Goal: Task Accomplishment & Management: Manage account settings

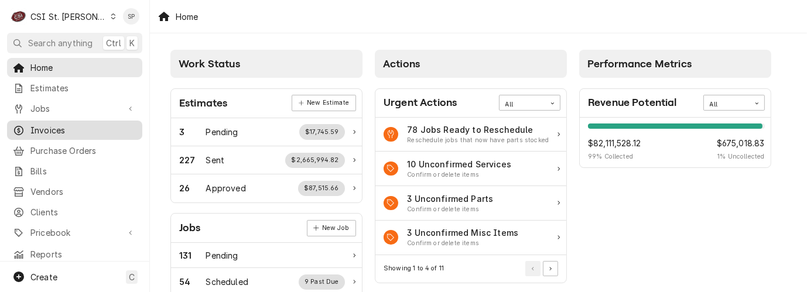
click at [47, 130] on span "Invoices" at bounding box center [83, 130] width 106 height 12
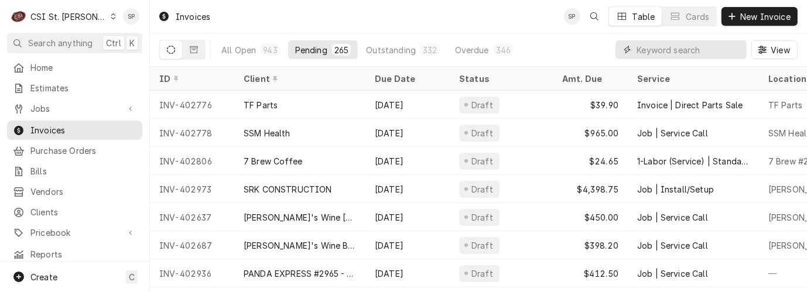
click at [657, 47] on input "Dynamic Content Wrapper" at bounding box center [689, 49] width 104 height 19
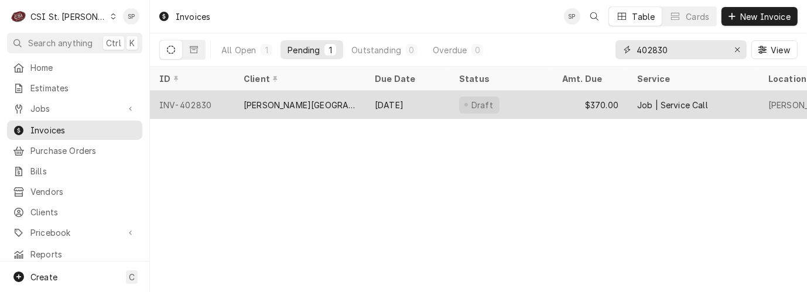
type input "402830"
click at [203, 103] on div "INV-402830" at bounding box center [192, 105] width 84 height 28
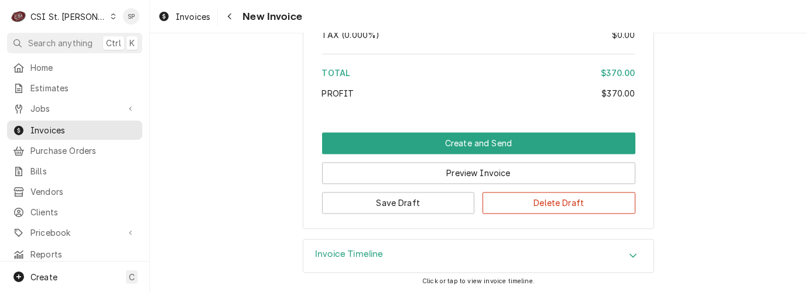
scroll to position [2091, 0]
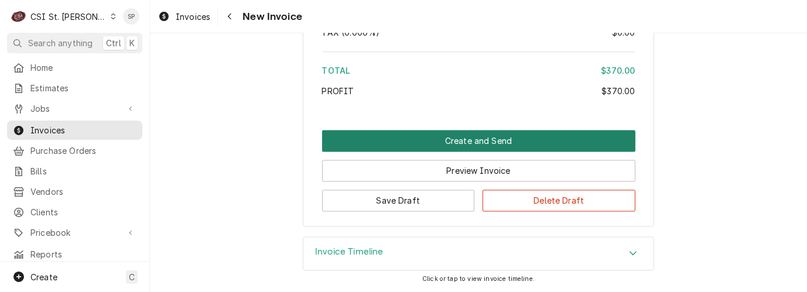
click at [507, 141] on button "Create and Send" at bounding box center [479, 141] width 314 height 22
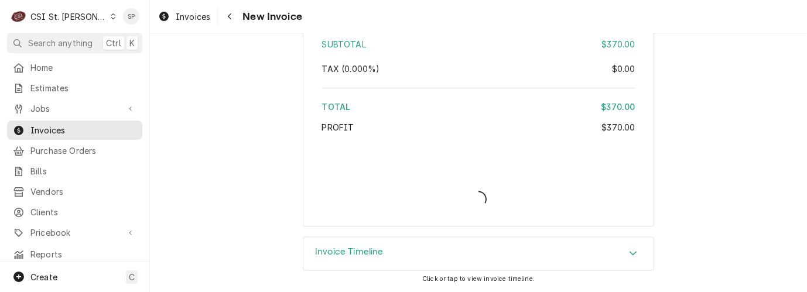
scroll to position [2053, 0]
type textarea "x"
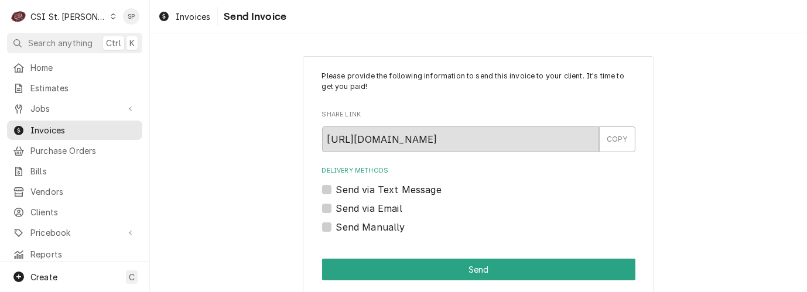
click at [336, 210] on label "Send via Email" at bounding box center [369, 209] width 66 height 14
click at [336, 210] on input "Send via Email" at bounding box center [493, 215] width 314 height 26
checkbox input "true"
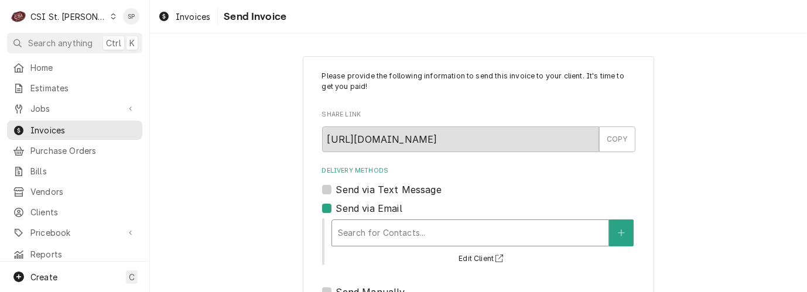
click at [354, 228] on div "Delivery Methods" at bounding box center [470, 233] width 265 height 21
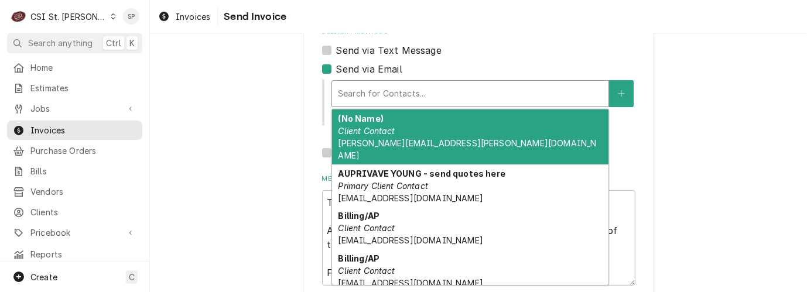
scroll to position [156, 0]
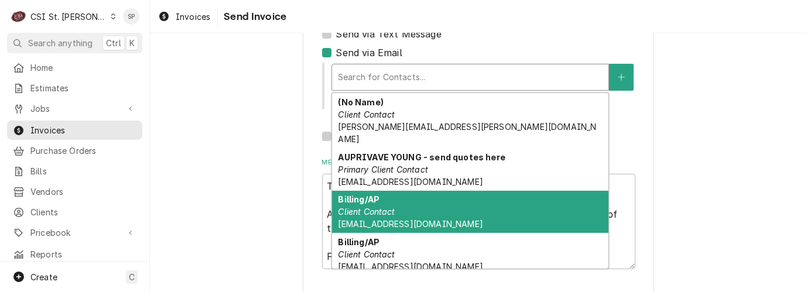
click at [353, 207] on em "Client Contact" at bounding box center [366, 212] width 57 height 10
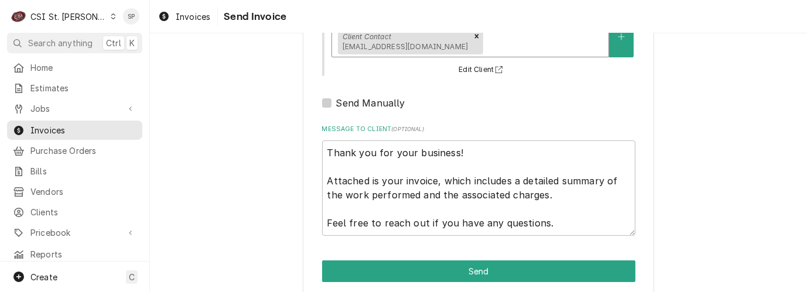
scroll to position [219, 0]
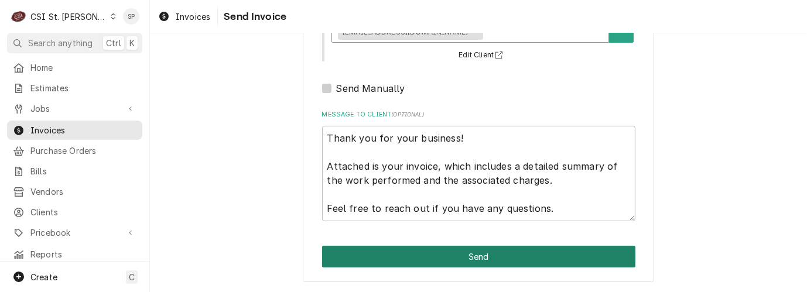
click at [391, 258] on button "Send" at bounding box center [479, 257] width 314 height 22
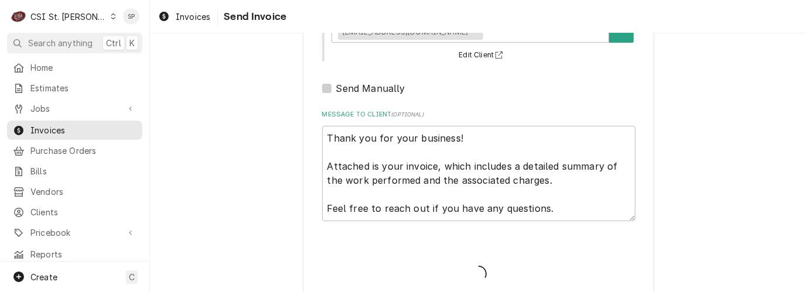
click at [391, 258] on div "Please provide the following information to send this invoice to your client. I…" at bounding box center [479, 70] width 352 height 465
type textarea "x"
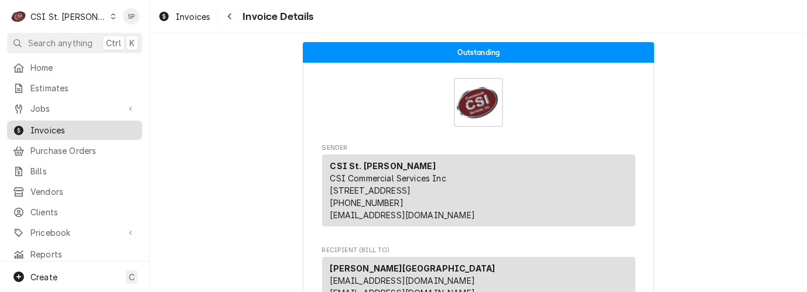
click at [47, 124] on span "Invoices" at bounding box center [83, 130] width 106 height 12
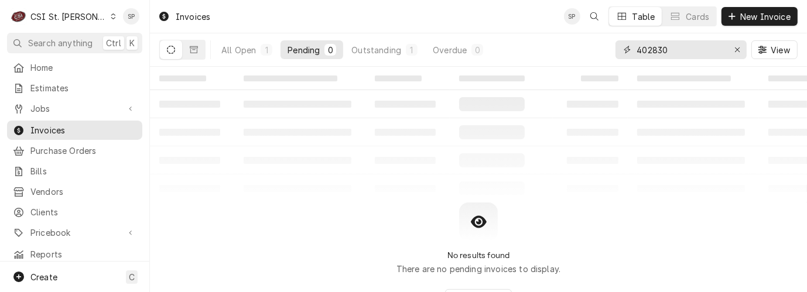
click at [677, 50] on input "402830" at bounding box center [681, 49] width 88 height 19
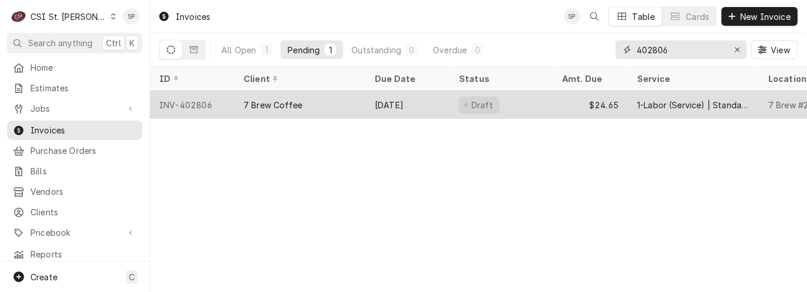
type input "402806"
click at [192, 103] on div "INV-402806" at bounding box center [192, 105] width 84 height 28
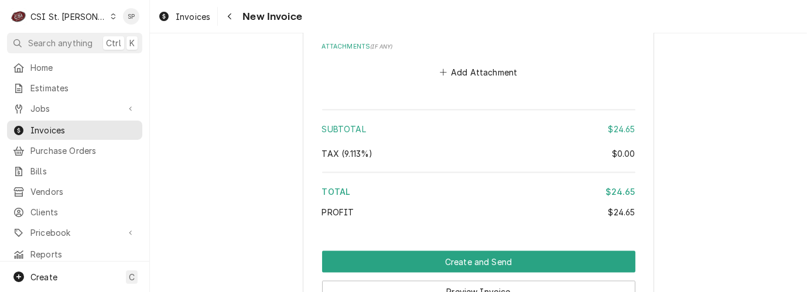
scroll to position [1703, 0]
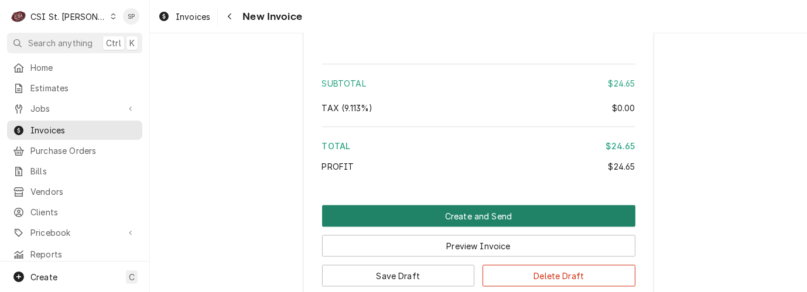
click at [519, 206] on button "Create and Send" at bounding box center [479, 217] width 314 height 22
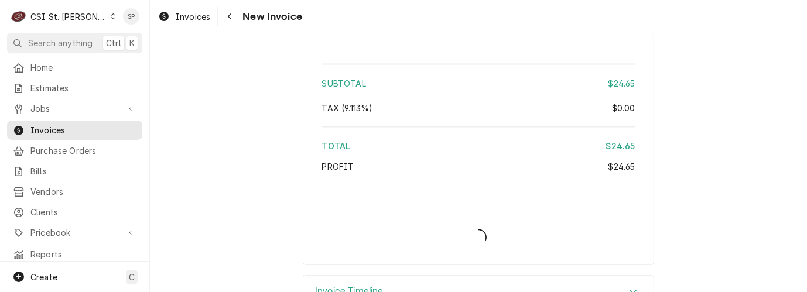
type textarea "x"
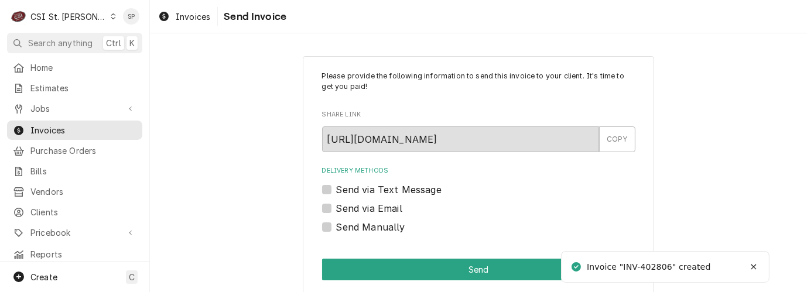
click at [360, 212] on label "Send via Email" at bounding box center [369, 209] width 66 height 14
click at [360, 212] on input "Send via Email" at bounding box center [493, 215] width 314 height 26
checkbox input "true"
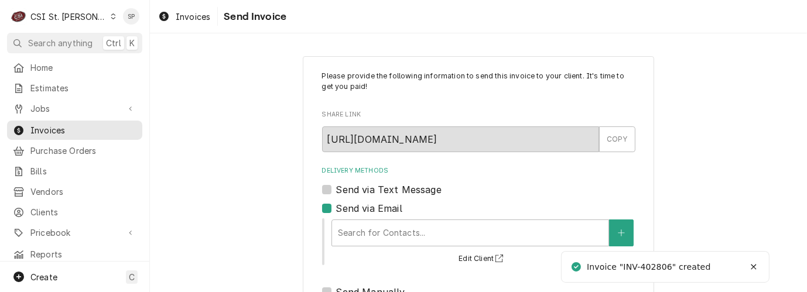
click at [357, 247] on div "Search for Contacts... Edit Client" at bounding box center [482, 241] width 305 height 49
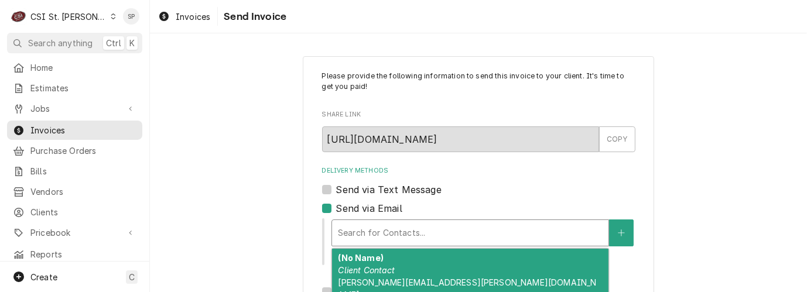
click at [525, 234] on div "Delivery Methods" at bounding box center [470, 233] width 265 height 21
click at [410, 257] on div "(No Name) Client Contact vicky.stuesse@csi1.com" at bounding box center [470, 276] width 277 height 55
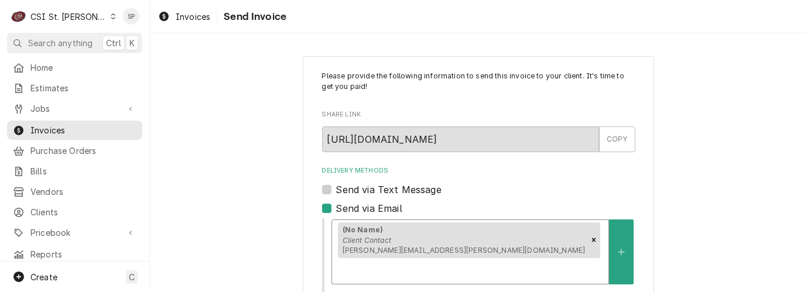
scroll to position [219, 0]
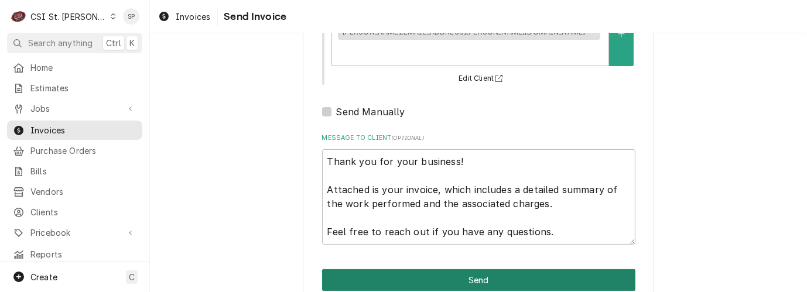
click at [407, 270] on button "Send" at bounding box center [479, 281] width 314 height 22
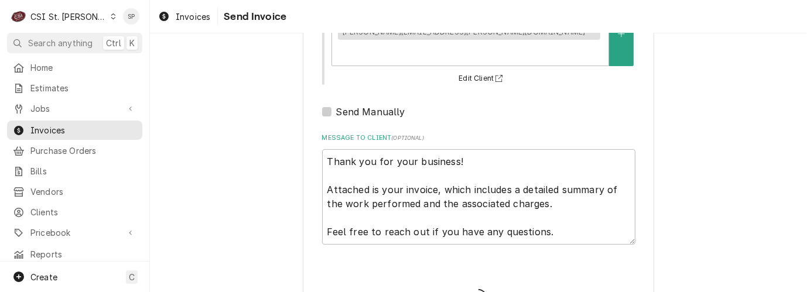
type textarea "x"
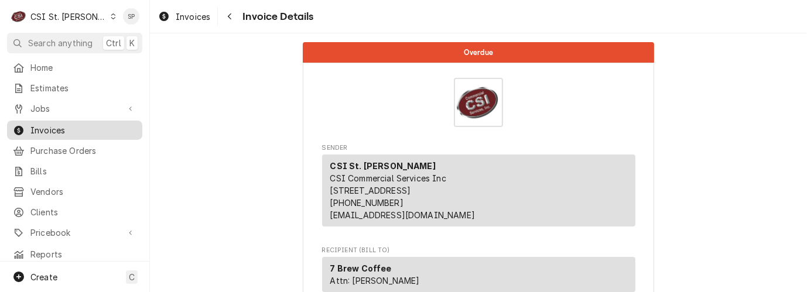
click at [50, 125] on span "Invoices" at bounding box center [83, 130] width 106 height 12
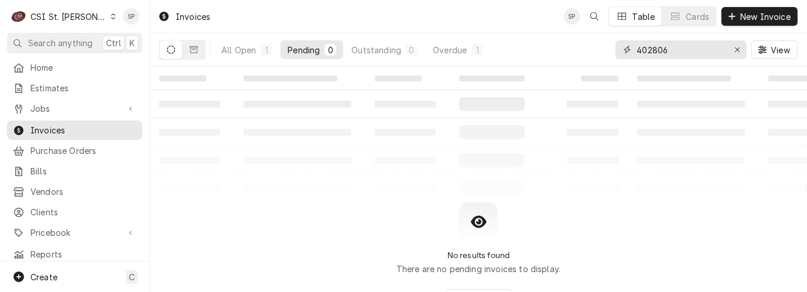
click at [686, 43] on input "402806" at bounding box center [681, 49] width 88 height 19
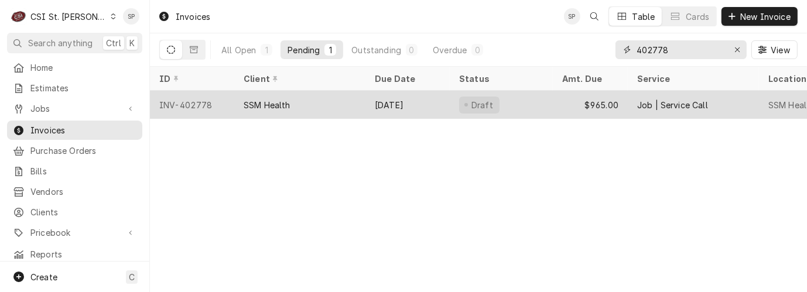
type input "402778"
click at [193, 103] on div "INV-402778" at bounding box center [192, 105] width 84 height 28
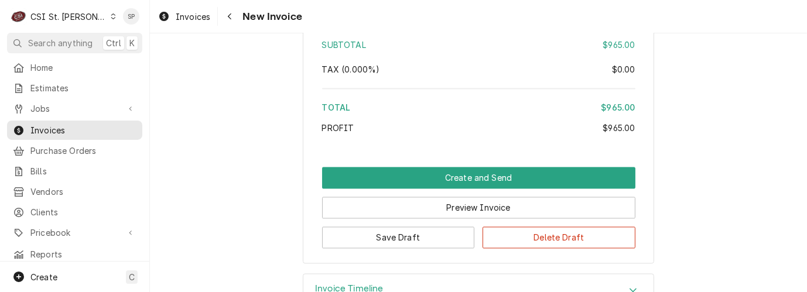
scroll to position [1962, 0]
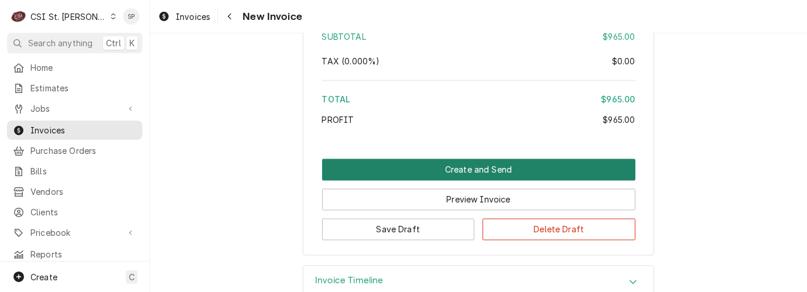
click at [514, 159] on button "Create and Send" at bounding box center [479, 170] width 314 height 22
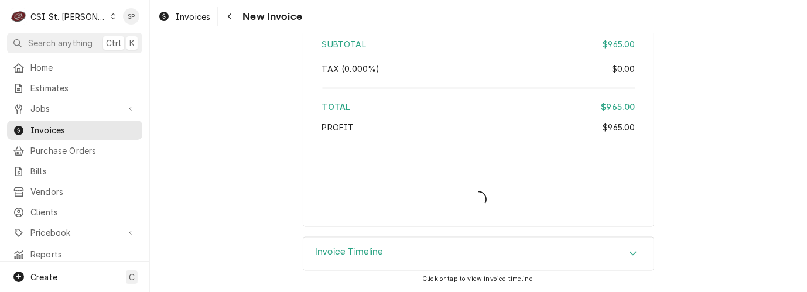
scroll to position [1942, 0]
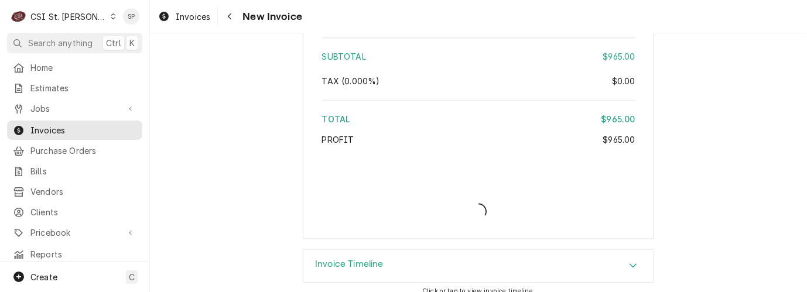
type textarea "x"
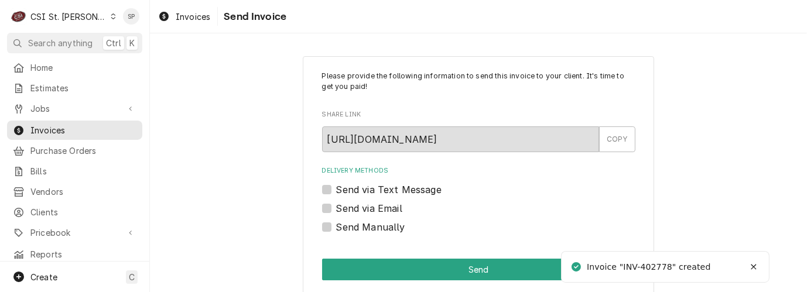
click at [383, 213] on label "Send via Email" at bounding box center [369, 209] width 66 height 14
click at [383, 213] on input "Send via Email" at bounding box center [493, 215] width 314 height 26
checkbox input "true"
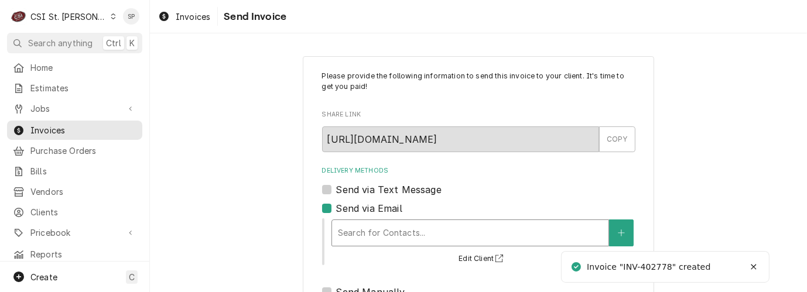
type textarea "x"
click at [376, 234] on div "Delivery Methods" at bounding box center [470, 233] width 265 height 21
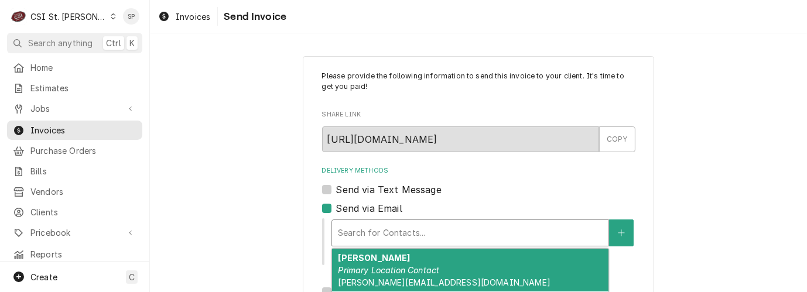
scroll to position [205, 0]
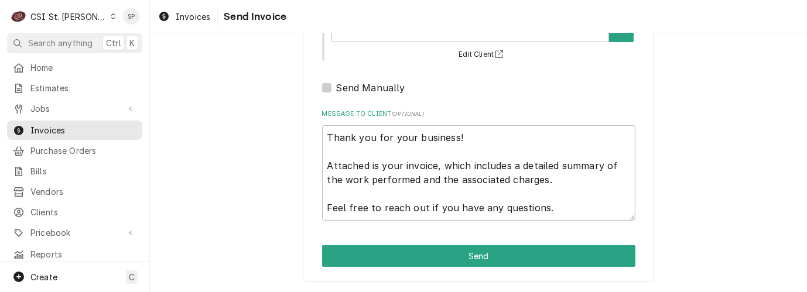
click at [735, 164] on div "Please provide the following information to send this invoice to your client. I…" at bounding box center [478, 66] width 657 height 451
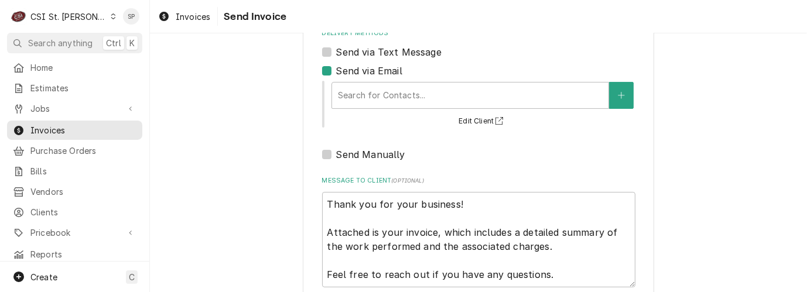
scroll to position [126, 0]
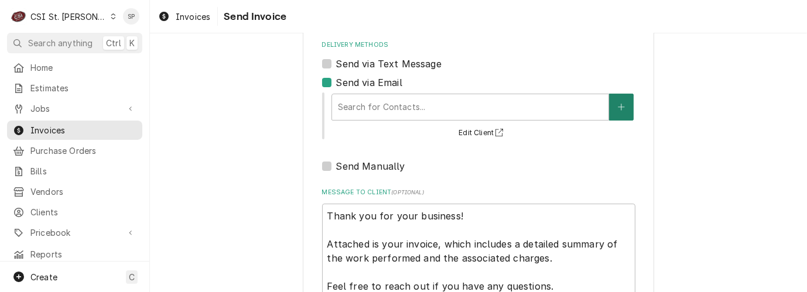
click at [618, 103] on icon "Create New Contact" at bounding box center [621, 107] width 7 height 8
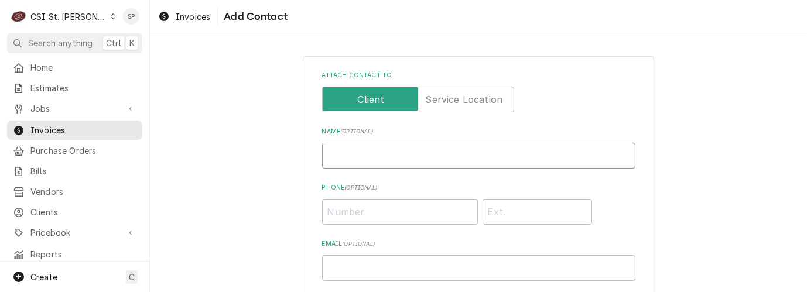
click at [524, 158] on input "Name ( optional )" at bounding box center [479, 156] width 314 height 26
click at [357, 264] on input "Email ( optional )" at bounding box center [479, 268] width 314 height 26
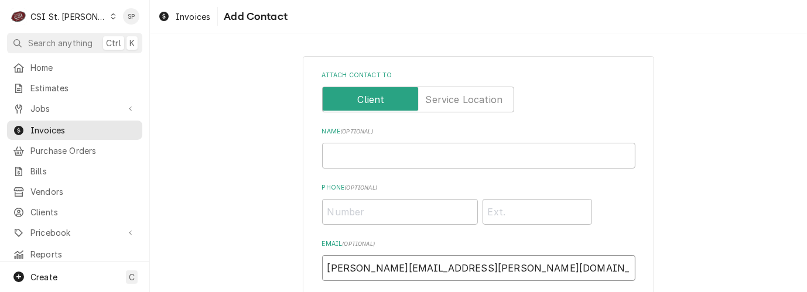
scroll to position [212, 0]
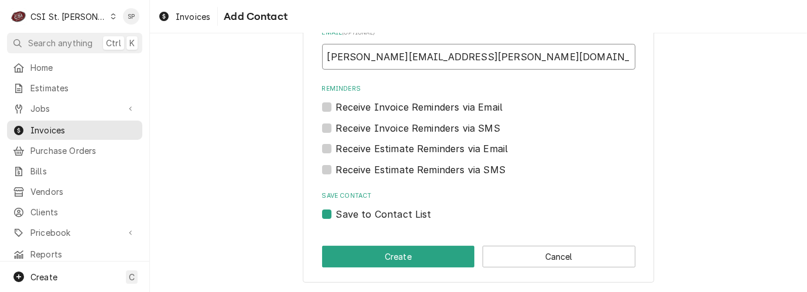
type input "vicky.stuesse@csi1.com"
click at [390, 219] on label "Save to Contact List" at bounding box center [384, 214] width 96 height 14
click at [390, 219] on input "Save to Contact List" at bounding box center [493, 220] width 314 height 26
checkbox input "false"
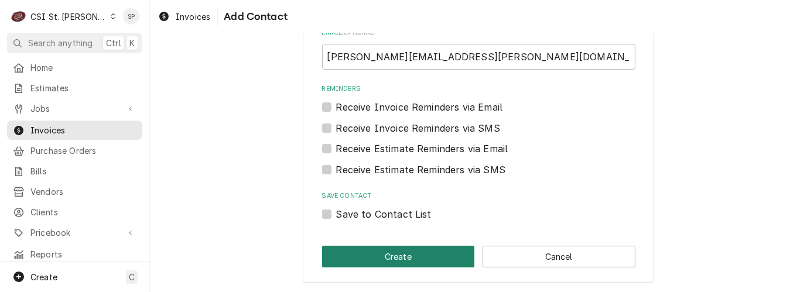
click at [386, 255] on button "Create" at bounding box center [398, 257] width 153 height 22
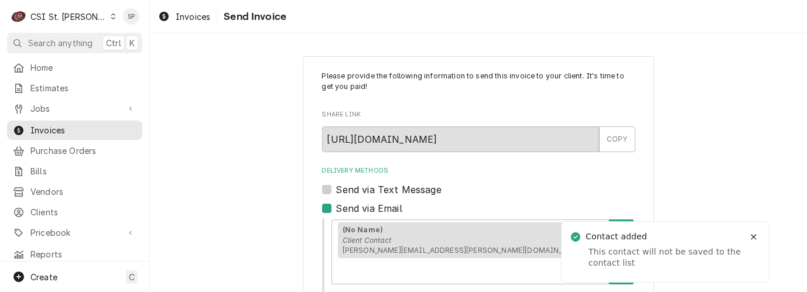
scroll to position [219, 0]
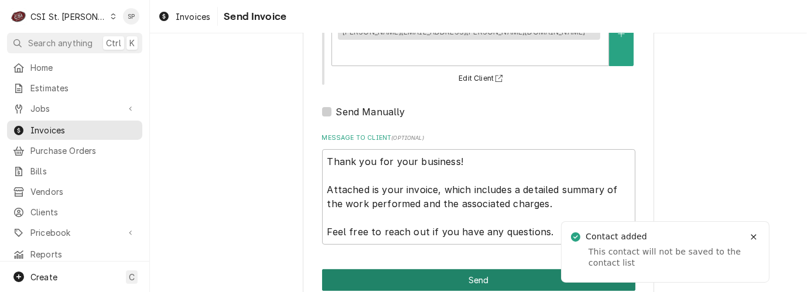
click at [420, 270] on button "Send" at bounding box center [479, 281] width 314 height 22
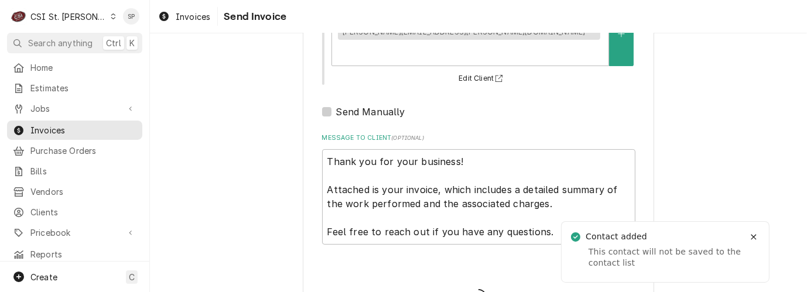
type textarea "x"
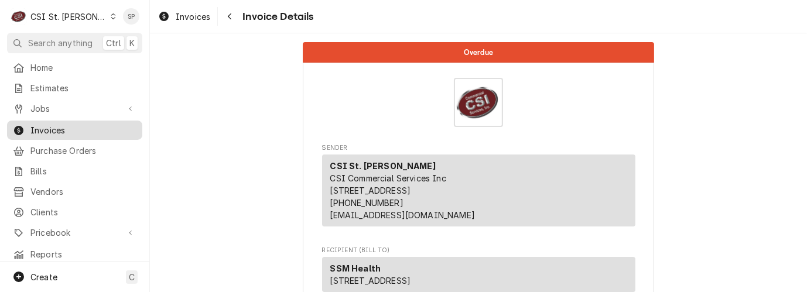
click at [100, 126] on span "Invoices" at bounding box center [83, 130] width 106 height 12
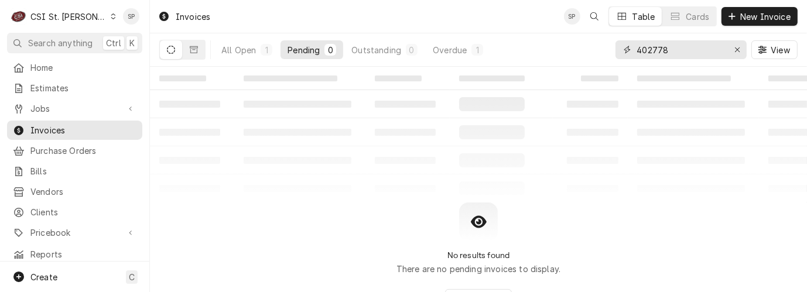
click at [672, 52] on input "402778" at bounding box center [681, 49] width 88 height 19
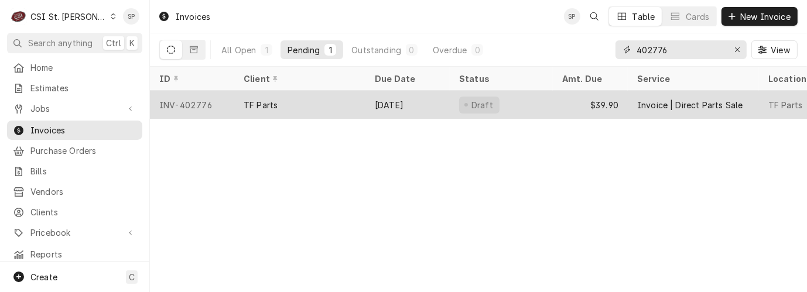
type input "402776"
click at [193, 98] on div "INV-402776" at bounding box center [192, 105] width 84 height 28
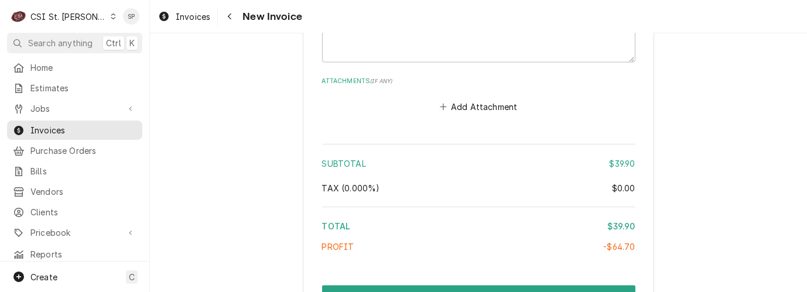
scroll to position [1730, 0]
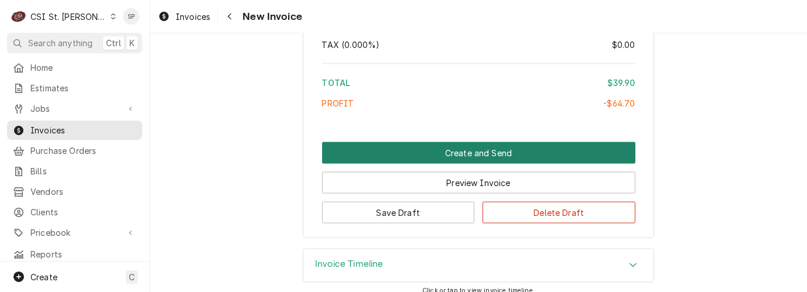
click at [499, 142] on button "Create and Send" at bounding box center [479, 153] width 314 height 22
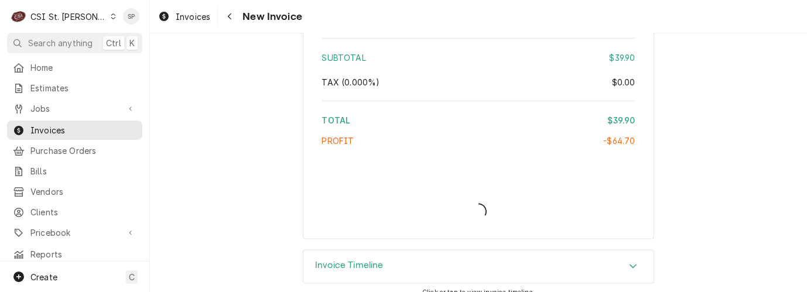
type textarea "x"
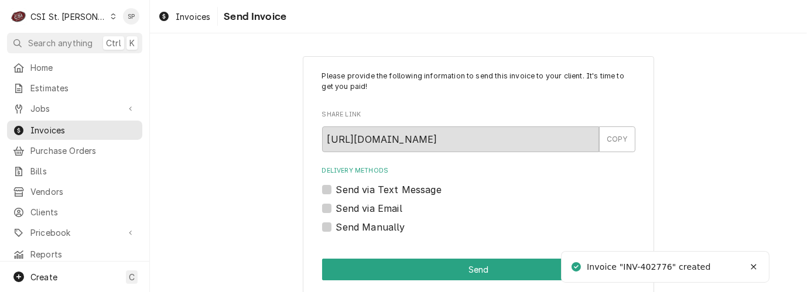
click at [356, 207] on label "Send via Email" at bounding box center [369, 209] width 66 height 14
click at [356, 207] on input "Send via Email" at bounding box center [493, 215] width 314 height 26
checkbox input "true"
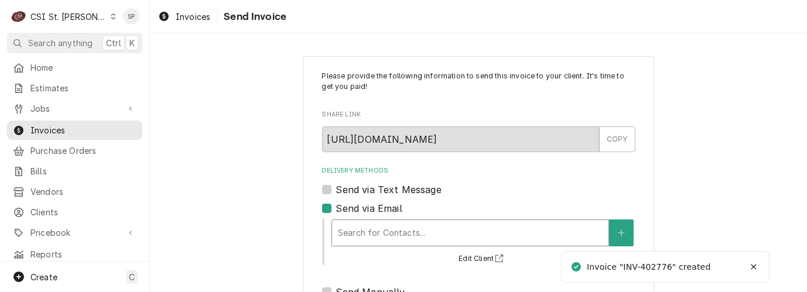
click at [397, 230] on div "Delivery Methods" at bounding box center [470, 233] width 265 height 21
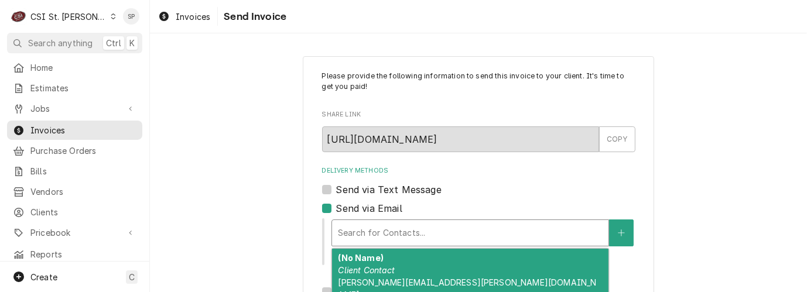
click at [394, 271] on div "(No Name) Client Contact [PERSON_NAME][EMAIL_ADDRESS][PERSON_NAME][DOMAIN_NAME]" at bounding box center [470, 276] width 277 height 55
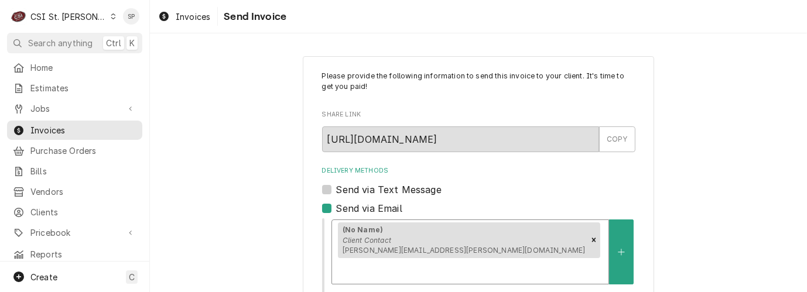
scroll to position [219, 0]
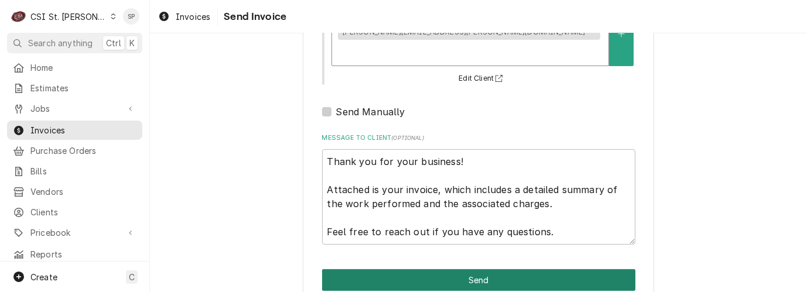
click at [444, 270] on button "Send" at bounding box center [479, 281] width 314 height 22
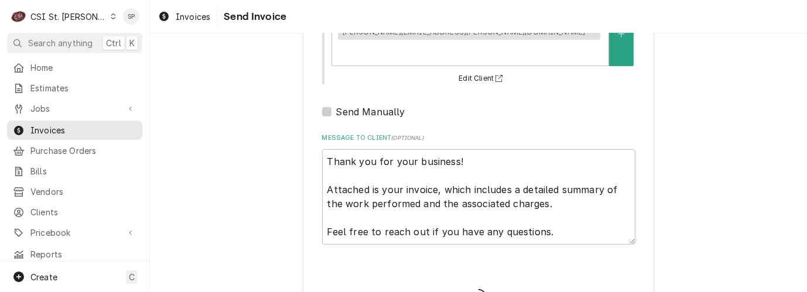
type textarea "x"
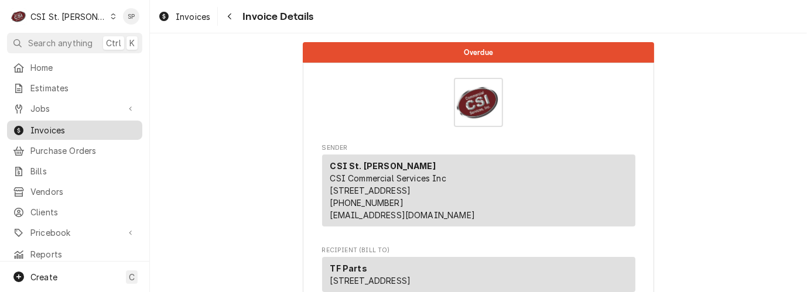
click at [96, 127] on span "Invoices" at bounding box center [83, 130] width 106 height 12
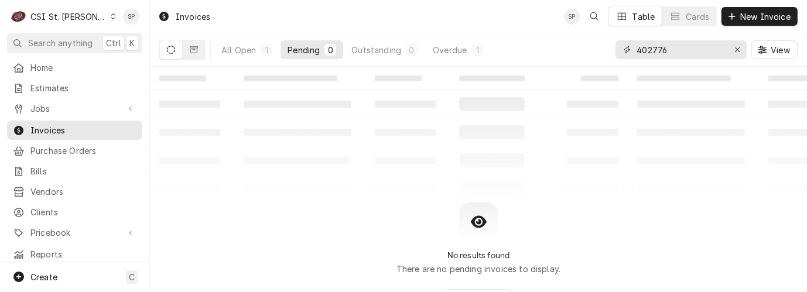
click at [673, 52] on input "402776" at bounding box center [681, 49] width 88 height 19
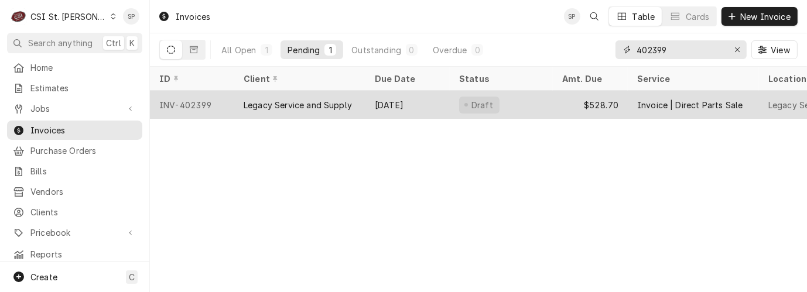
type input "402399"
click at [200, 97] on div "INV-402399" at bounding box center [192, 105] width 84 height 28
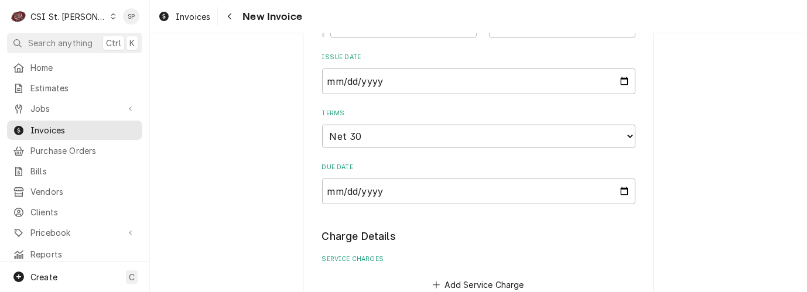
scroll to position [807, 0]
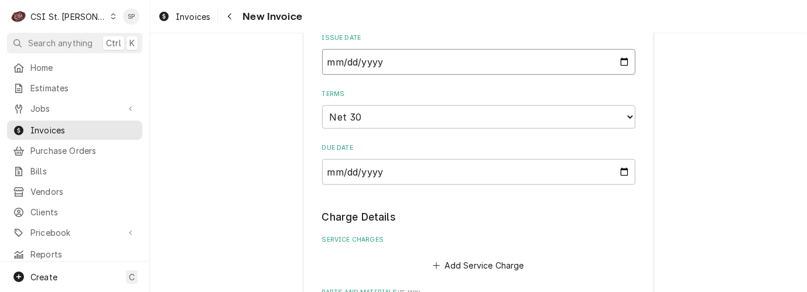
click at [616, 57] on input "2025-07-10" at bounding box center [479, 62] width 314 height 26
type input "2025-07-31"
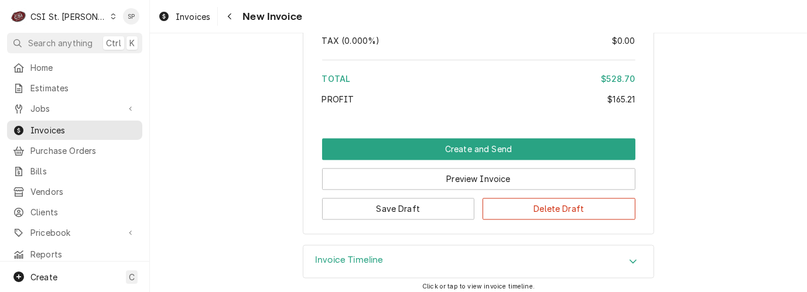
scroll to position [2097, 0]
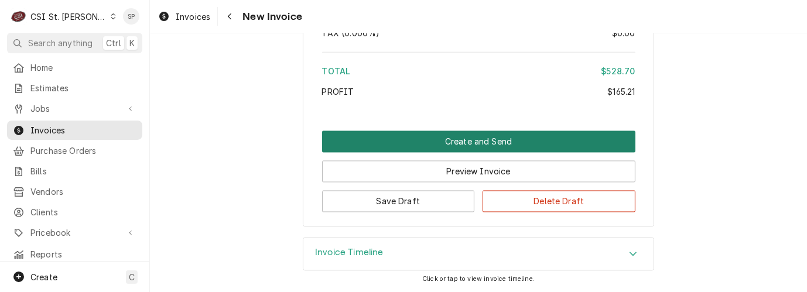
click at [523, 139] on button "Create and Send" at bounding box center [479, 142] width 314 height 22
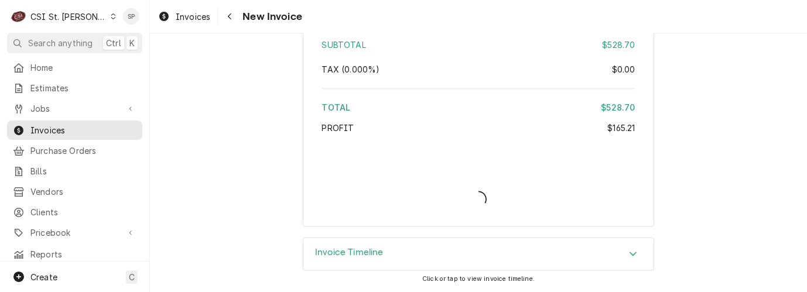
scroll to position [2059, 0]
type textarea "x"
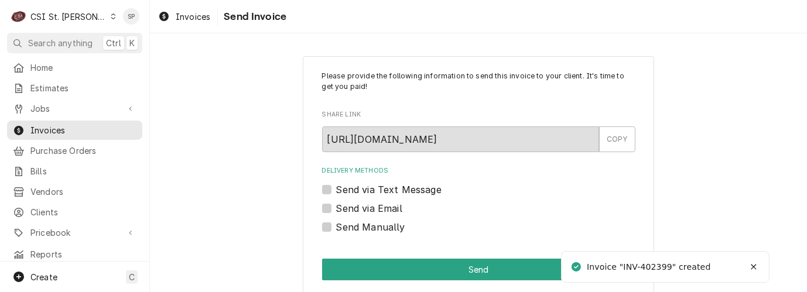
click at [336, 208] on label "Send via Email" at bounding box center [369, 209] width 66 height 14
click at [336, 208] on input "Send via Email" at bounding box center [493, 215] width 314 height 26
checkbox input "true"
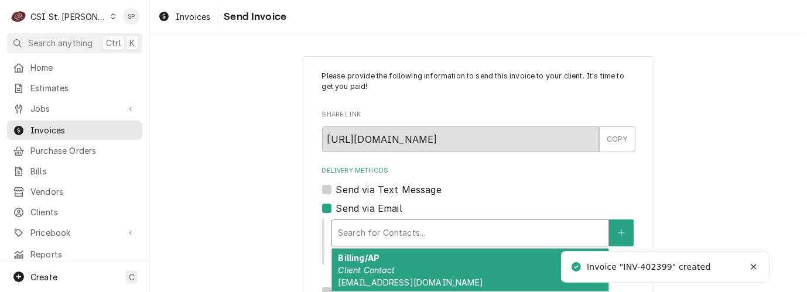
click at [367, 242] on div "Delivery Methods" at bounding box center [470, 233] width 265 height 21
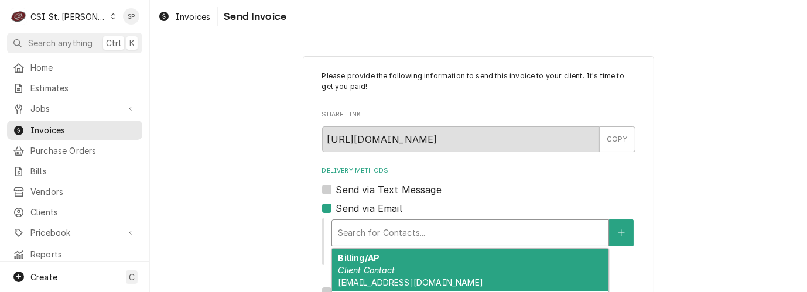
click at [367, 273] on em "Client Contact" at bounding box center [366, 270] width 57 height 10
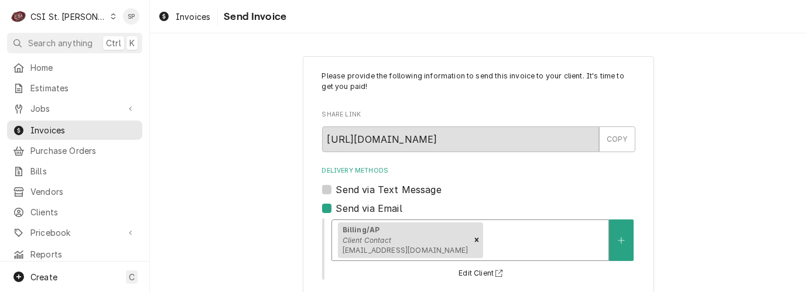
scroll to position [219, 0]
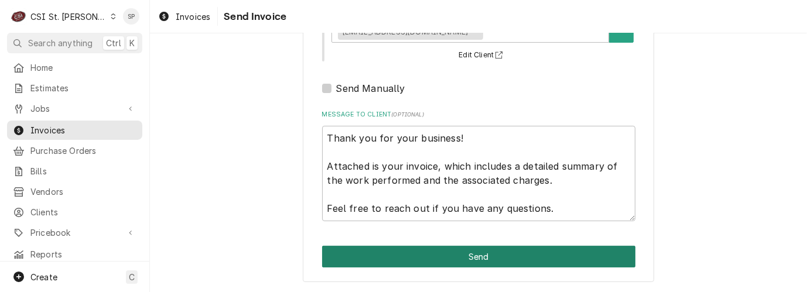
click at [467, 257] on button "Send" at bounding box center [479, 257] width 314 height 22
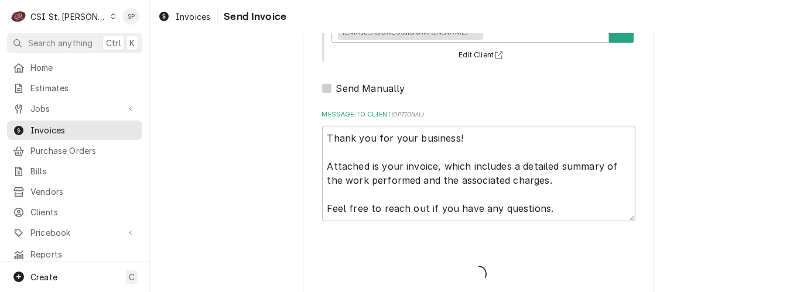
type textarea "x"
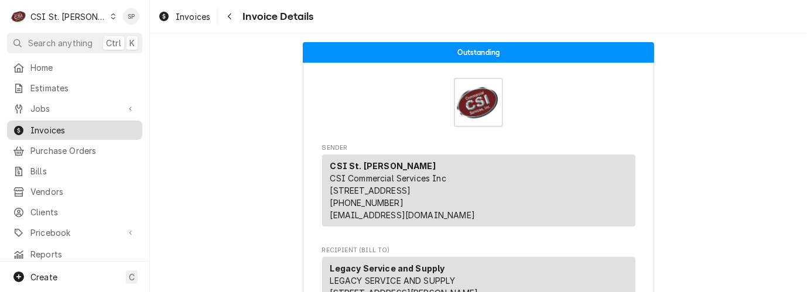
click at [90, 131] on span "Invoices" at bounding box center [83, 130] width 106 height 12
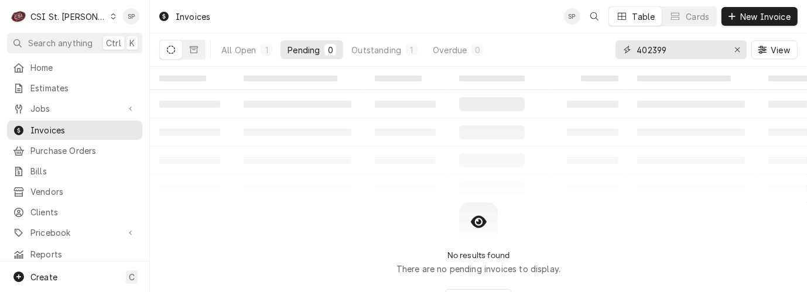
click at [676, 47] on input "402399" at bounding box center [681, 49] width 88 height 19
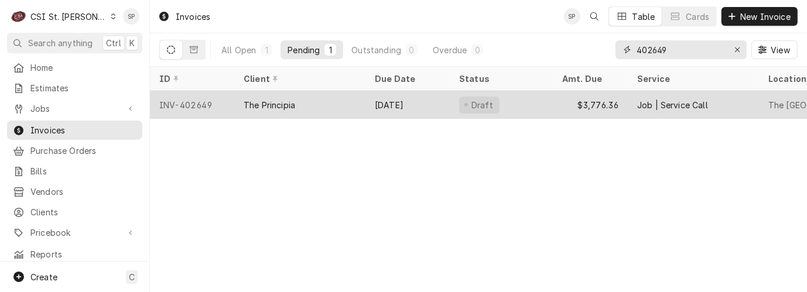
type input "402649"
click at [196, 99] on div "INV-402649" at bounding box center [192, 105] width 84 height 28
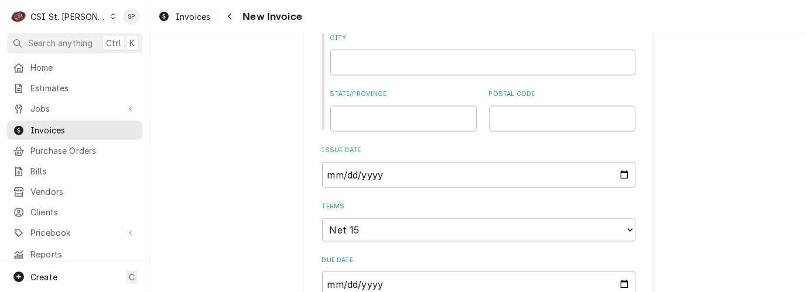
scroll to position [1284, 0]
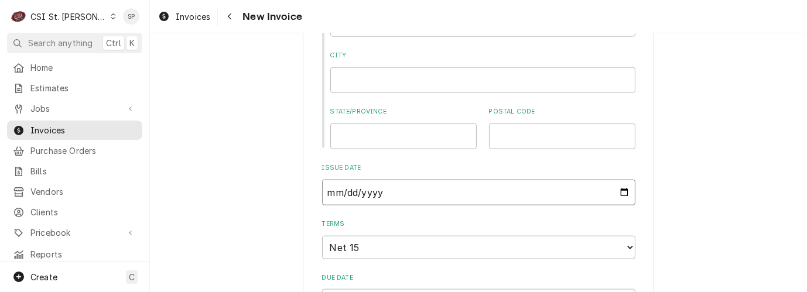
click at [618, 180] on input "2025-07-28" at bounding box center [479, 193] width 314 height 26
type input "2025-07-31"
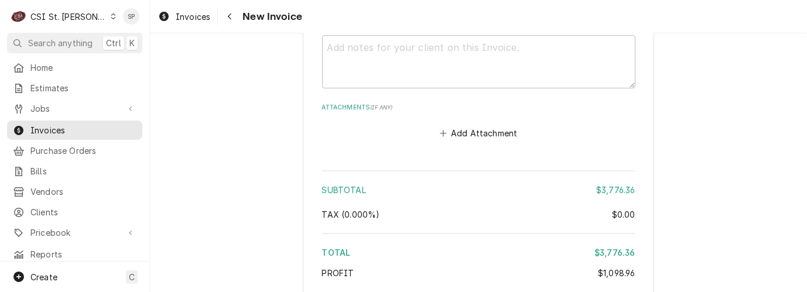
scroll to position [3869, 0]
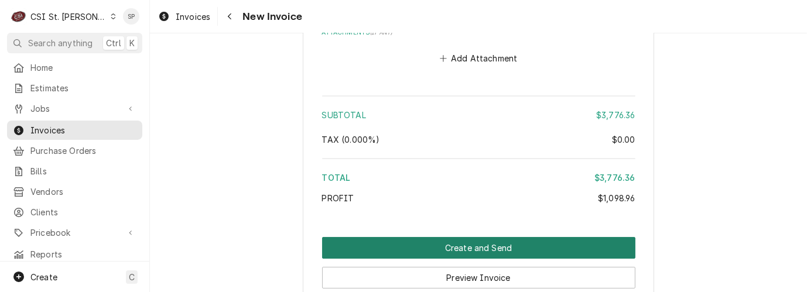
click at [530, 237] on button "Create and Send" at bounding box center [479, 248] width 314 height 22
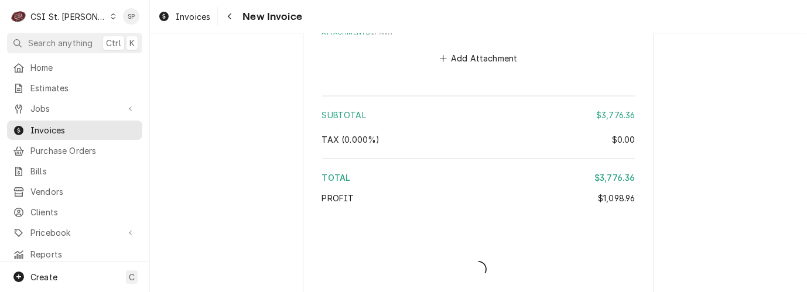
scroll to position [3831, 0]
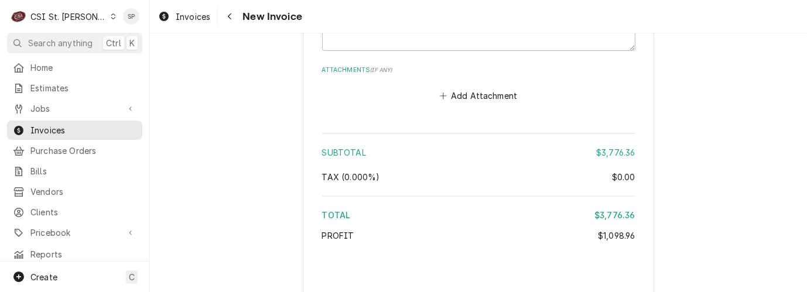
type textarea "x"
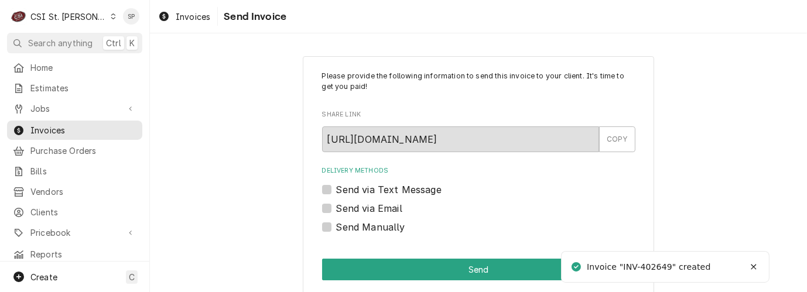
click at [394, 207] on label "Send via Email" at bounding box center [369, 209] width 66 height 14
click at [394, 207] on input "Send via Email" at bounding box center [493, 215] width 314 height 26
checkbox input "true"
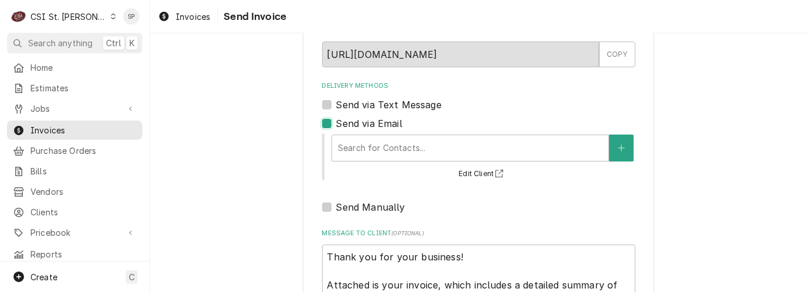
scroll to position [104, 0]
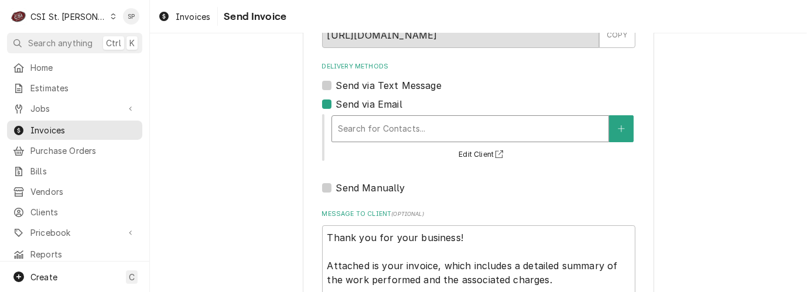
click at [509, 124] on div "Delivery Methods" at bounding box center [470, 128] width 265 height 21
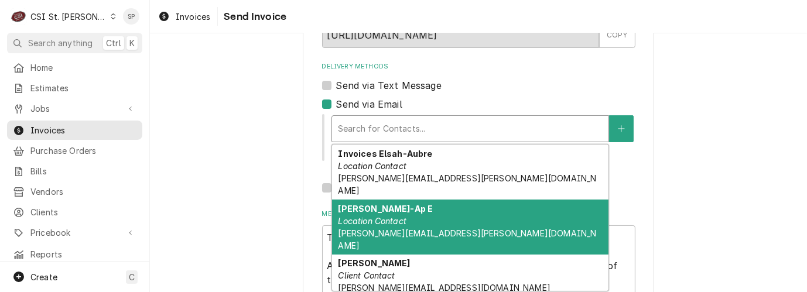
click at [381, 229] on span "jackie.thornton@principia.edu" at bounding box center [467, 240] width 258 height 22
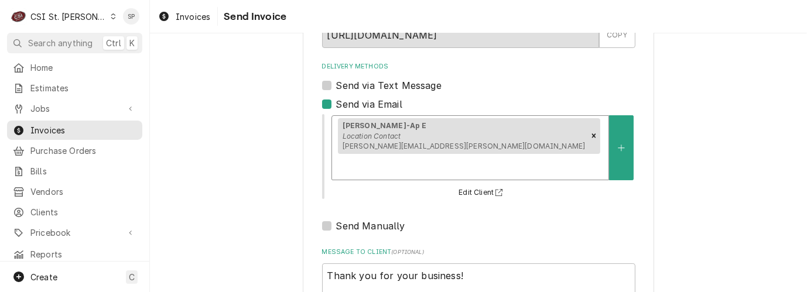
scroll to position [219, 0]
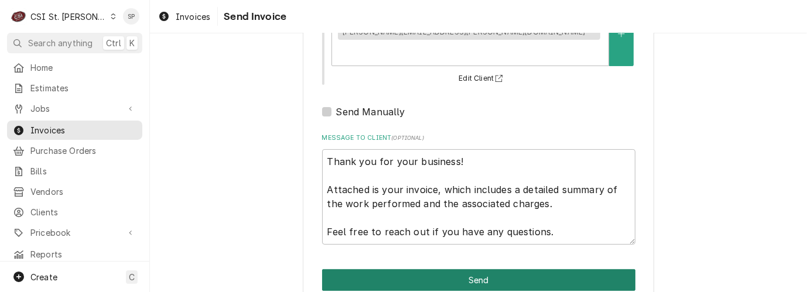
click at [499, 270] on button "Send" at bounding box center [479, 281] width 314 height 22
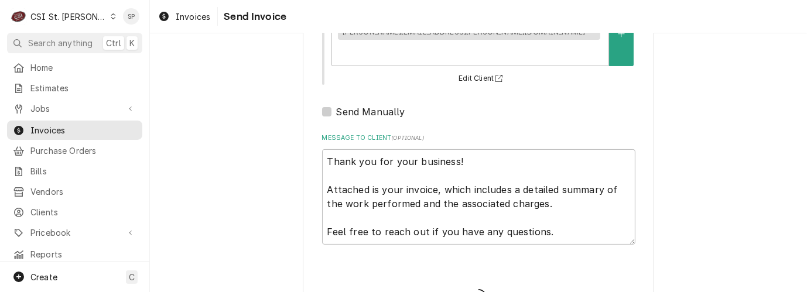
type textarea "x"
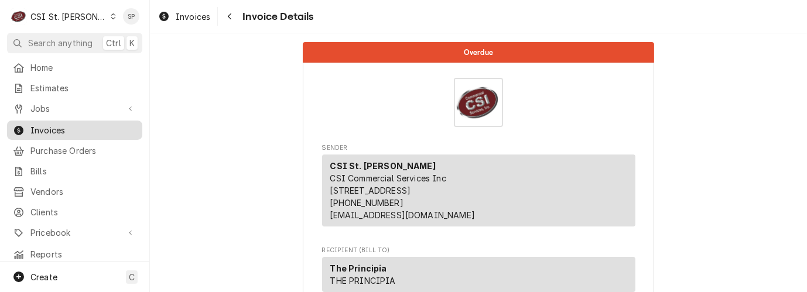
click at [116, 131] on span "Invoices" at bounding box center [83, 130] width 106 height 12
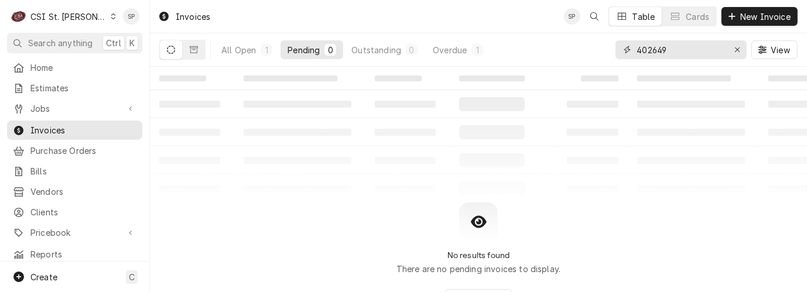
click at [677, 43] on input "402649" at bounding box center [681, 49] width 88 height 19
click at [677, 42] on input "402649" at bounding box center [681, 49] width 88 height 19
type input "4026457"
click at [110, 129] on span "Invoices" at bounding box center [83, 130] width 106 height 12
click at [740, 52] on icon "Erase input" at bounding box center [738, 50] width 6 height 8
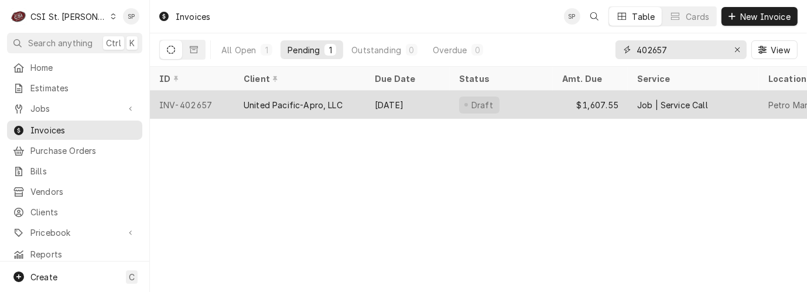
type input "402657"
click at [185, 97] on div "INV-402657" at bounding box center [192, 105] width 84 height 28
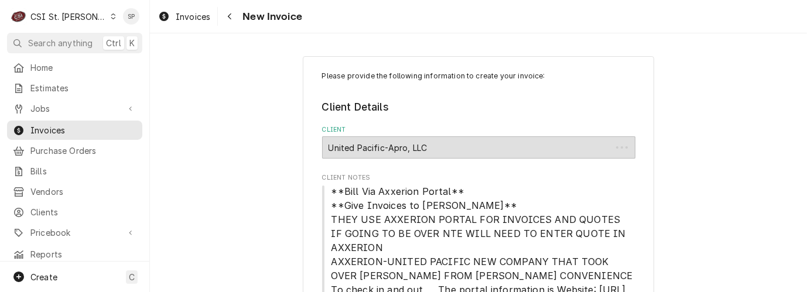
type textarea "x"
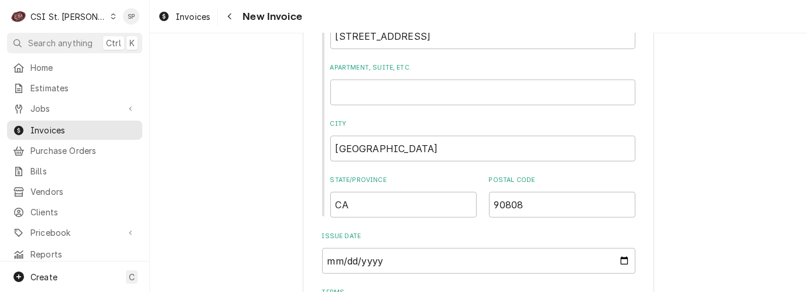
scroll to position [1133, 0]
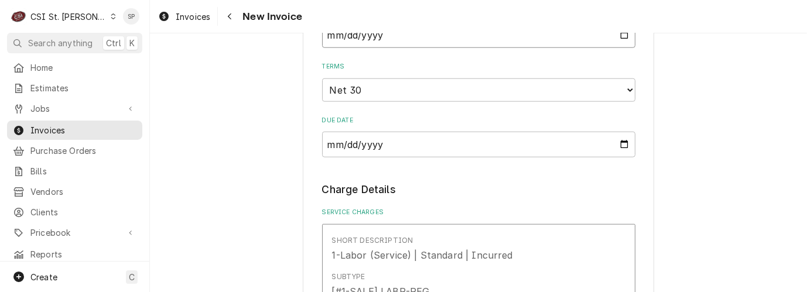
click at [621, 39] on input "[DATE]" at bounding box center [479, 35] width 314 height 26
type input "[DATE]"
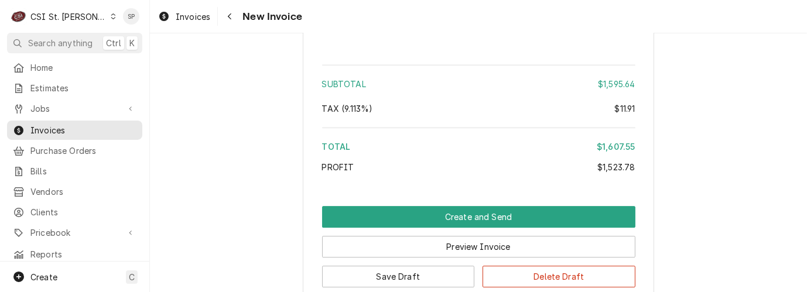
scroll to position [3101, 0]
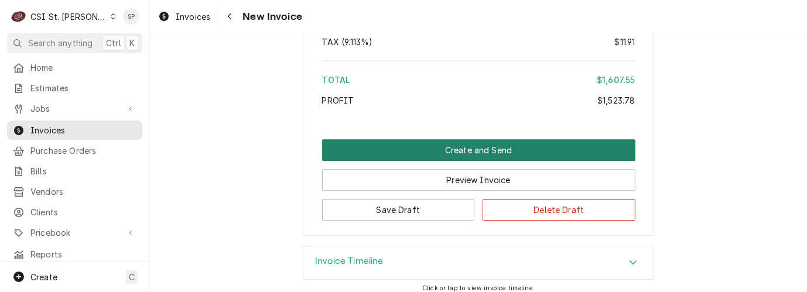
click at [463, 139] on button "Create and Send" at bounding box center [479, 150] width 314 height 22
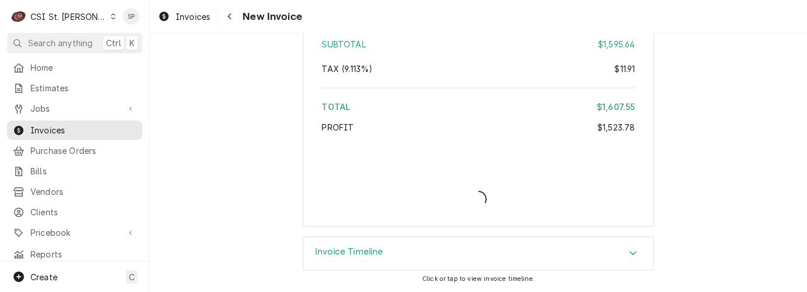
scroll to position [3063, 0]
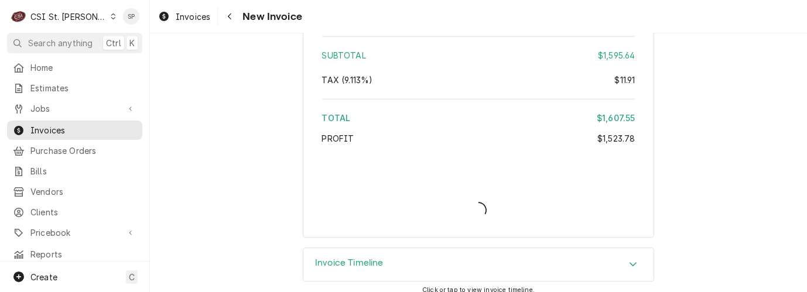
type textarea "x"
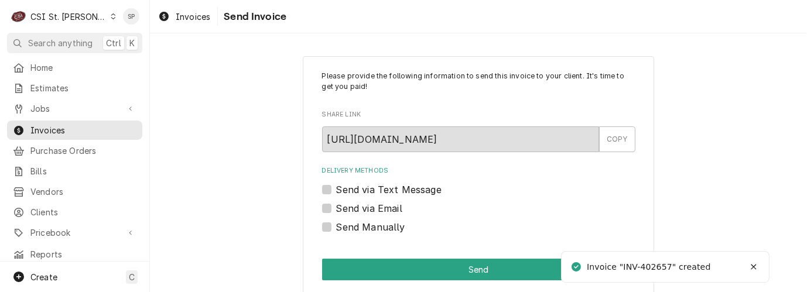
click at [336, 206] on label "Send via Email" at bounding box center [369, 209] width 66 height 14
click at [336, 206] on input "Send via Email" at bounding box center [493, 215] width 314 height 26
checkbox input "true"
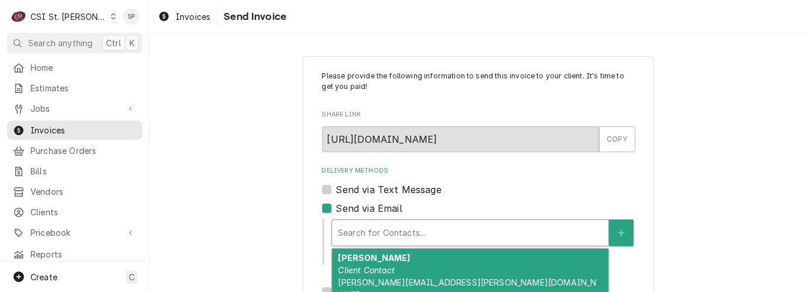
click at [438, 228] on div "Delivery Methods" at bounding box center [470, 233] width 265 height 21
click at [390, 264] on div "[PERSON_NAME] Client Contact [PERSON_NAME][EMAIL_ADDRESS][PERSON_NAME][DOMAIN_N…" at bounding box center [470, 276] width 277 height 55
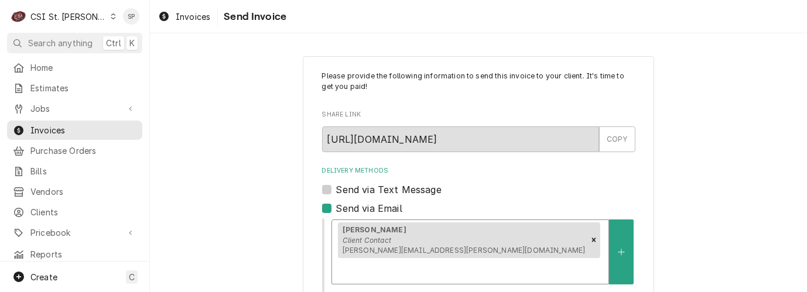
scroll to position [219, 0]
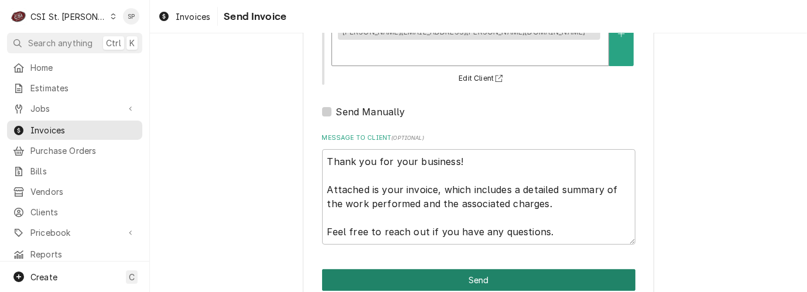
click at [506, 270] on button "Send" at bounding box center [479, 281] width 314 height 22
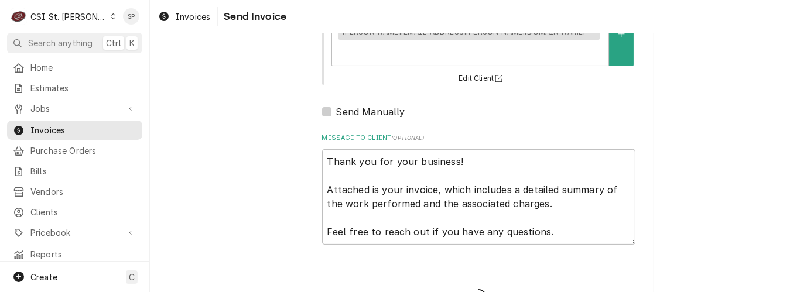
type textarea "x"
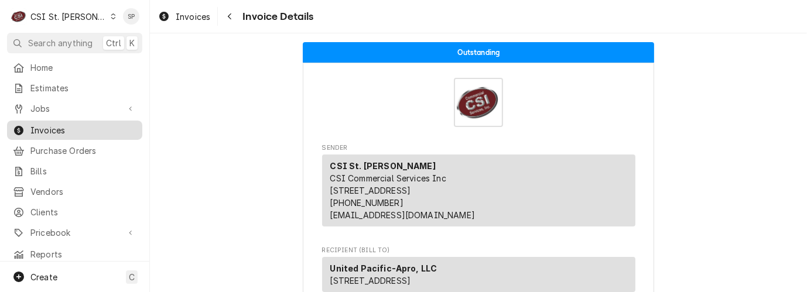
click at [71, 130] on span "Invoices" at bounding box center [83, 130] width 106 height 12
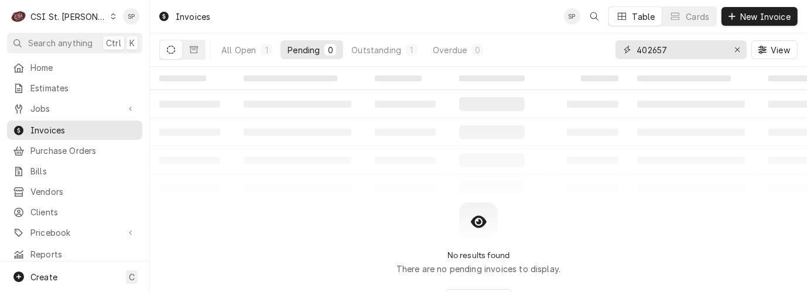
click at [676, 50] on input "402657" at bounding box center [681, 49] width 88 height 19
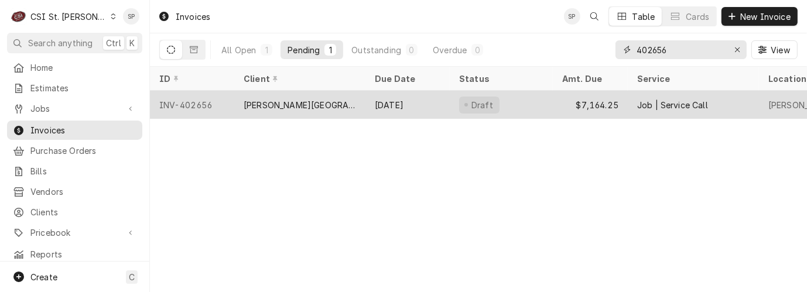
type input "402656"
click at [202, 101] on div "INV-402656" at bounding box center [192, 105] width 84 height 28
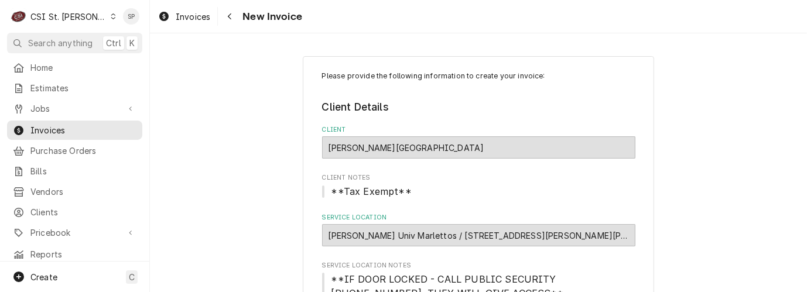
type textarea "x"
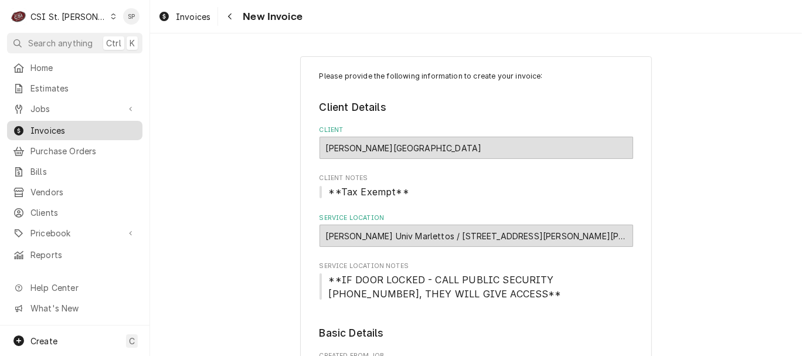
click at [80, 132] on div "Invoices" at bounding box center [74, 130] width 131 height 15
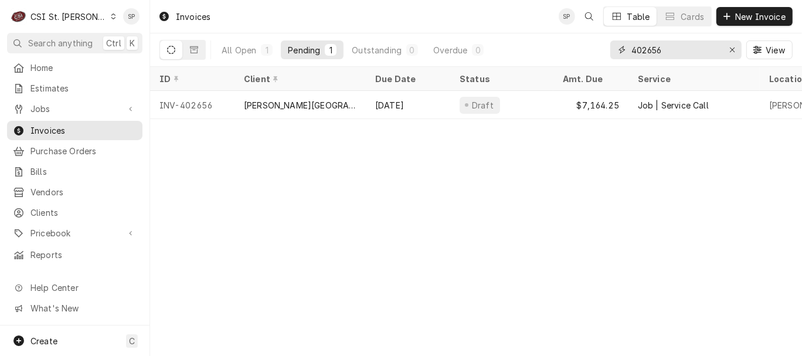
click at [684, 46] on input "402656" at bounding box center [675, 49] width 88 height 19
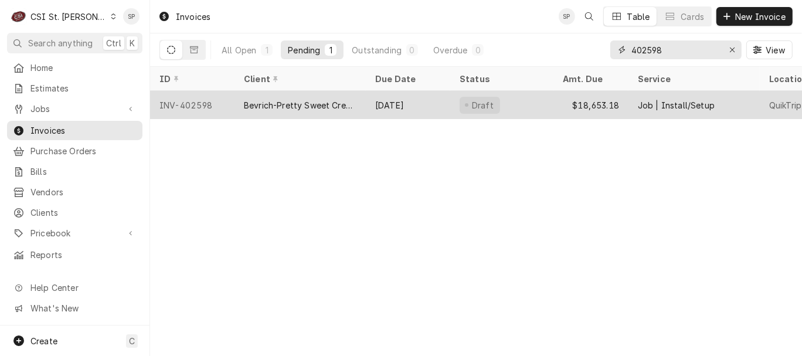
type input "402598"
click at [205, 97] on div "INV-402598" at bounding box center [192, 105] width 84 height 28
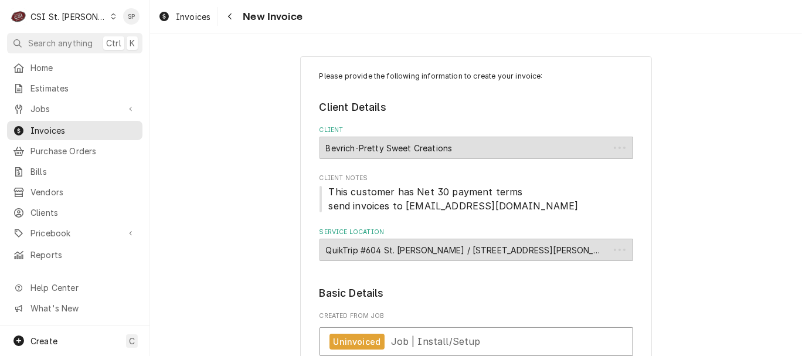
type textarea "x"
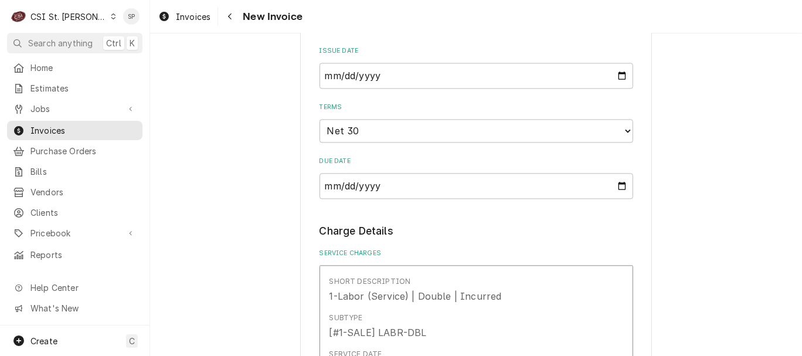
scroll to position [1936, 0]
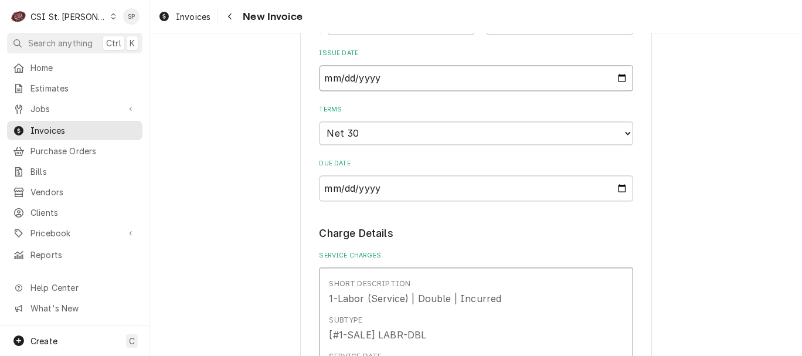
click at [616, 80] on input "2025-07-21" at bounding box center [476, 78] width 314 height 26
type input "2025-07-31"
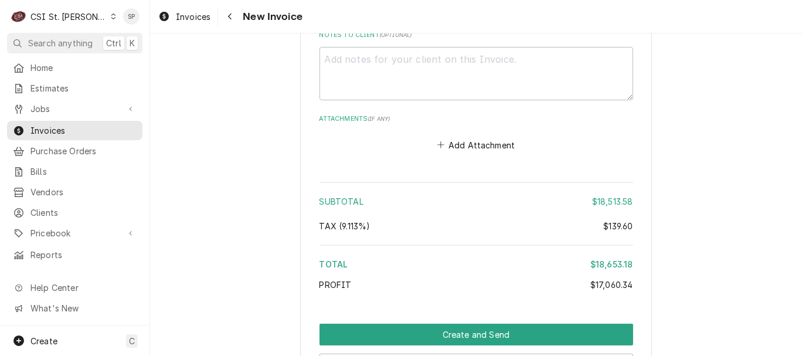
scroll to position [5880, 0]
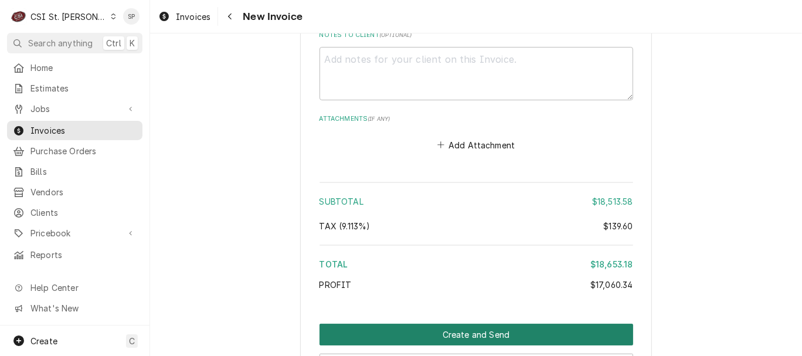
click at [483, 339] on button "Create and Send" at bounding box center [476, 334] width 314 height 22
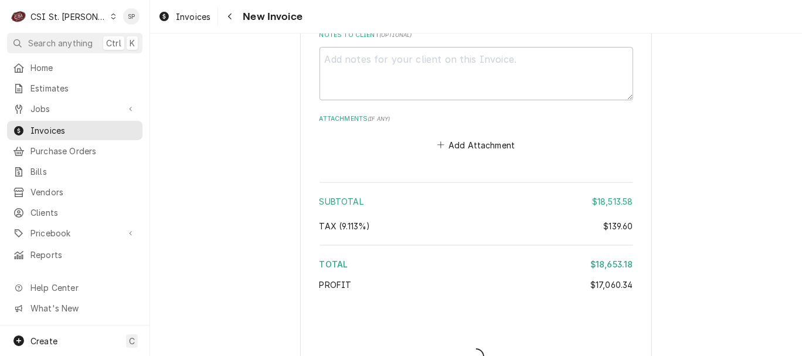
type textarea "x"
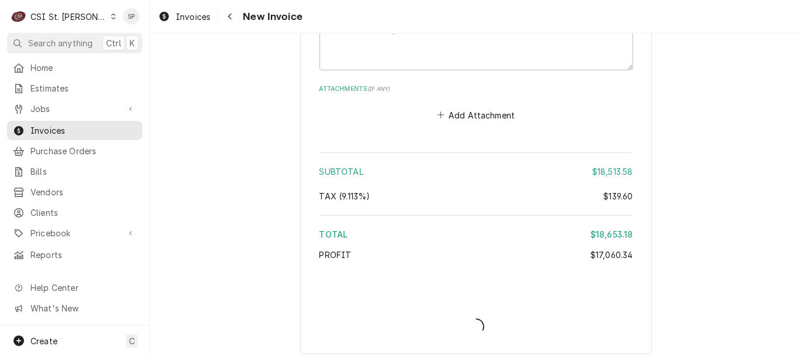
scroll to position [5931, 0]
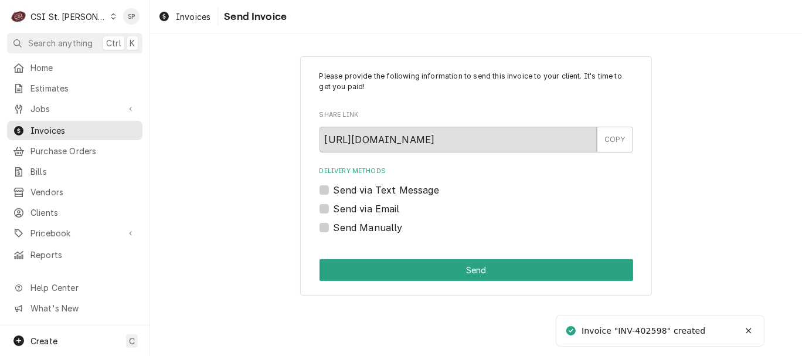
click at [372, 210] on label "Send via Email" at bounding box center [366, 209] width 66 height 14
click at [372, 210] on input "Send via Email" at bounding box center [490, 215] width 314 height 26
checkbox input "true"
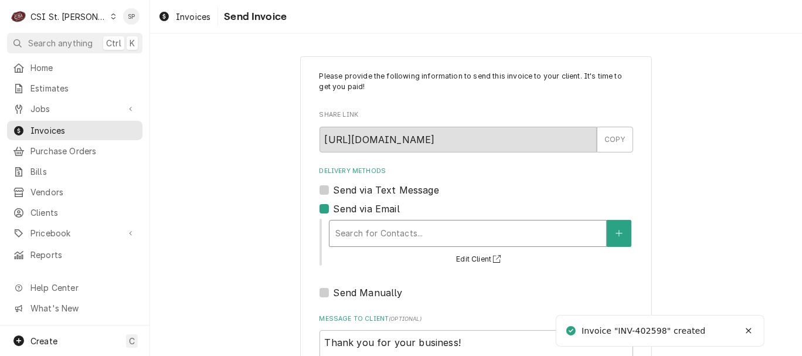
click at [367, 224] on div "Delivery Methods" at bounding box center [467, 233] width 265 height 21
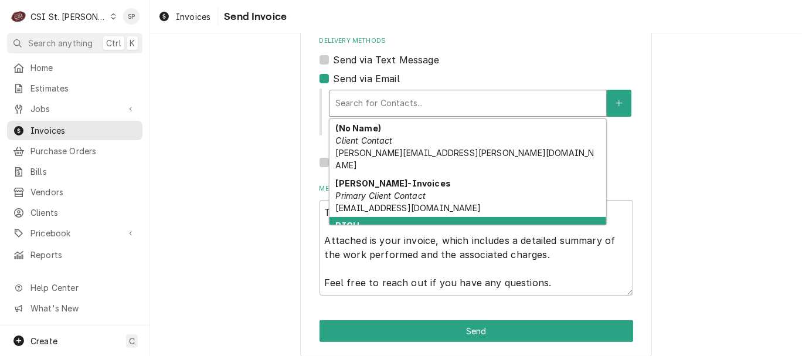
scroll to position [22, 0]
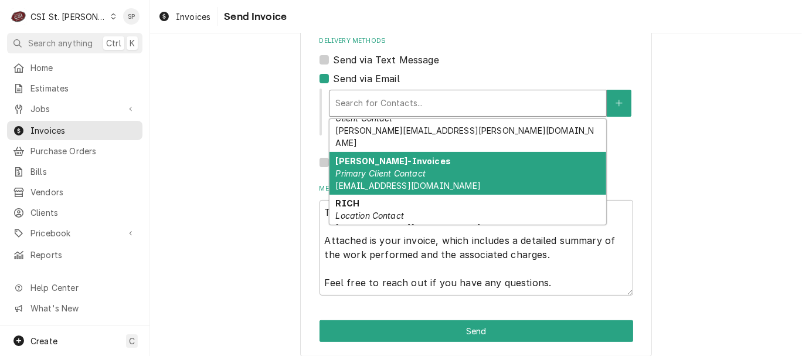
click at [393, 167] on div "Khrys Blanton-Invoices Primary Client Contact KHRYSB@BEVRICH.NET" at bounding box center [467, 173] width 277 height 43
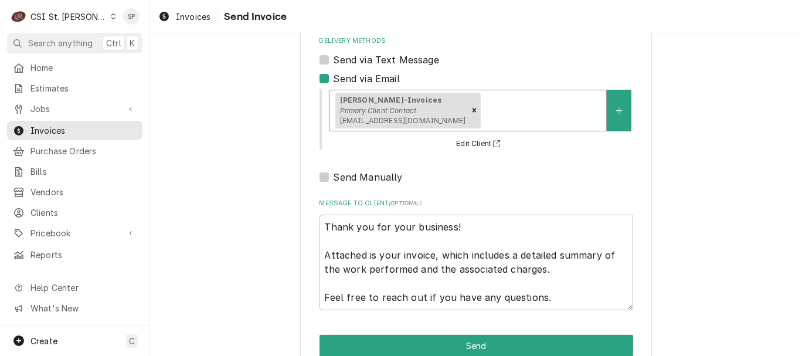
scroll to position [156, 0]
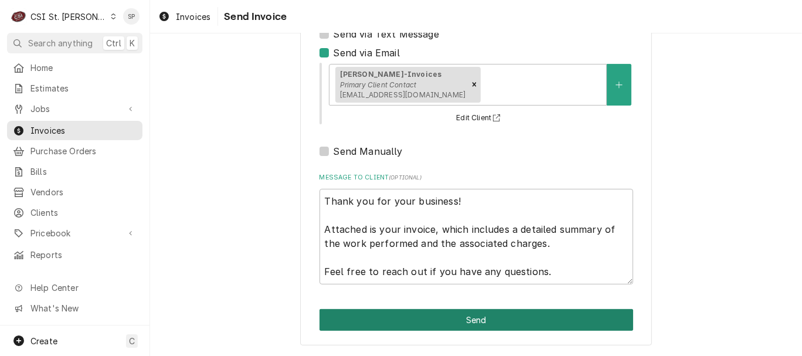
click at [466, 319] on button "Send" at bounding box center [476, 320] width 314 height 22
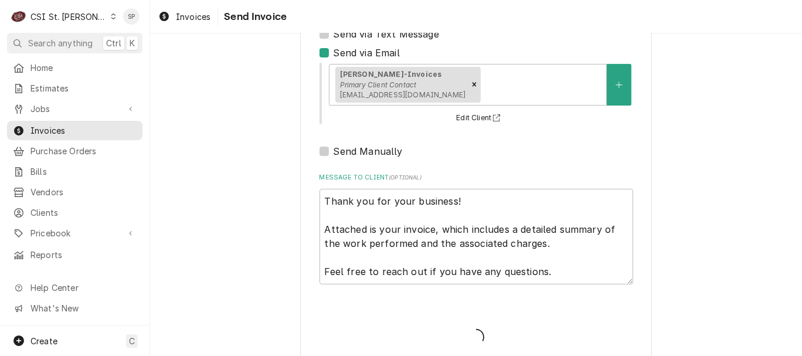
type textarea "x"
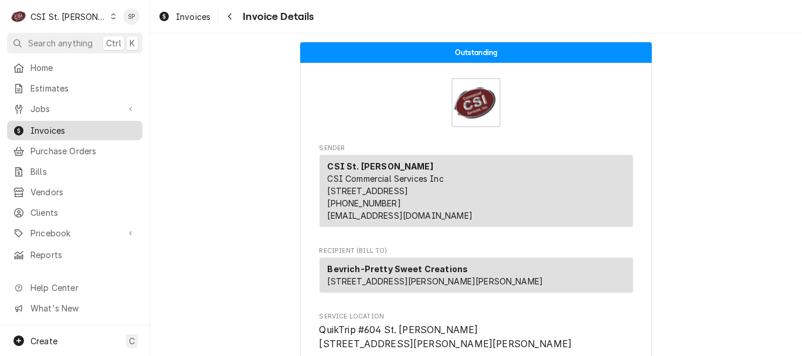
click at [62, 127] on span "Invoices" at bounding box center [83, 130] width 106 height 12
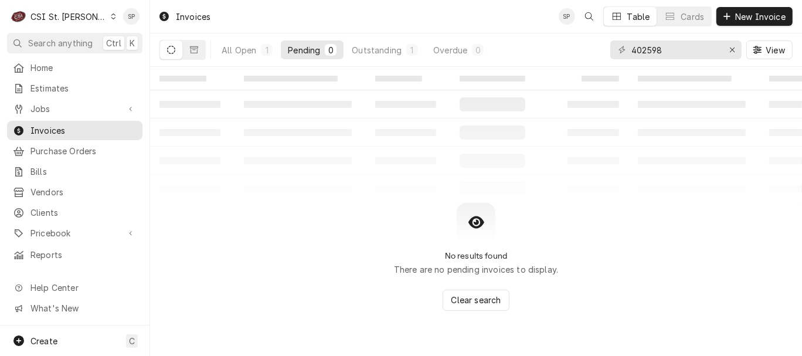
click at [656, 63] on div "402598 View" at bounding box center [701, 49] width 182 height 33
click at [674, 52] on input "402598" at bounding box center [675, 49] width 88 height 19
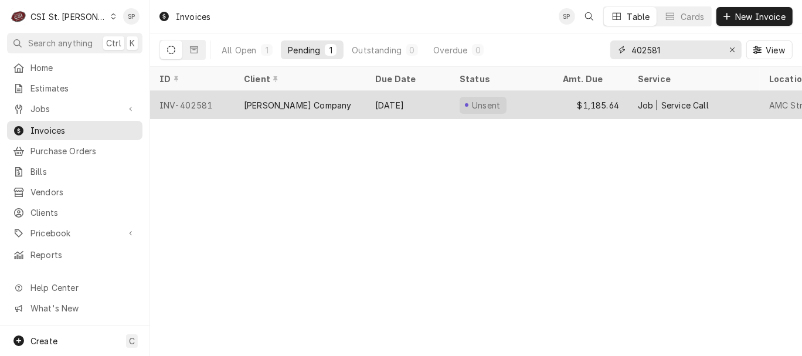
type input "402581"
click at [212, 98] on div "INV-402581" at bounding box center [192, 105] width 84 height 28
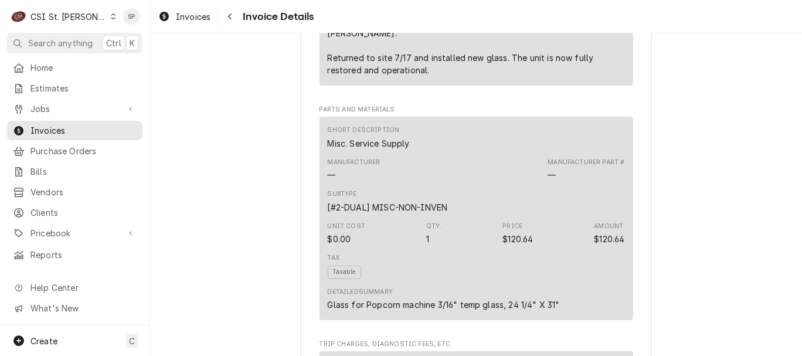
scroll to position [963, 0]
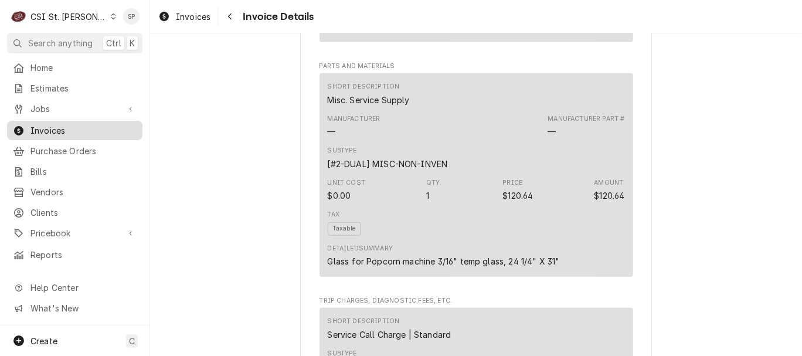
click at [104, 124] on span "Invoices" at bounding box center [83, 130] width 106 height 12
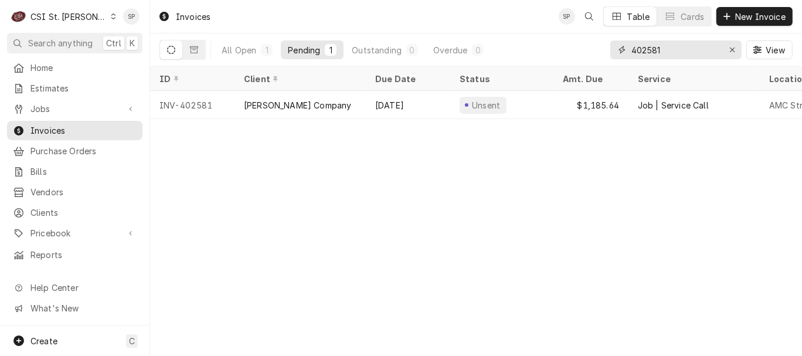
click at [690, 46] on input "402581" at bounding box center [675, 49] width 88 height 19
type input "402656"
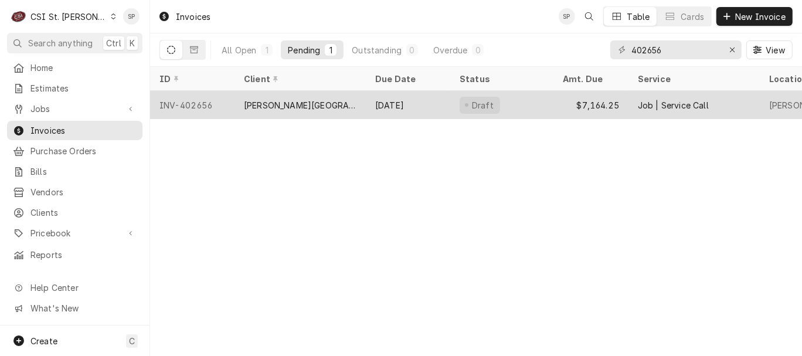
click at [209, 100] on div "INV-402656" at bounding box center [192, 105] width 84 height 28
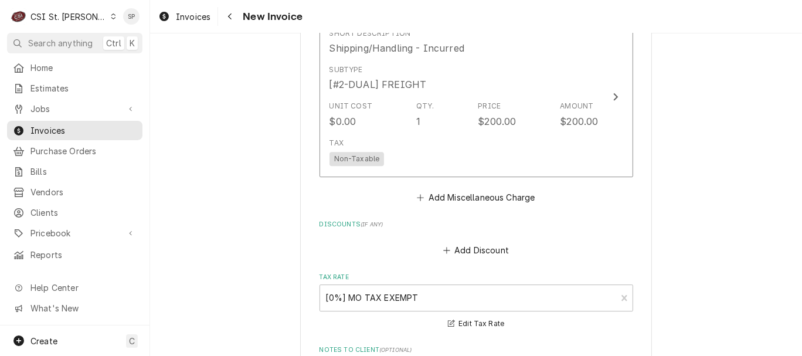
scroll to position [3099, 0]
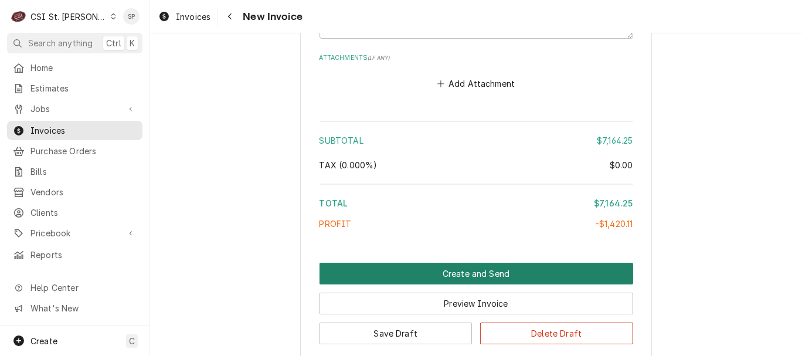
click at [449, 263] on button "Create and Send" at bounding box center [476, 274] width 314 height 22
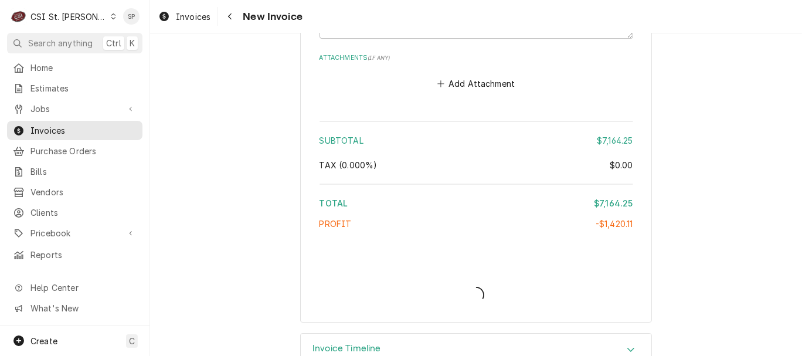
scroll to position [3093, 0]
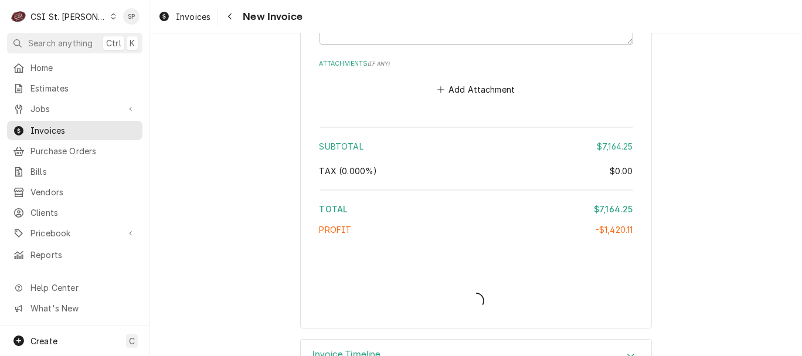
type textarea "x"
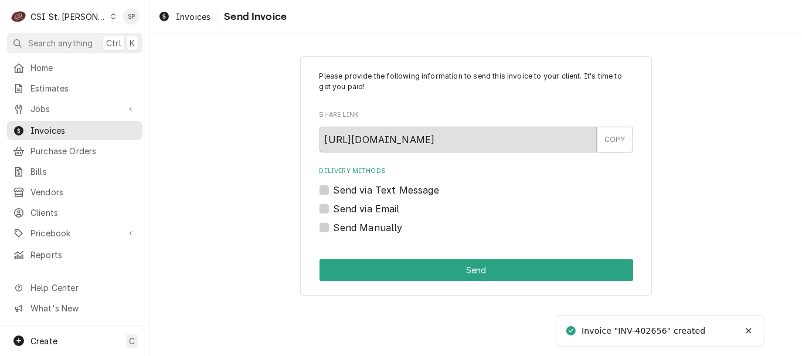
click at [394, 208] on label "Send via Email" at bounding box center [366, 209] width 66 height 14
click at [394, 208] on input "Send via Email" at bounding box center [490, 215] width 314 height 26
checkbox input "true"
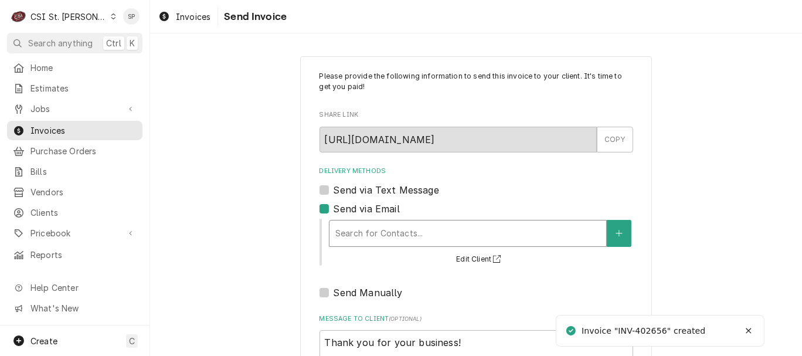
click at [389, 237] on div "Delivery Methods" at bounding box center [467, 233] width 265 height 21
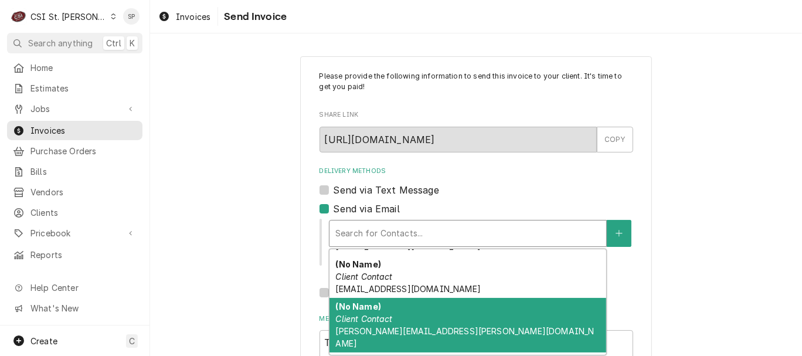
scroll to position [80, 0]
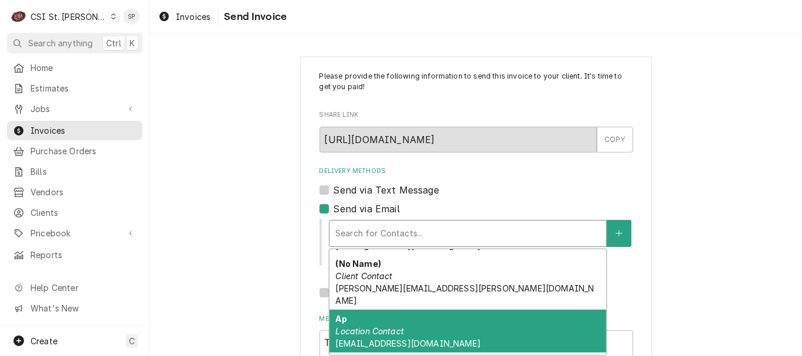
click at [483, 322] on div "Ap Location Contact websteruniversityinvoicecapture@concursolutions.com" at bounding box center [467, 330] width 277 height 43
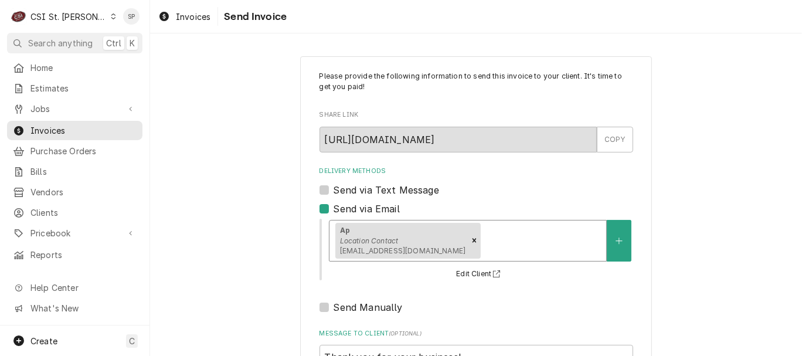
scroll to position [156, 0]
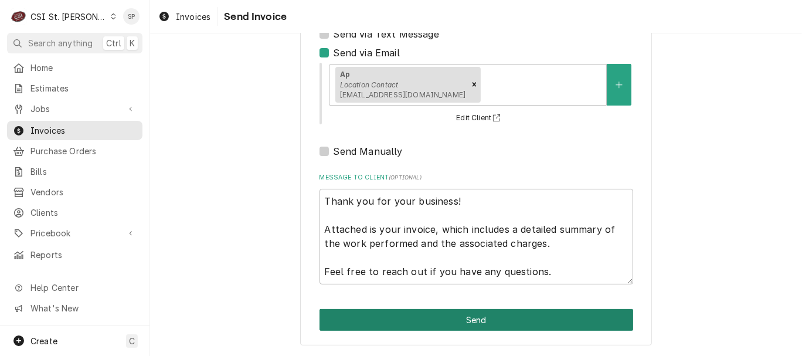
click at [415, 326] on button "Send" at bounding box center [476, 320] width 314 height 22
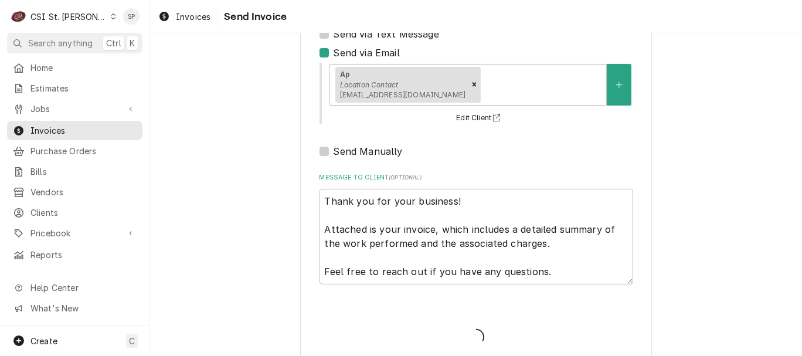
type textarea "x"
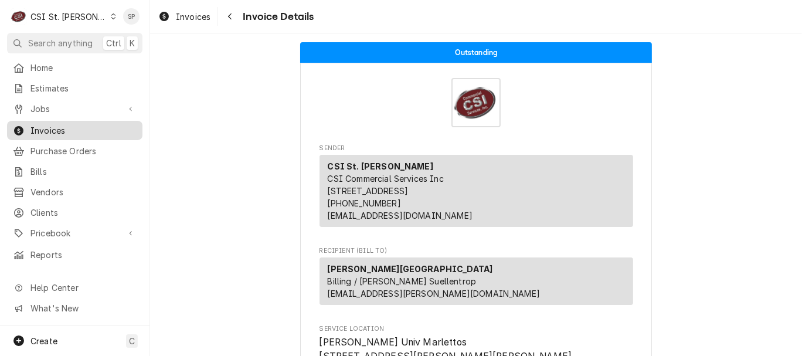
click at [83, 125] on span "Invoices" at bounding box center [83, 130] width 106 height 12
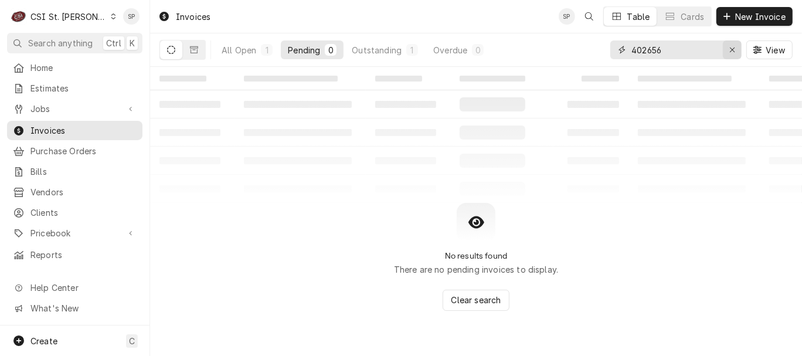
click at [732, 49] on icon "Erase input" at bounding box center [732, 49] width 5 height 5
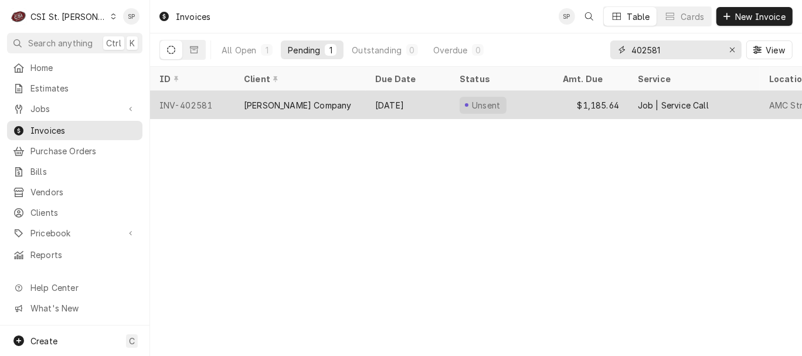
type input "402581"
click at [178, 93] on div "INV-402581" at bounding box center [192, 105] width 84 height 28
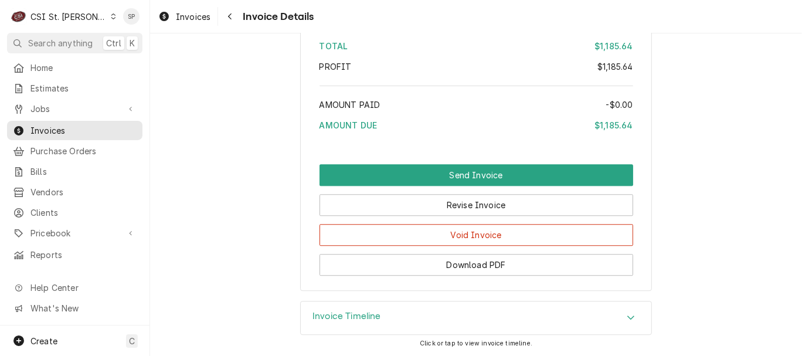
scroll to position [2347, 0]
click at [627, 317] on icon "Accordion Header" at bounding box center [630, 317] width 7 height 4
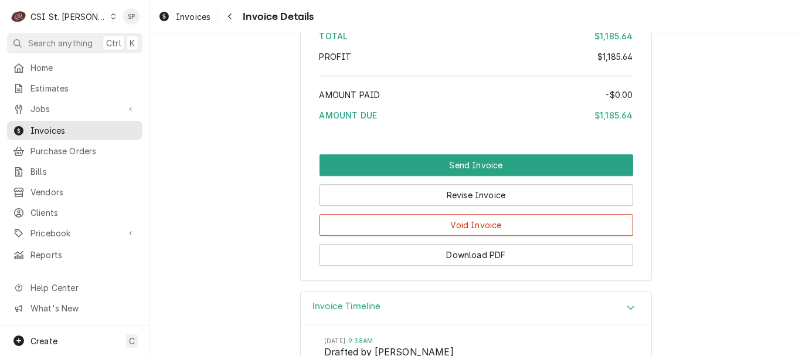
drag, startPoint x: 792, startPoint y: 336, endPoint x: 796, endPoint y: 347, distance: 11.9
click at [796, 347] on div "Unsent Sender CSI St. Louis CSI Commercial Services Inc 18330 Edison Ave Cheste…" at bounding box center [476, 194] width 652 height 322
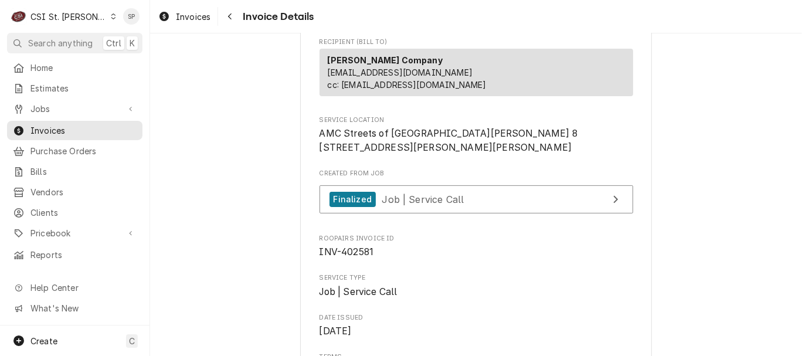
scroll to position [209, 0]
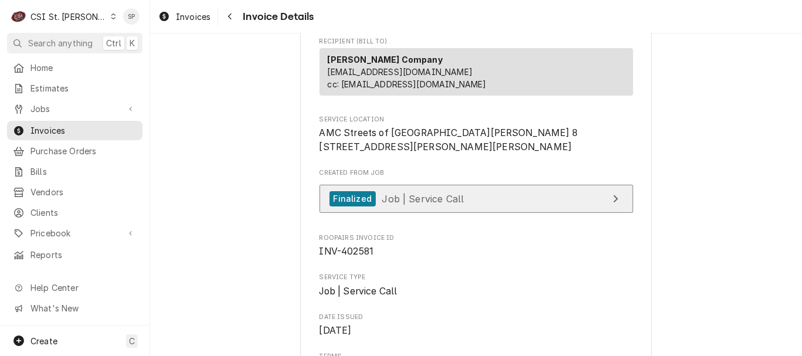
click at [450, 204] on span "Job | Service Call" at bounding box center [422, 198] width 82 height 12
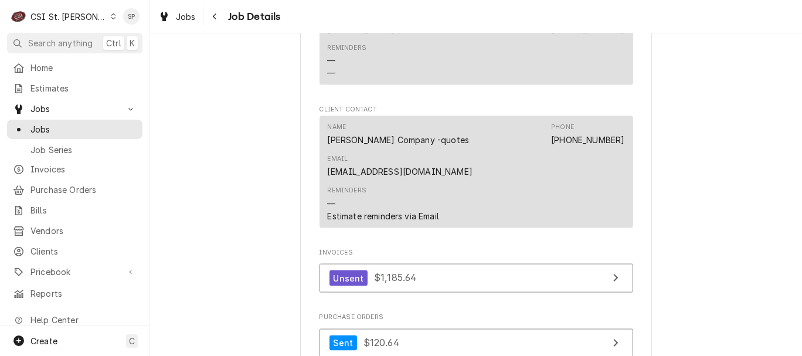
scroll to position [1276, 0]
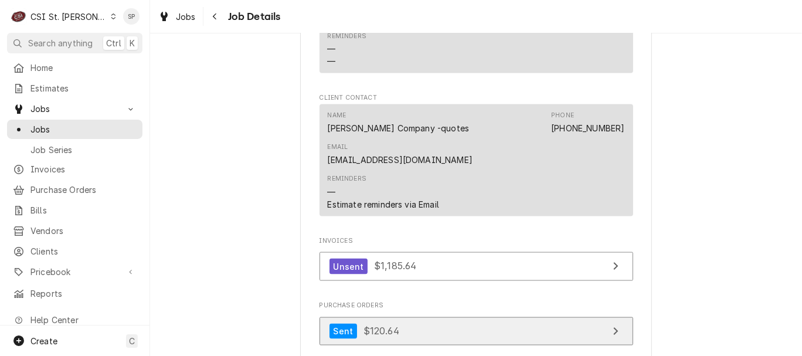
click at [612, 326] on icon "View Purchase Order" at bounding box center [615, 330] width 6 height 9
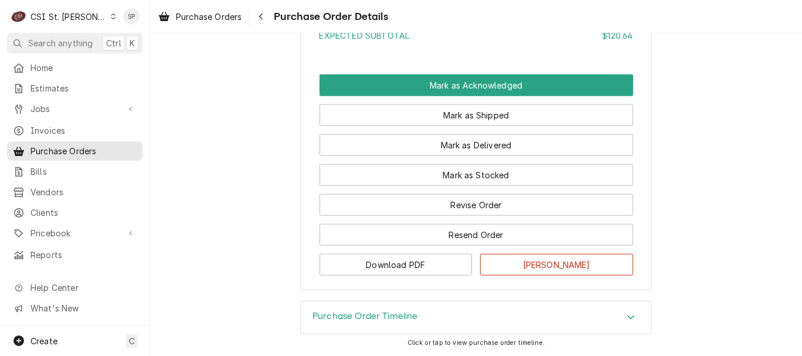
scroll to position [1077, 0]
click at [622, 319] on div "Accordion Header" at bounding box center [631, 318] width 18 height 14
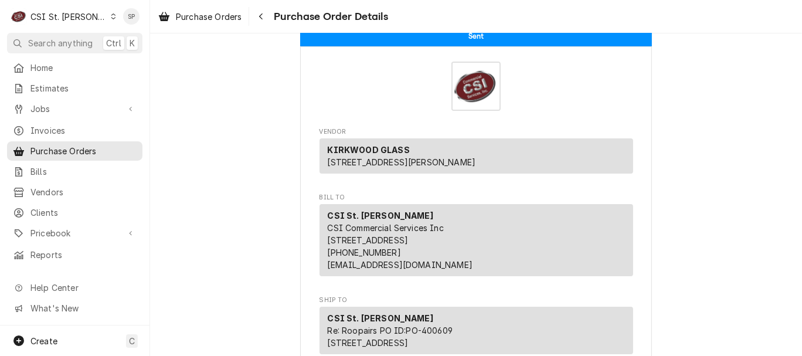
scroll to position [0, 0]
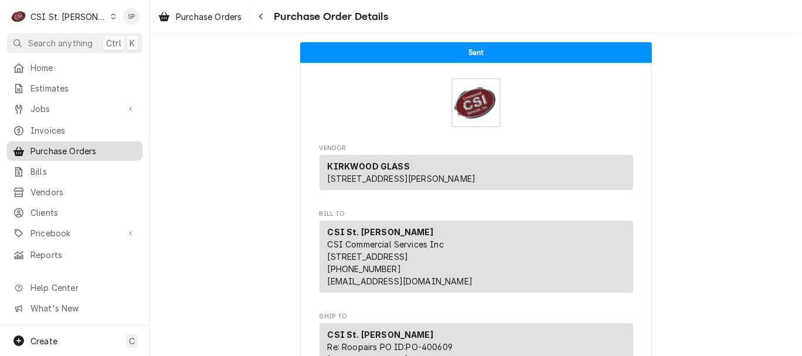
click at [69, 145] on span "Purchase Orders" at bounding box center [83, 151] width 106 height 12
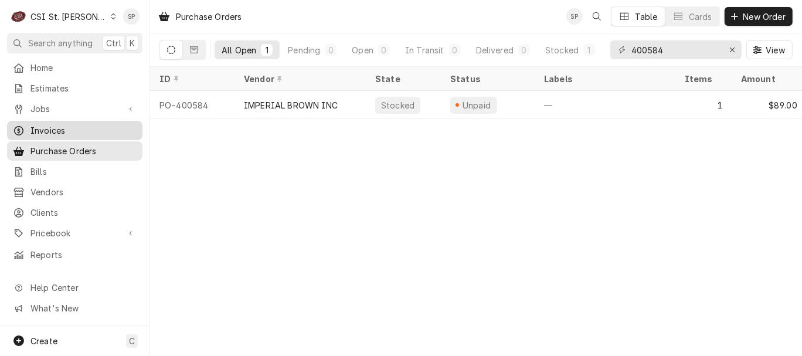
click at [106, 123] on div "Invoices" at bounding box center [74, 130] width 131 height 15
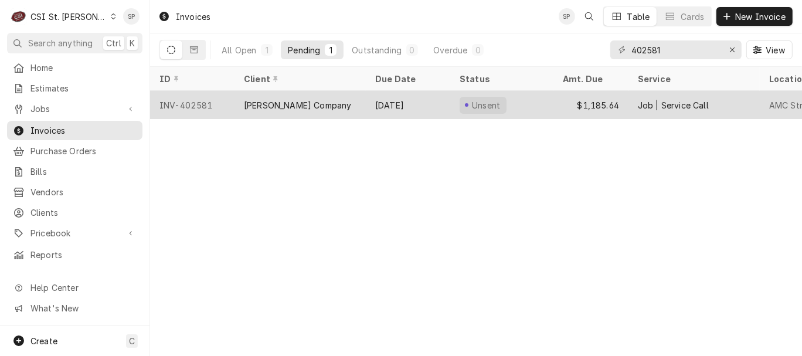
click at [191, 96] on div "INV-402581" at bounding box center [192, 105] width 84 height 28
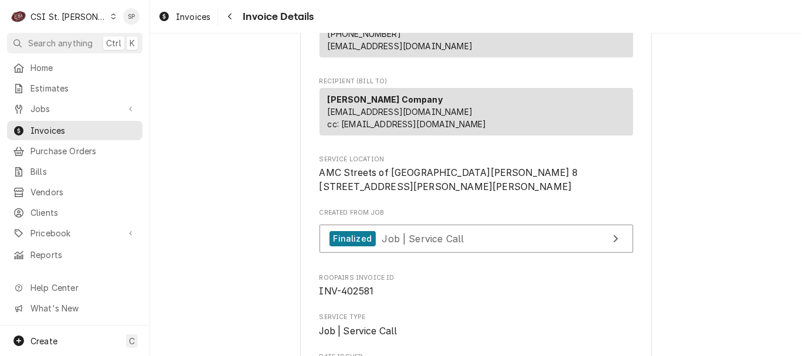
scroll to position [182, 0]
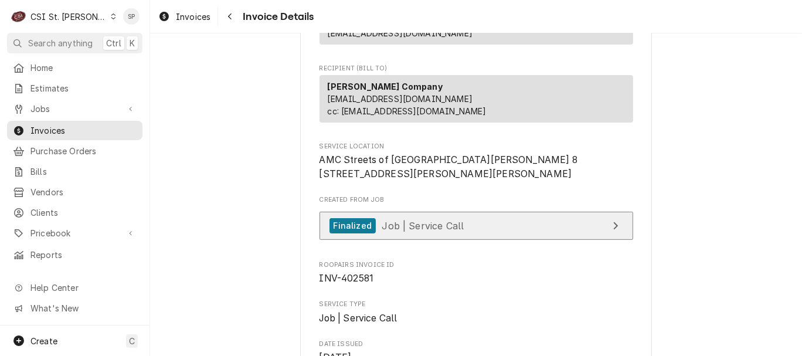
click at [401, 231] on span "Job | Service Call" at bounding box center [422, 225] width 82 height 12
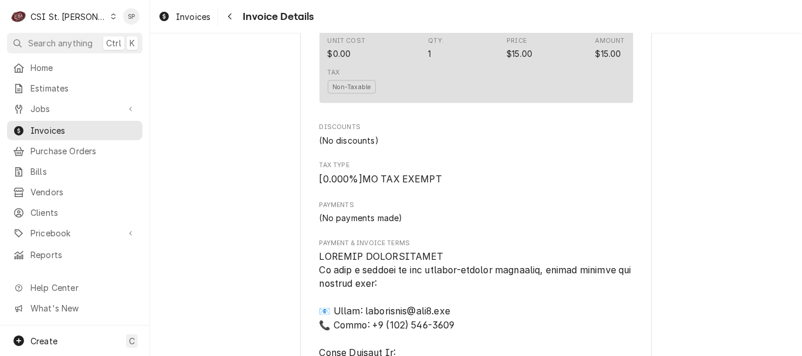
scroll to position [1519, 0]
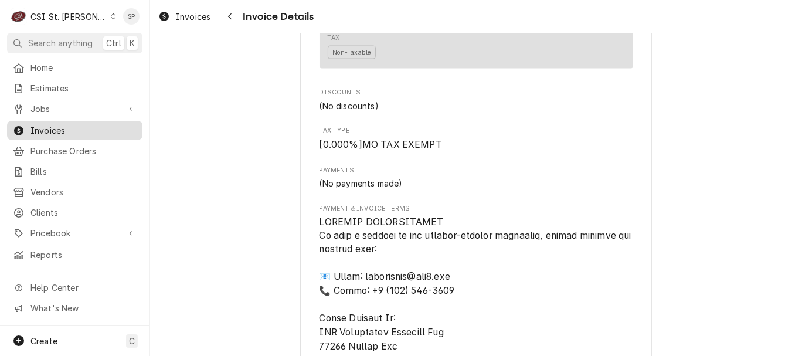
click at [113, 126] on span "Invoices" at bounding box center [83, 130] width 106 height 12
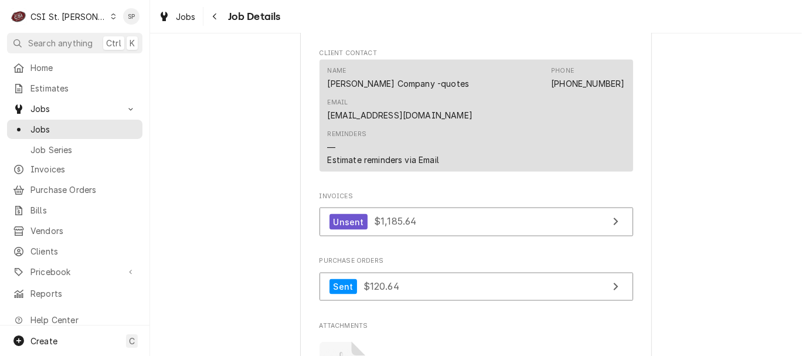
scroll to position [1328, 0]
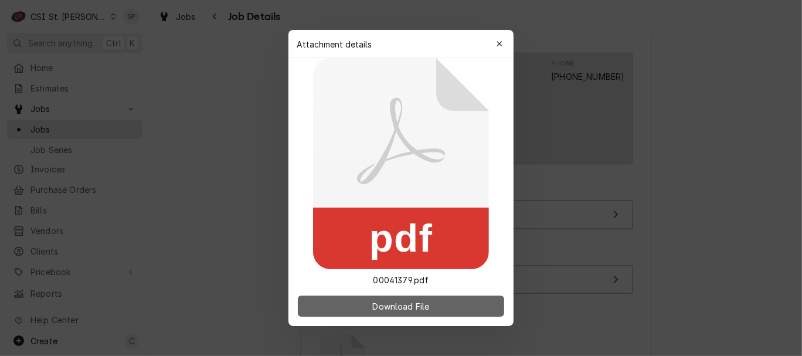
click at [410, 298] on button "Download File" at bounding box center [401, 305] width 206 height 21
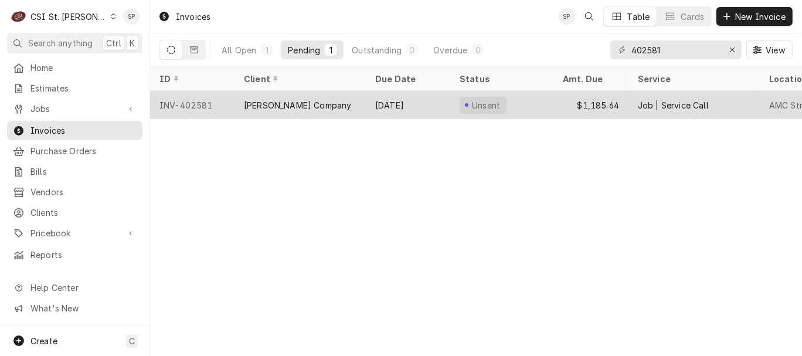
click at [181, 98] on div "INV-402581" at bounding box center [192, 105] width 84 height 28
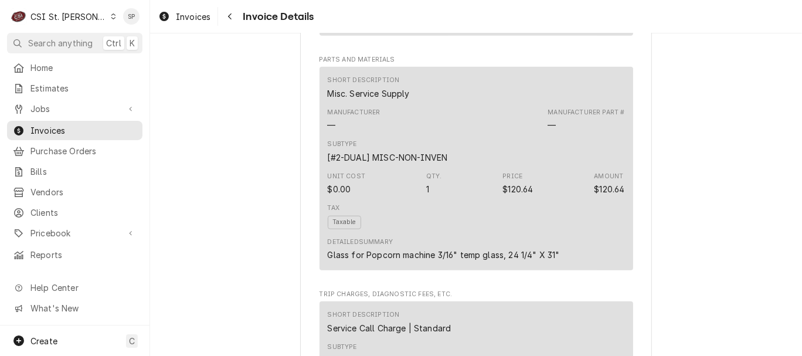
scroll to position [955, 0]
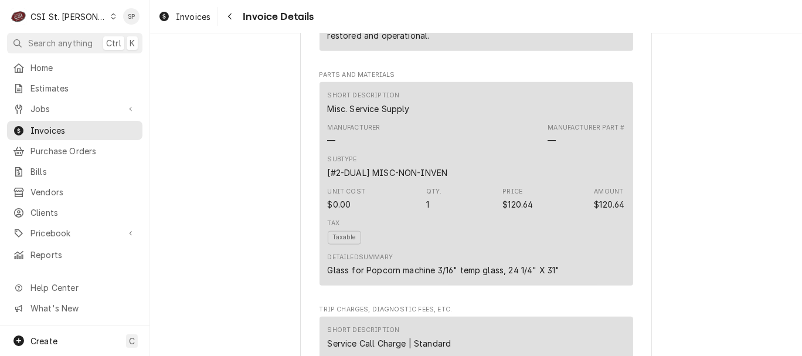
click at [464, 207] on div "Unit Cost $0.00 Qty. 1 Price $120.64 Amount $120.64" at bounding box center [476, 199] width 297 height 32
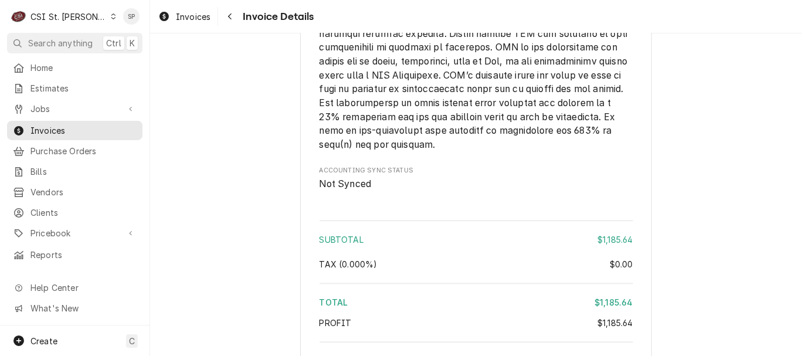
scroll to position [2347, 0]
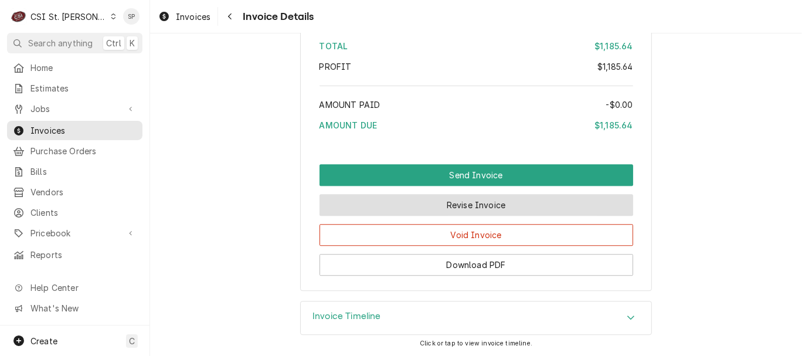
click at [512, 207] on button "Revise Invoice" at bounding box center [476, 205] width 314 height 22
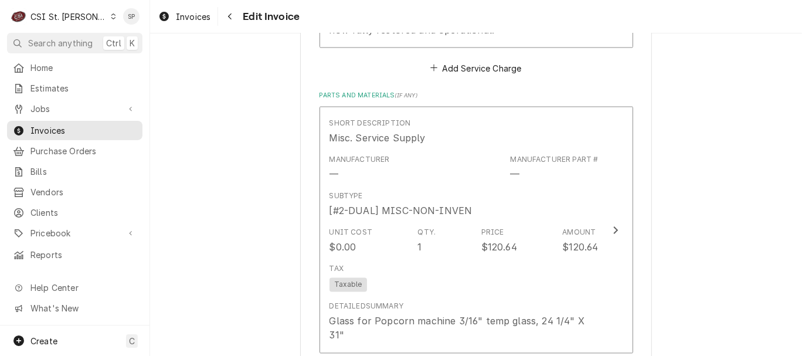
scroll to position [1597, 0]
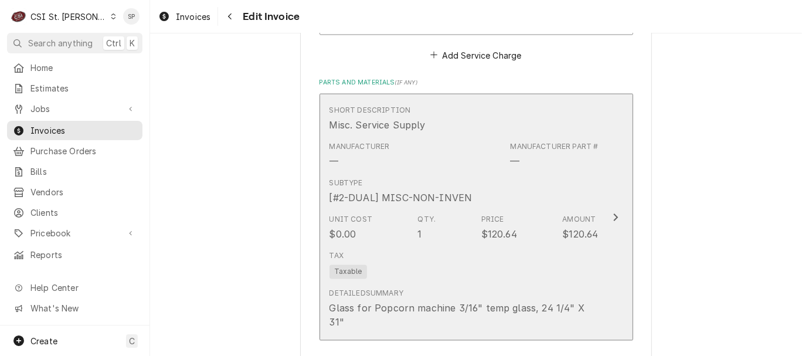
click at [466, 246] on div "Tax Taxable" at bounding box center [463, 265] width 269 height 38
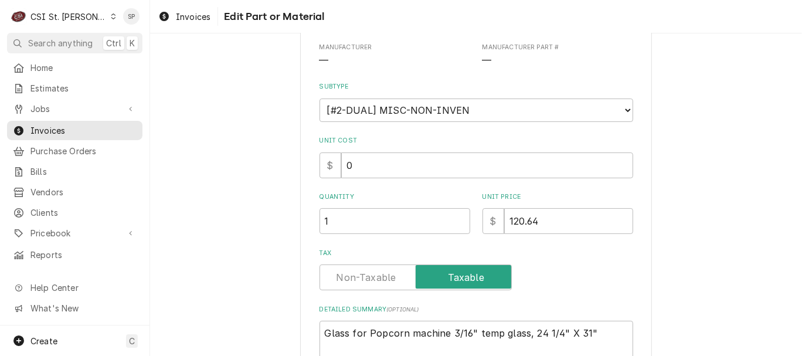
scroll to position [130, 0]
click at [367, 168] on input "0" at bounding box center [487, 165] width 292 height 26
type textarea "x"
type input "1"
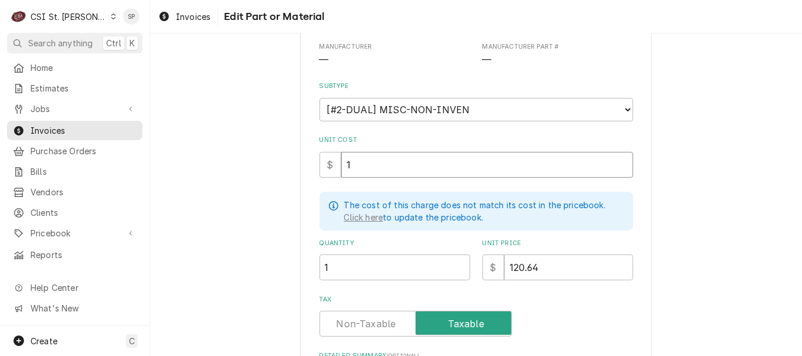
type textarea "x"
type input "12"
type textarea "x"
type input "120"
click at [534, 264] on input "120.64" at bounding box center [568, 267] width 129 height 26
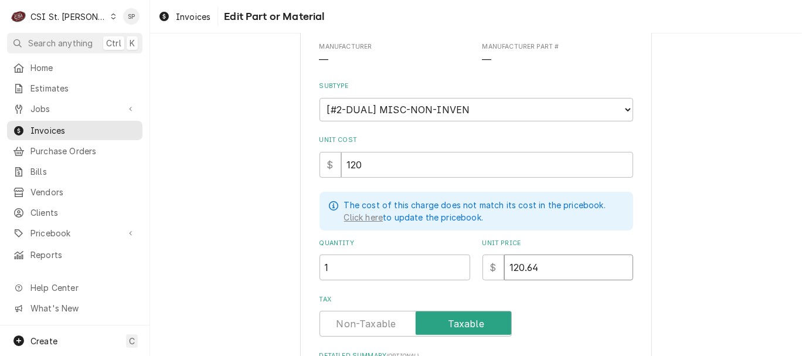
type textarea "x"
type input "120.6"
type textarea "x"
type input "120"
type textarea "x"
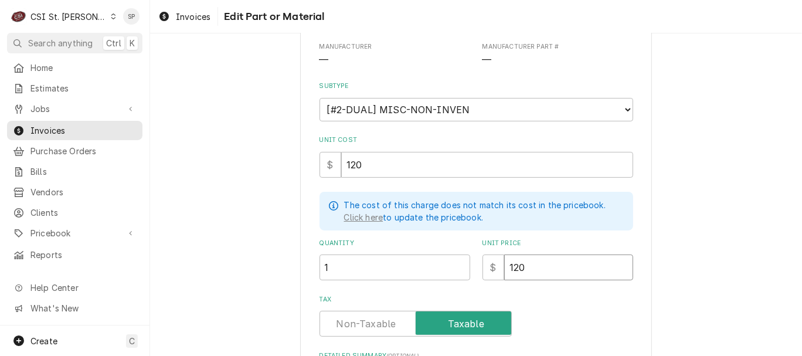
type input "12"
type textarea "x"
type input "1"
type textarea "x"
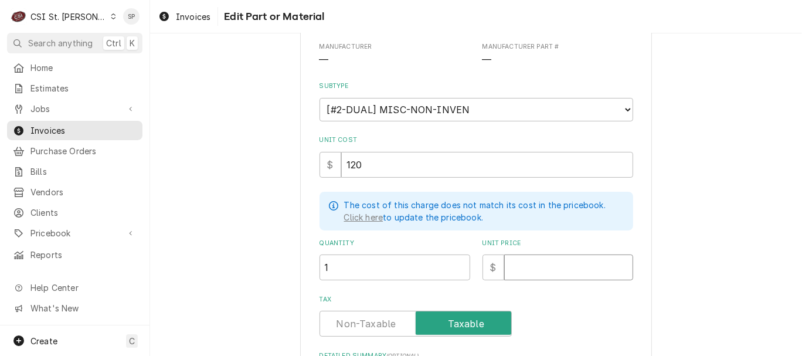
type input "2"
type textarea "x"
type input "24"
type textarea "x"
type input "240"
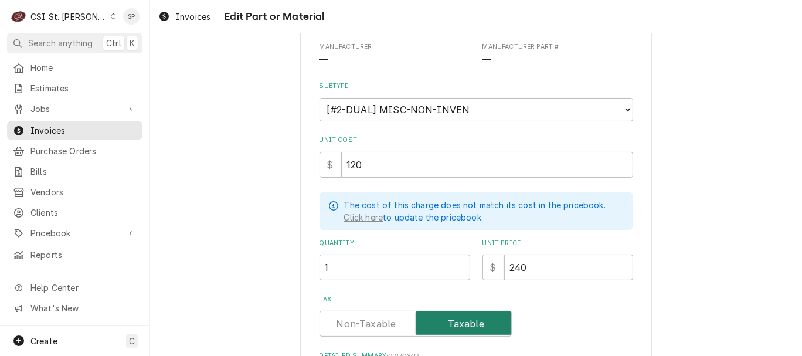
scroll to position [295, 0]
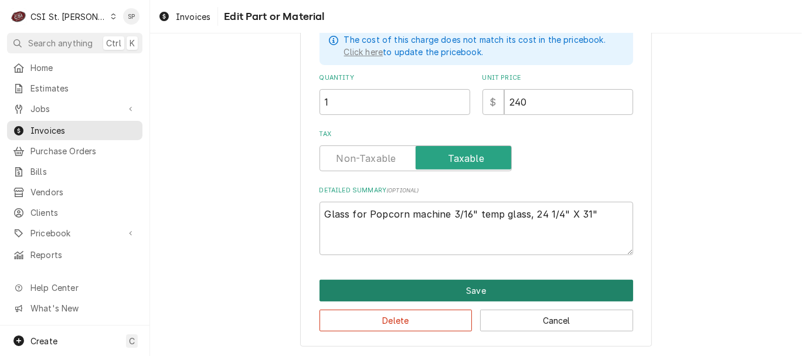
click at [481, 291] on button "Save" at bounding box center [476, 291] width 314 height 22
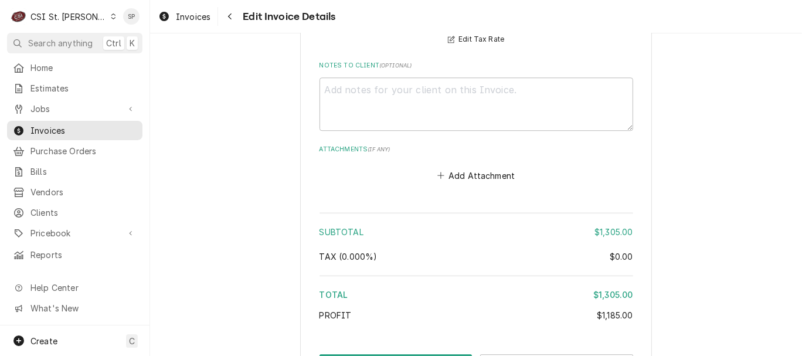
scroll to position [2541, 0]
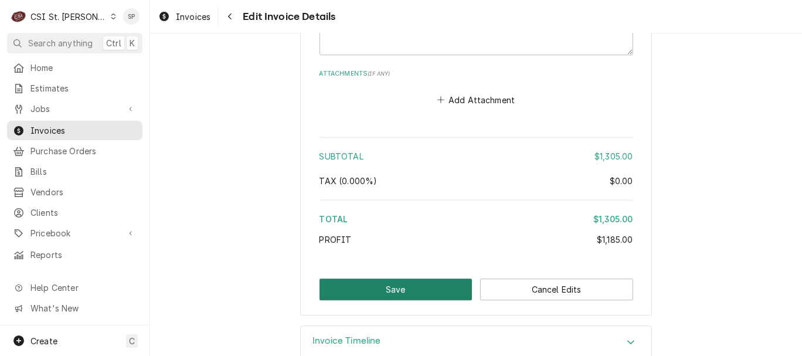
click at [426, 278] on button "Save" at bounding box center [395, 289] width 153 height 22
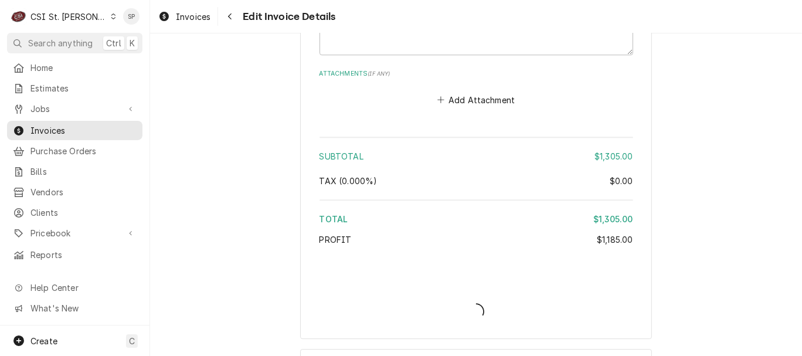
type textarea "x"
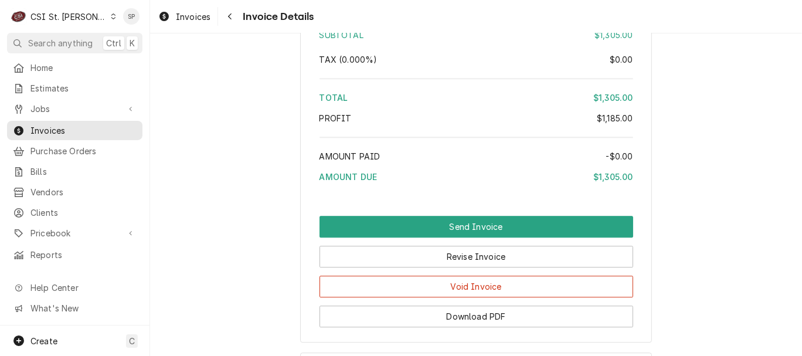
scroll to position [2347, 0]
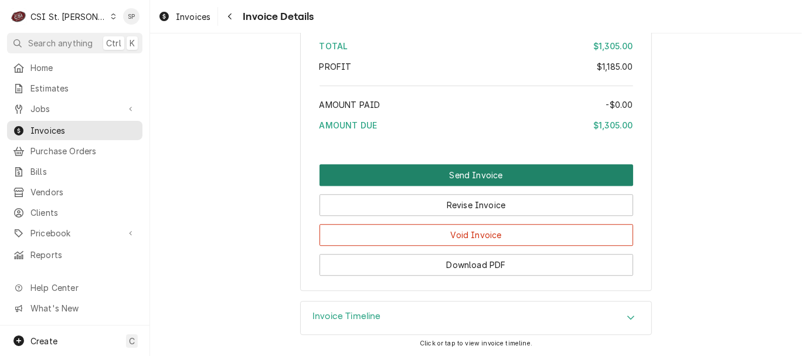
click at [490, 170] on button "Send Invoice" at bounding box center [476, 175] width 314 height 22
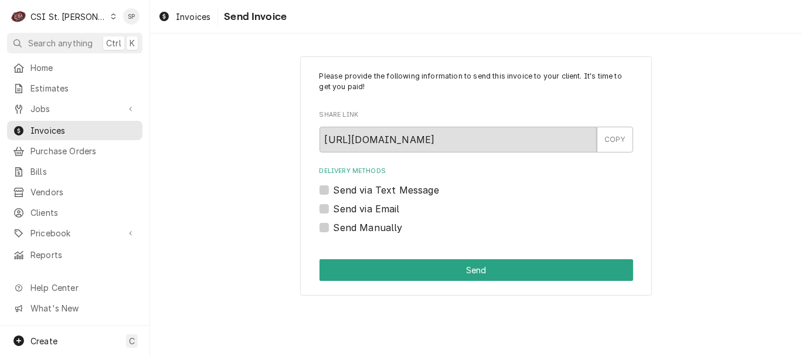
click at [386, 210] on label "Send via Email" at bounding box center [366, 209] width 66 height 14
click at [386, 210] on input "Send via Email" at bounding box center [490, 215] width 314 height 26
checkbox input "true"
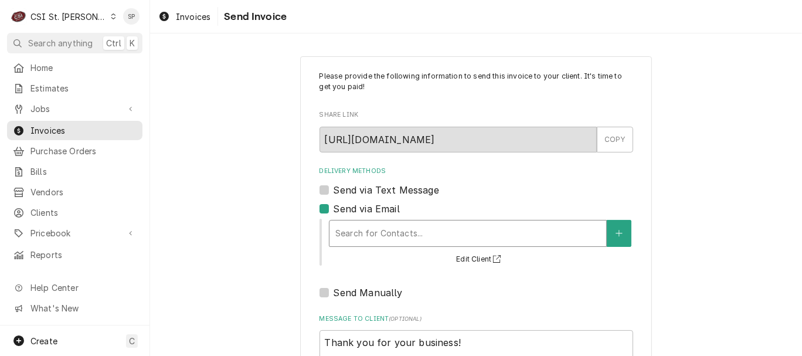
click at [380, 228] on div "Delivery Methods" at bounding box center [467, 233] width 265 height 21
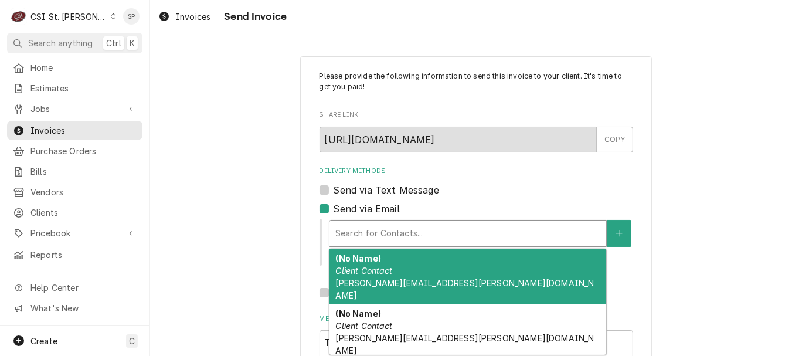
click at [364, 273] on em "Client Contact" at bounding box center [363, 270] width 57 height 10
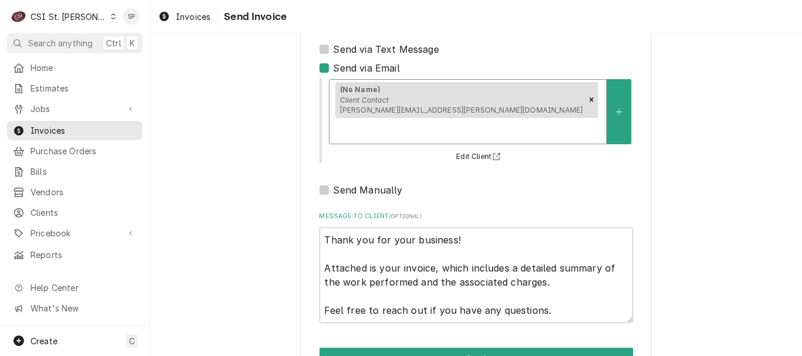
scroll to position [156, 0]
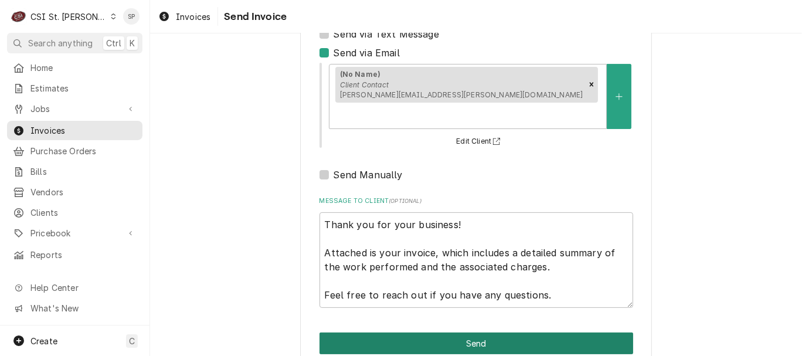
click at [521, 332] on button "Send" at bounding box center [476, 343] width 314 height 22
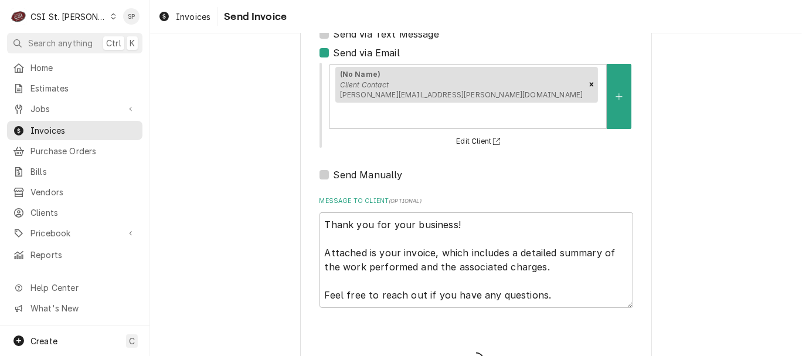
type textarea "x"
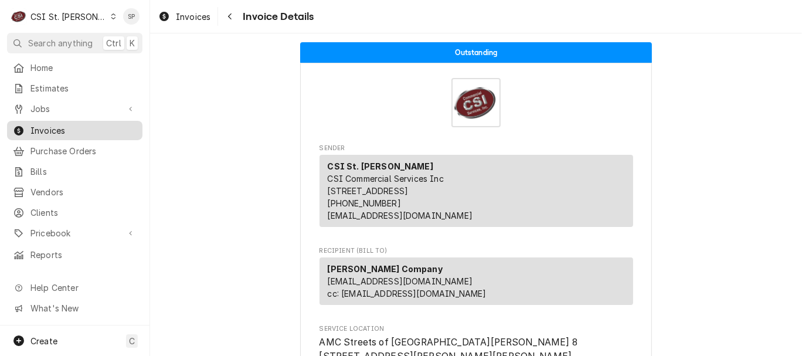
click at [105, 129] on span "Invoices" at bounding box center [83, 130] width 106 height 12
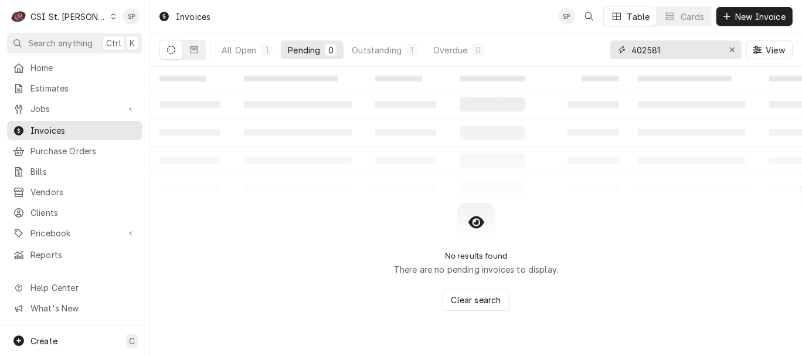
click at [670, 49] on input "402581" at bounding box center [675, 49] width 88 height 19
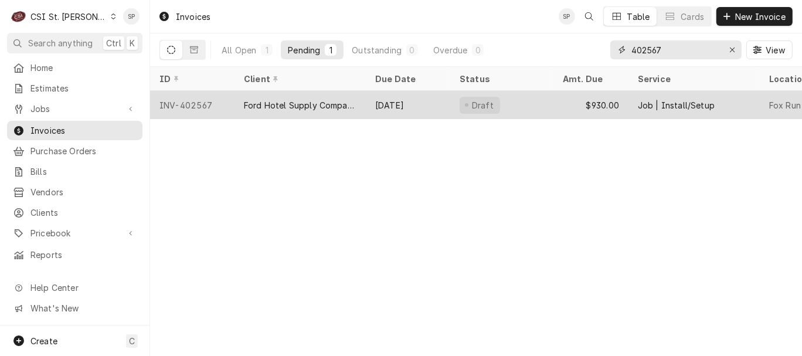
type input "402567"
click at [203, 100] on div "INV-402567" at bounding box center [192, 105] width 84 height 28
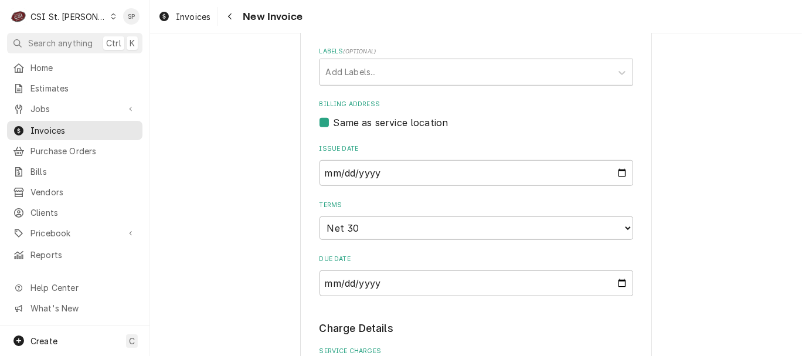
scroll to position [642, 0]
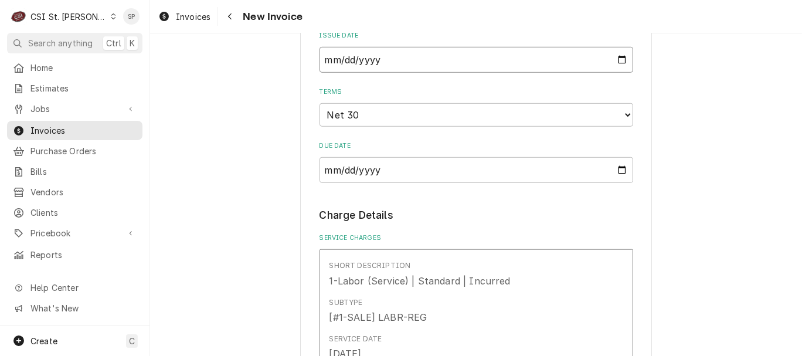
click at [620, 62] on input "[DATE]" at bounding box center [476, 60] width 314 height 26
type input "2025-07-31"
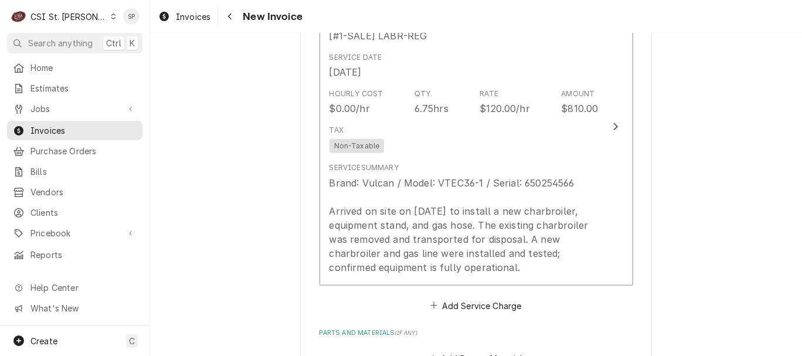
scroll to position [1769, 0]
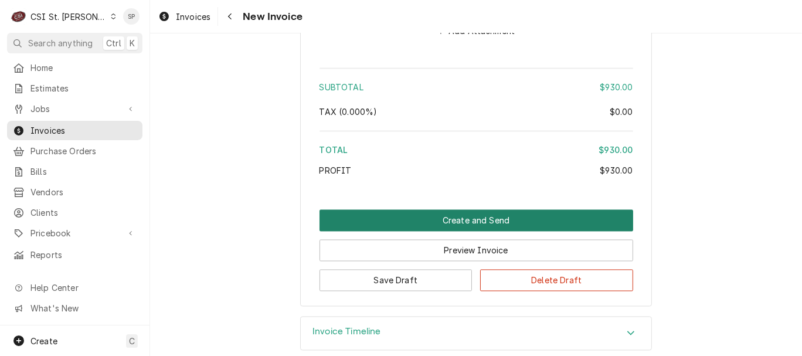
click at [421, 219] on button "Create and Send" at bounding box center [476, 220] width 314 height 22
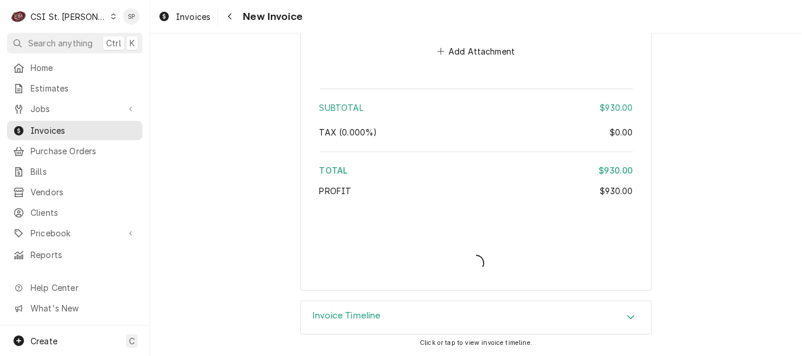
scroll to position [1750, 0]
type textarea "x"
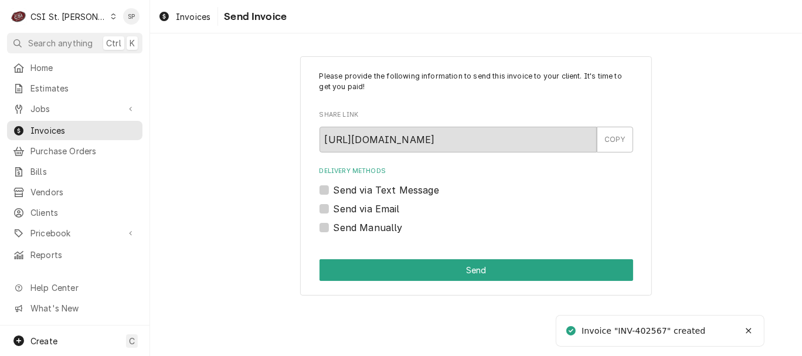
click at [375, 208] on label "Send via Email" at bounding box center [366, 209] width 66 height 14
click at [375, 208] on input "Send via Email" at bounding box center [490, 215] width 314 height 26
checkbox input "true"
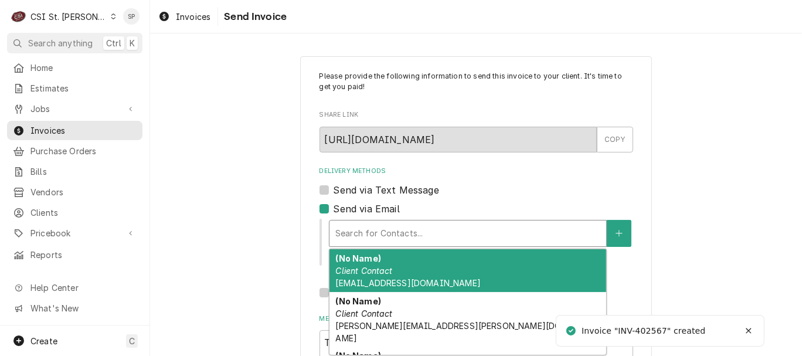
click at [377, 226] on div "Delivery Methods" at bounding box center [467, 233] width 265 height 21
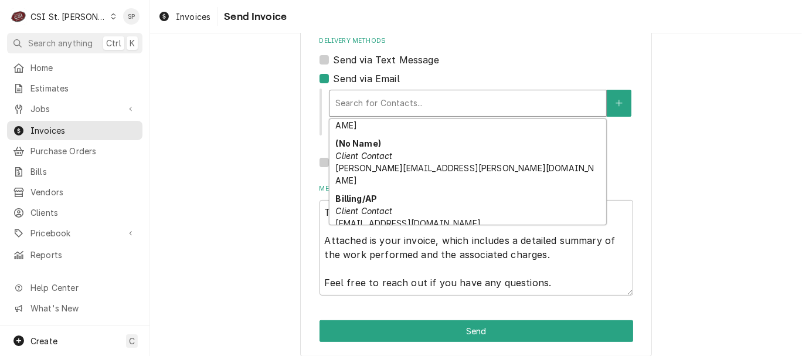
scroll to position [150, 0]
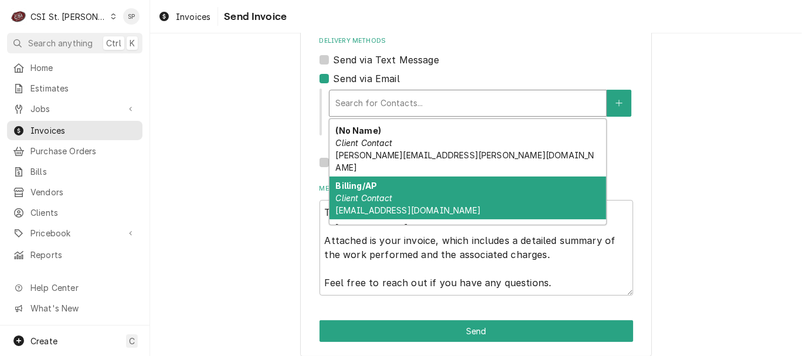
click at [422, 176] on div "Billing/AP Client Contact invoices@fordstl.com" at bounding box center [467, 197] width 277 height 43
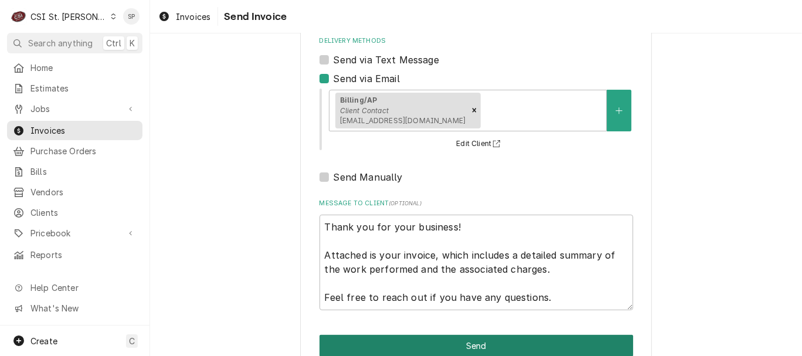
click at [449, 348] on button "Send" at bounding box center [476, 346] width 314 height 22
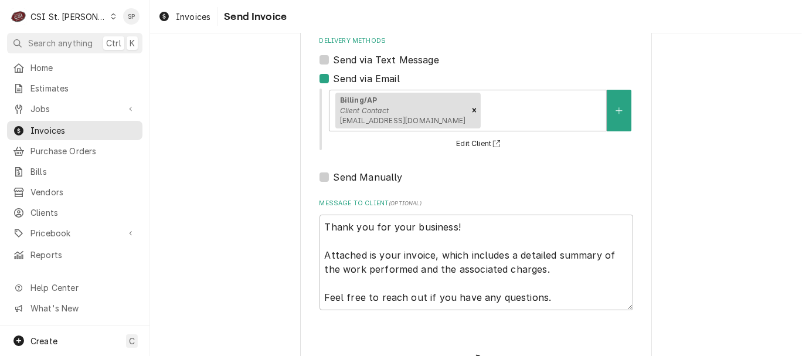
type textarea "x"
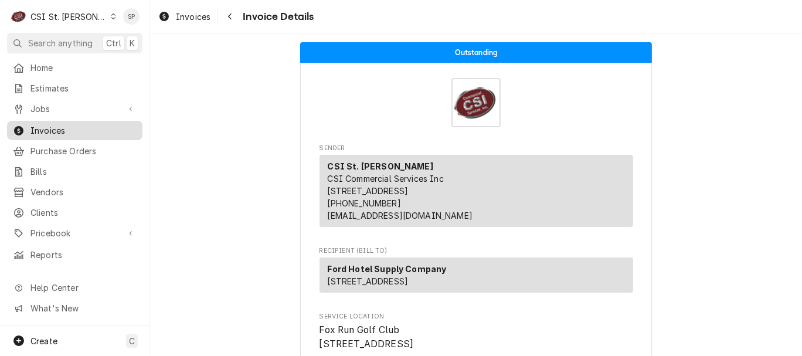
click at [124, 132] on span "Invoices" at bounding box center [83, 130] width 106 height 12
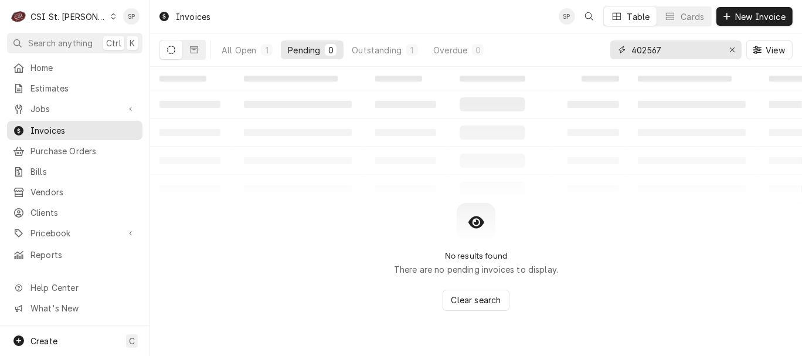
click at [667, 53] on input "402567" at bounding box center [675, 49] width 88 height 19
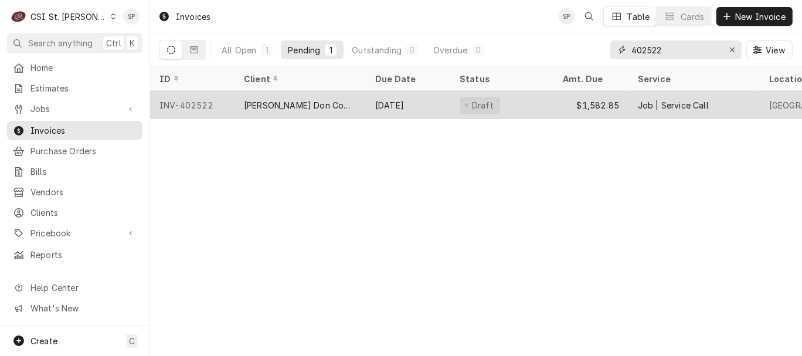
type input "402522"
click at [182, 106] on div "INV-402522" at bounding box center [192, 105] width 84 height 28
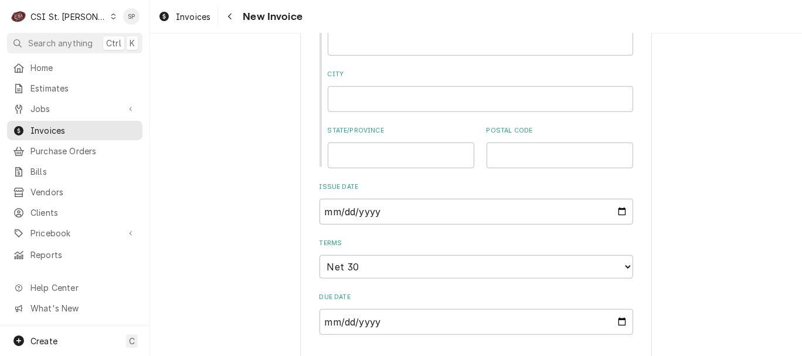
scroll to position [703, 0]
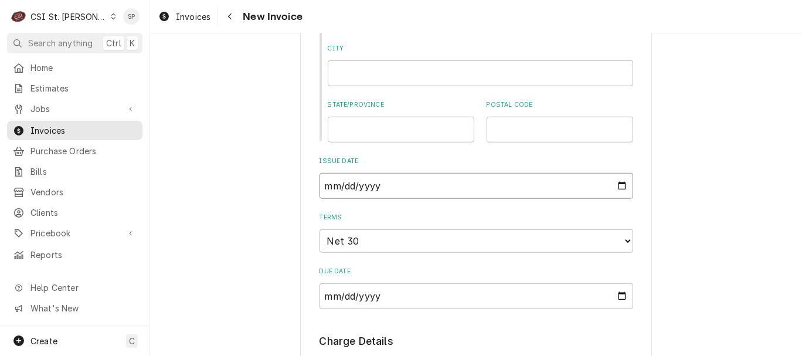
click at [615, 186] on input "2025-07-16" at bounding box center [476, 186] width 314 height 26
type input "2025-07-31"
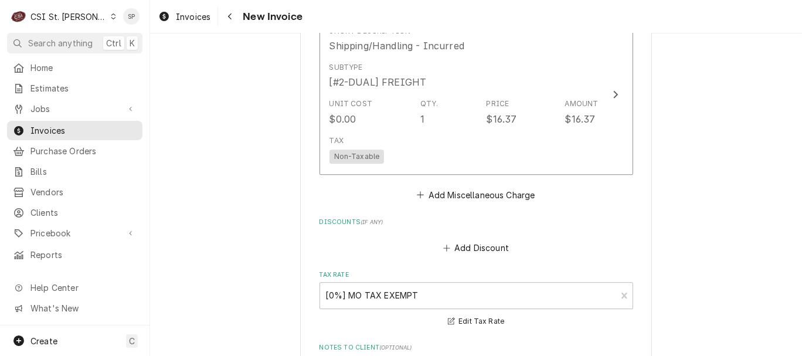
scroll to position [2552, 0]
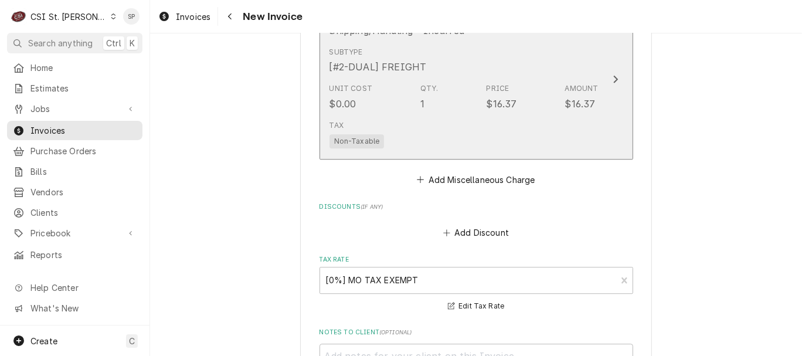
click at [466, 116] on div "Tax Non-Taxable" at bounding box center [463, 134] width 269 height 38
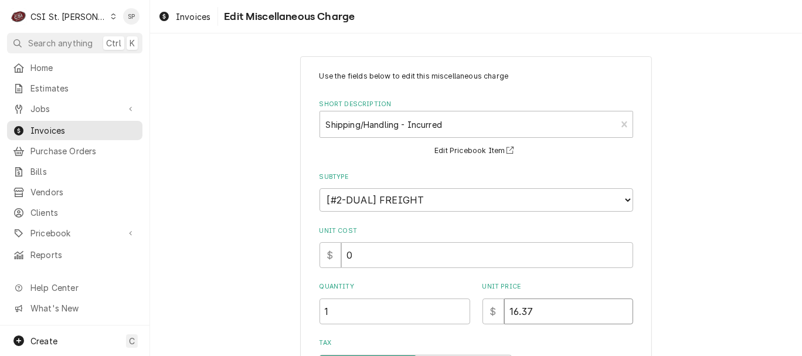
click at [551, 313] on input "16.37" at bounding box center [568, 311] width 129 height 26
type textarea "x"
type input "16.3"
type textarea "x"
type input "16"
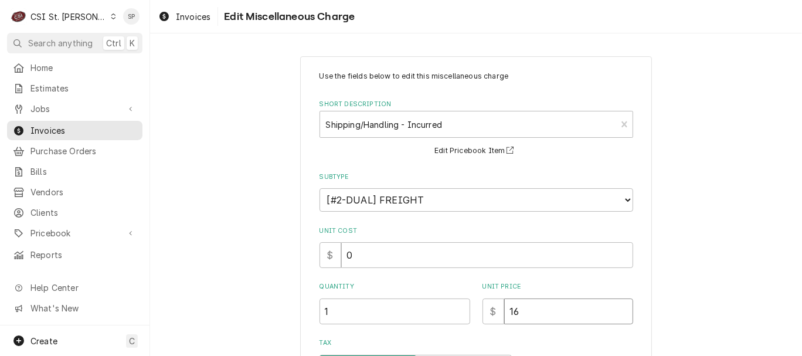
type textarea "x"
type input "1"
type textarea "x"
type input "4"
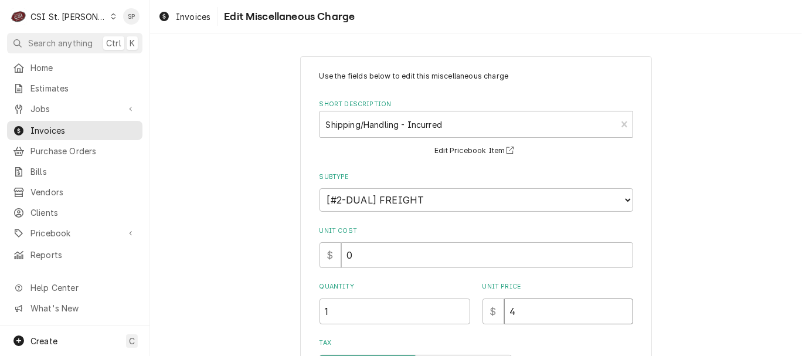
type textarea "x"
type input "45"
type textarea "x"
type input "45.0"
type textarea "x"
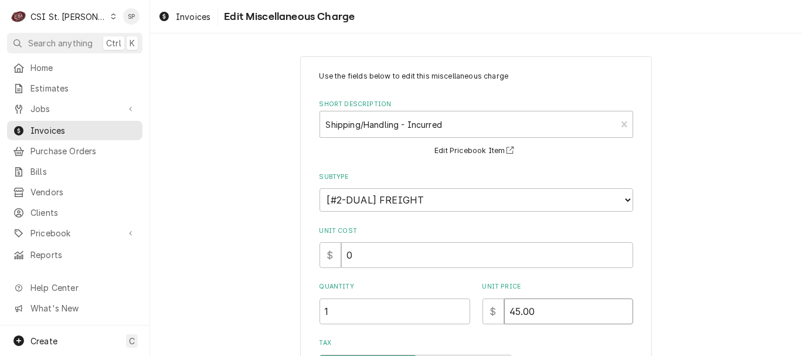
scroll to position [210, 0]
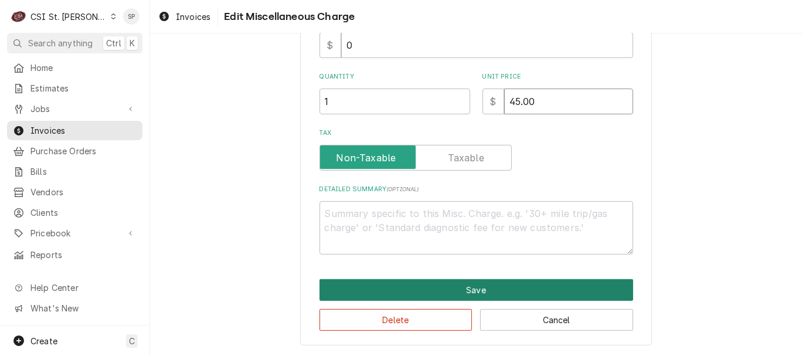
type input "45.00"
click at [443, 294] on button "Save" at bounding box center [476, 290] width 314 height 22
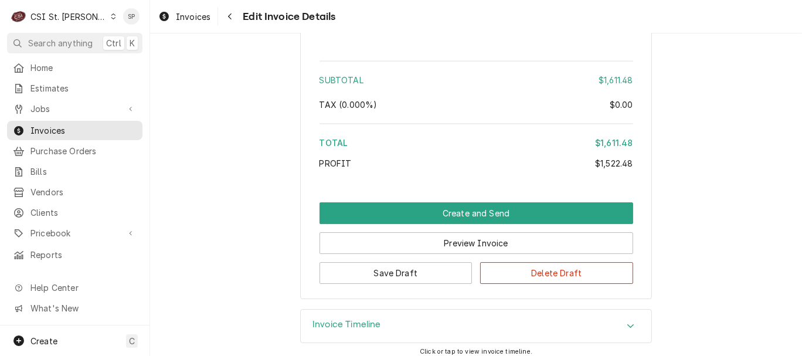
scroll to position [2969, 0]
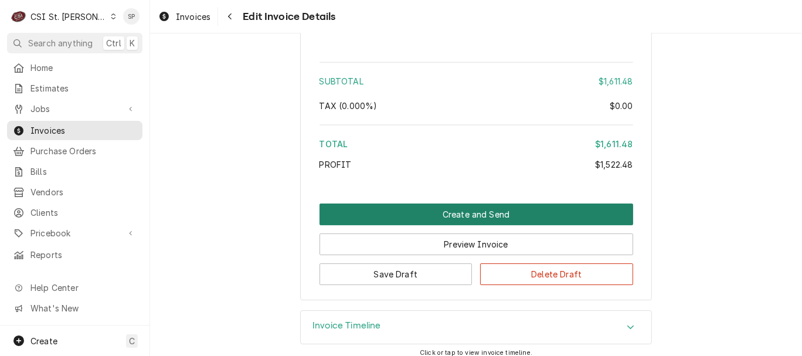
click at [414, 205] on button "Create and Send" at bounding box center [476, 214] width 314 height 22
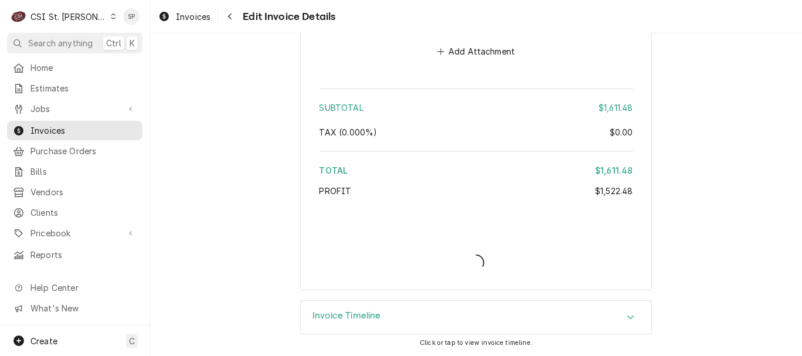
scroll to position [2932, 0]
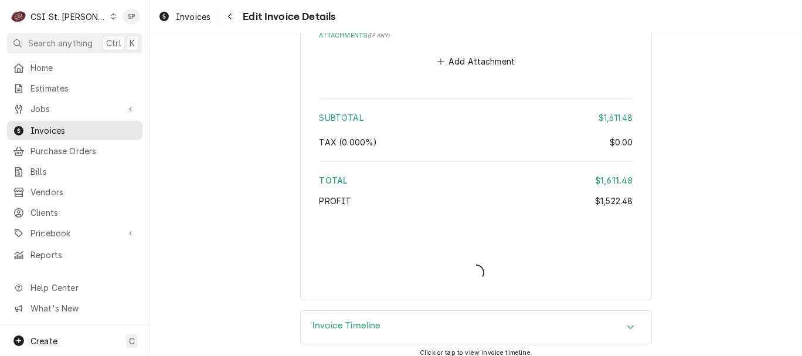
type textarea "x"
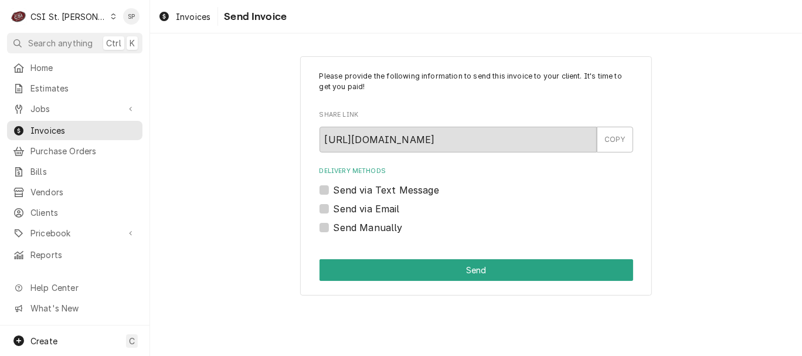
click at [389, 210] on label "Send via Email" at bounding box center [366, 209] width 66 height 14
click at [389, 210] on input "Send via Email" at bounding box center [490, 215] width 314 height 26
checkbox input "true"
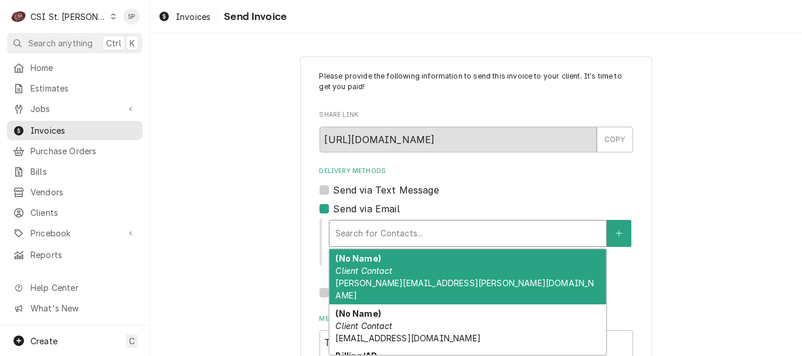
click at [376, 226] on div "Delivery Methods" at bounding box center [467, 233] width 265 height 21
click at [359, 274] on em "Client Contact" at bounding box center [363, 270] width 57 height 10
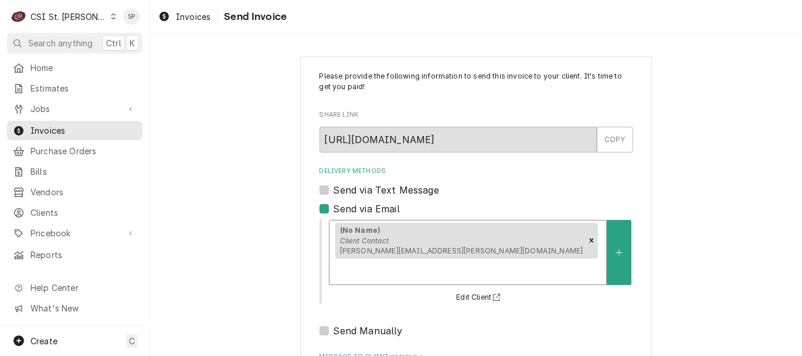
scroll to position [156, 0]
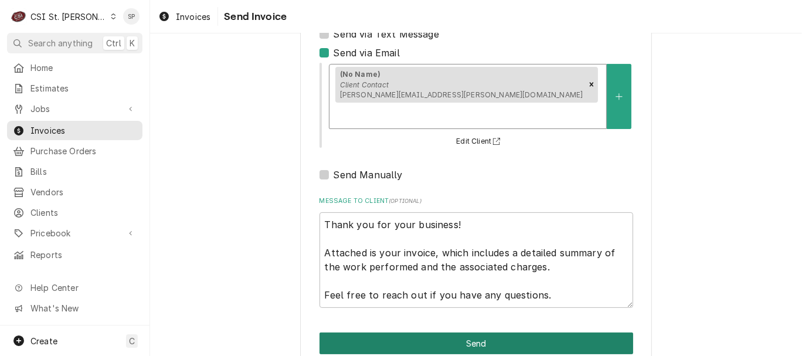
click at [534, 332] on button "Send" at bounding box center [476, 343] width 314 height 22
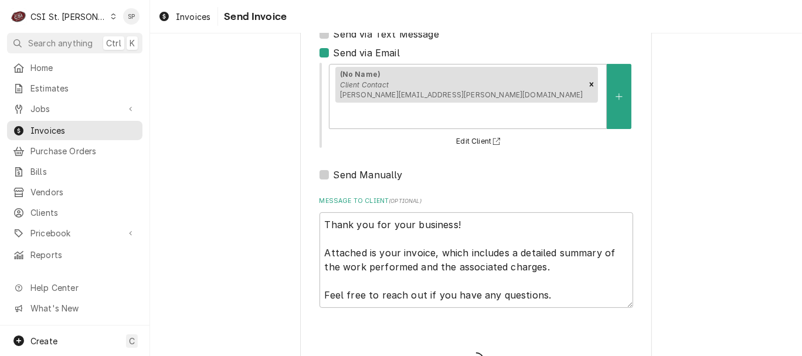
type textarea "x"
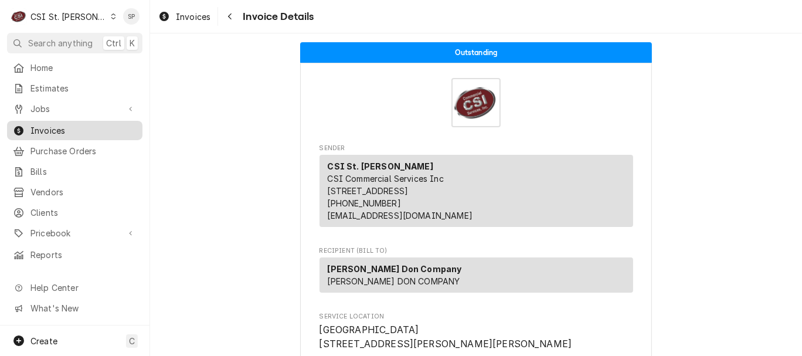
click at [81, 129] on span "Invoices" at bounding box center [83, 130] width 106 height 12
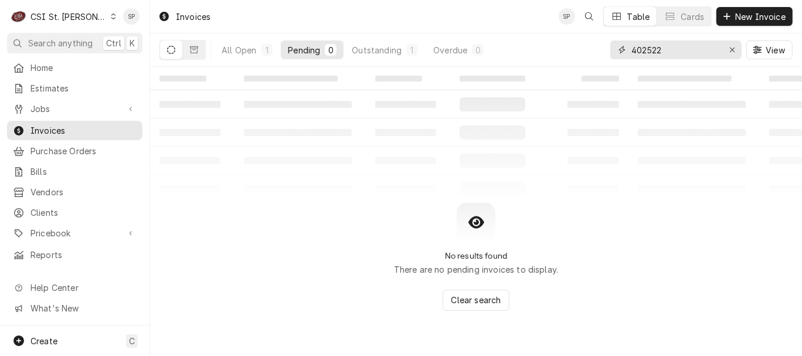
click at [665, 43] on input "402522" at bounding box center [675, 49] width 88 height 19
type input "402656"
click at [363, 53] on div "Outstanding" at bounding box center [377, 50] width 50 height 12
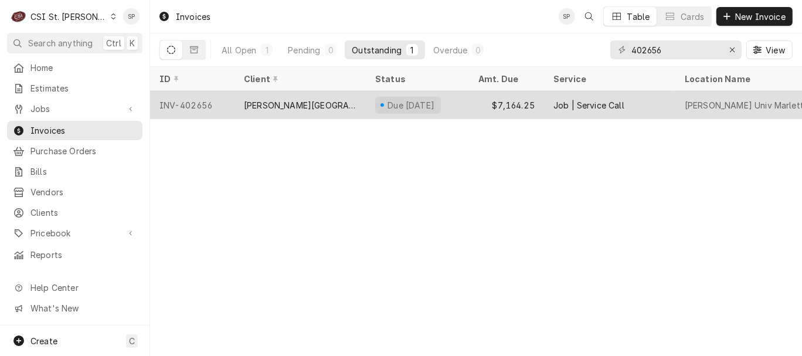
click at [182, 110] on div "INV-402656" at bounding box center [192, 105] width 84 height 28
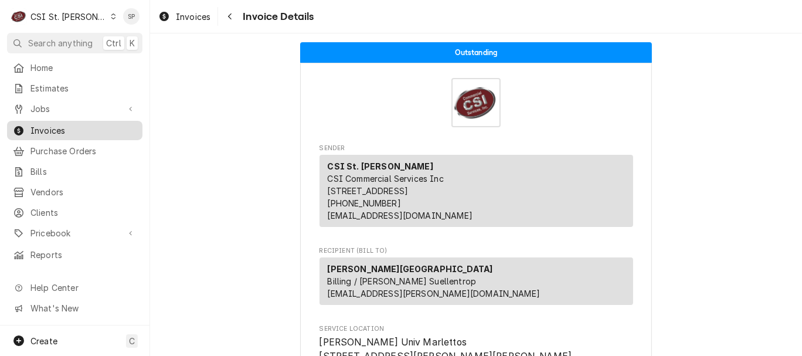
click at [72, 130] on span "Invoices" at bounding box center [83, 130] width 106 height 12
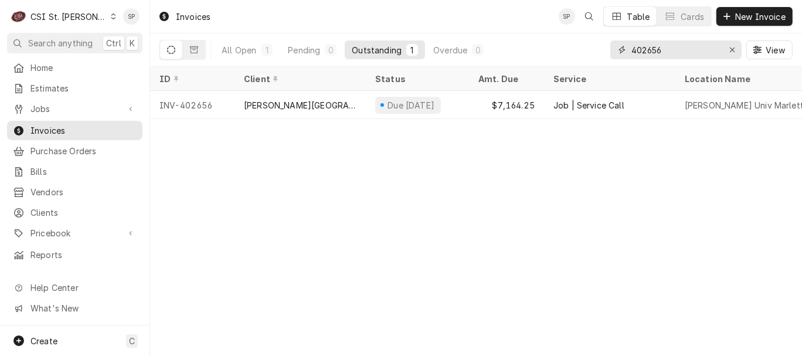
click at [673, 47] on input "402656" at bounding box center [675, 49] width 88 height 19
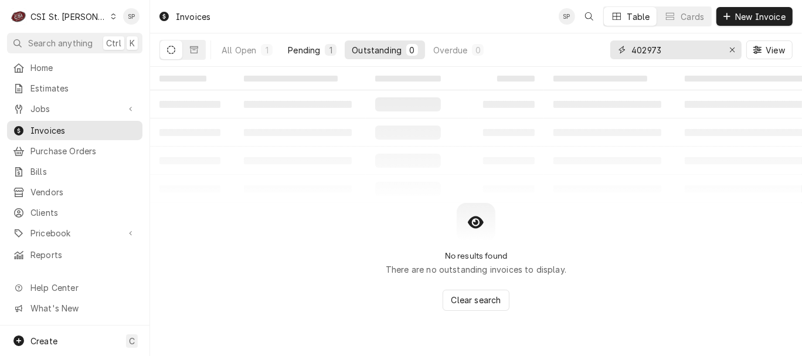
type input "402973"
click at [293, 53] on div "Pending" at bounding box center [304, 50] width 32 height 12
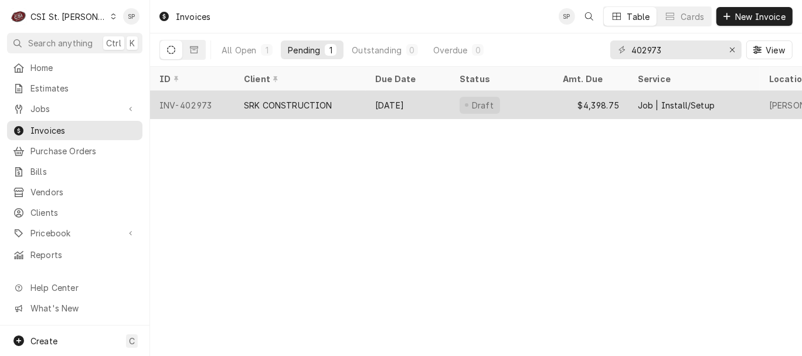
click at [183, 103] on div "INV-402973" at bounding box center [192, 105] width 84 height 28
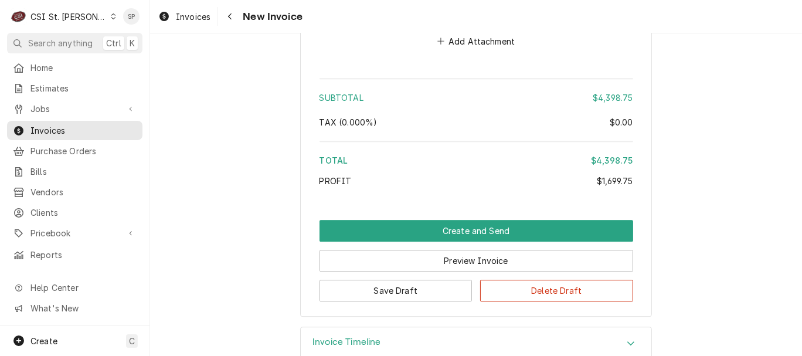
scroll to position [2435, 0]
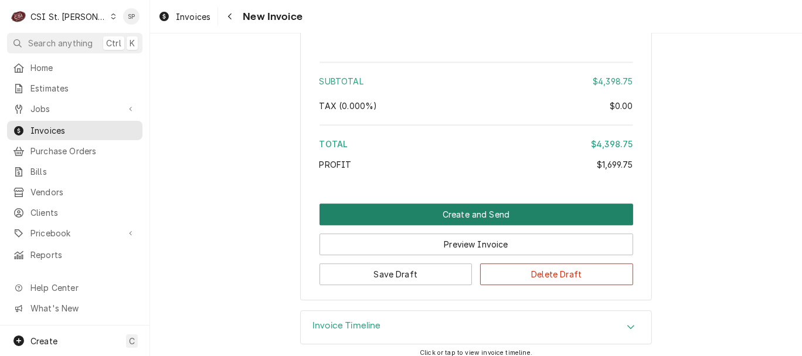
click at [484, 213] on button "Create and Send" at bounding box center [476, 214] width 314 height 22
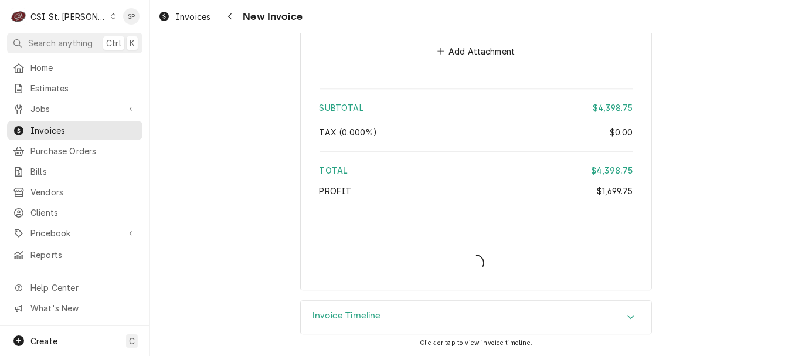
scroll to position [2398, 0]
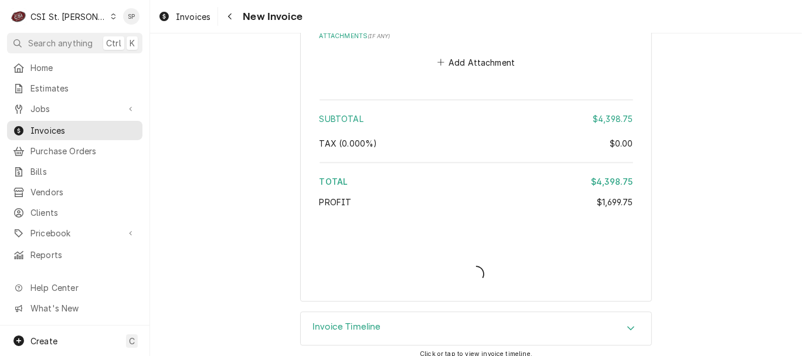
type textarea "x"
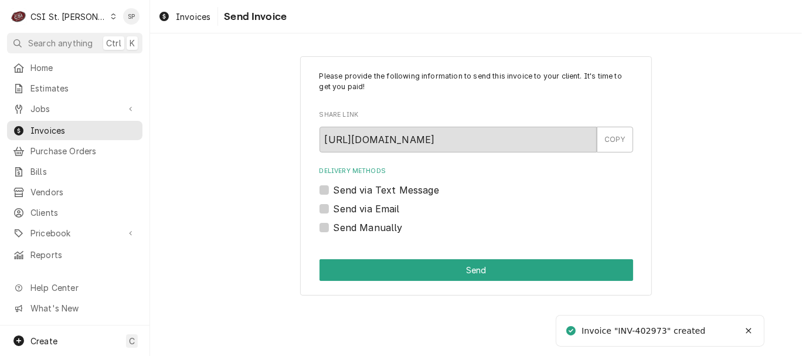
click at [374, 212] on label "Send via Email" at bounding box center [366, 209] width 66 height 14
click at [374, 212] on input "Send via Email" at bounding box center [490, 215] width 314 height 26
checkbox input "true"
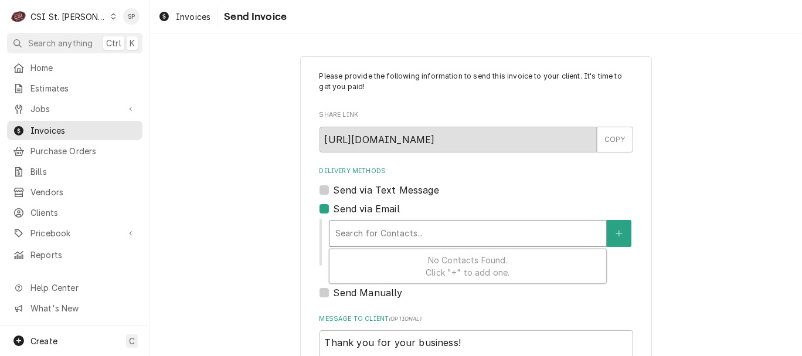
click at [371, 232] on div "Delivery Methods" at bounding box center [467, 233] width 265 height 21
click at [611, 243] on button "Delivery Methods" at bounding box center [618, 233] width 25 height 27
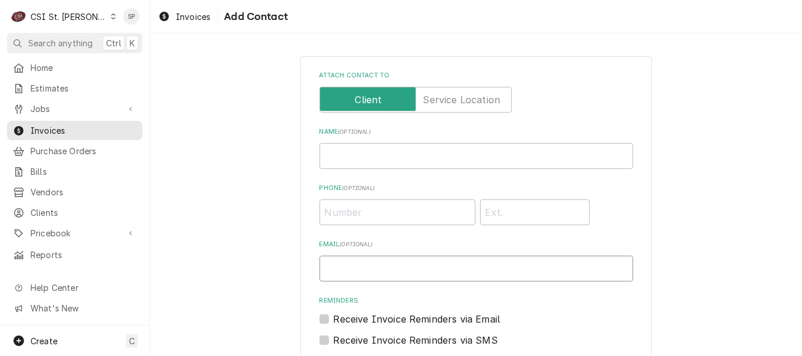
click at [446, 271] on input "Email ( optional )" at bounding box center [476, 268] width 314 height 26
type input "vicky.stuesse@csi1.com"
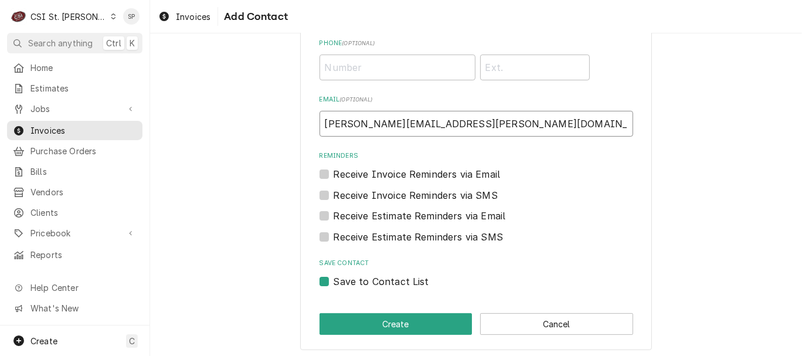
scroll to position [149, 0]
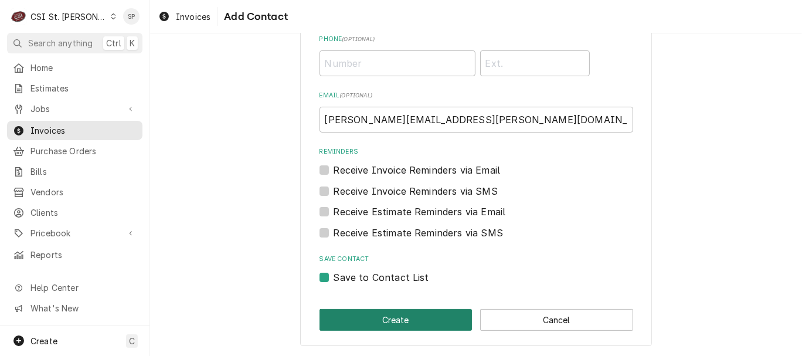
click at [364, 330] on button "Create" at bounding box center [395, 320] width 153 height 22
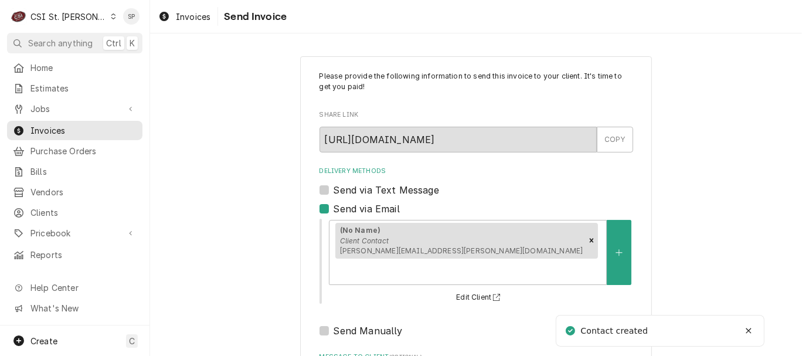
scroll to position [156, 0]
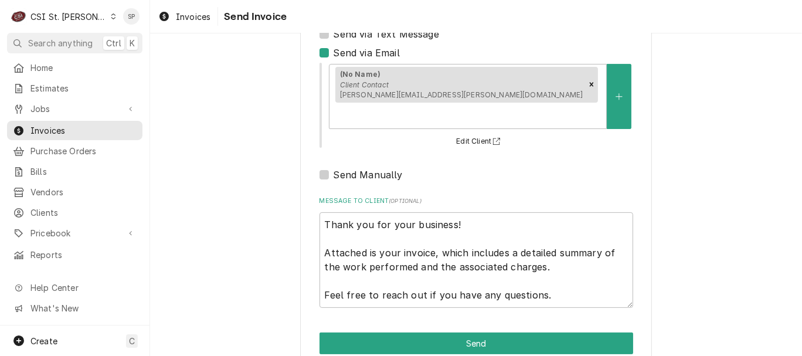
click at [513, 331] on div "Please provide the following information to send this invoice to your client. I…" at bounding box center [476, 134] width 352 height 469
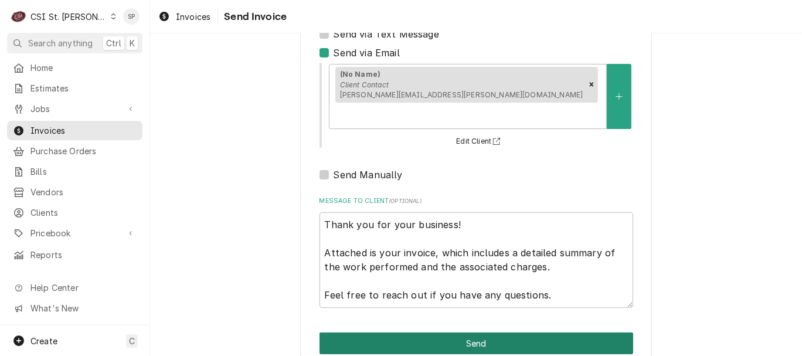
click at [511, 332] on button "Send" at bounding box center [476, 343] width 314 height 22
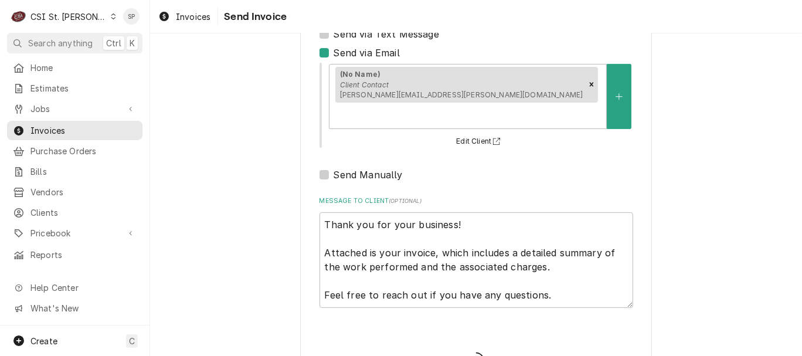
type textarea "x"
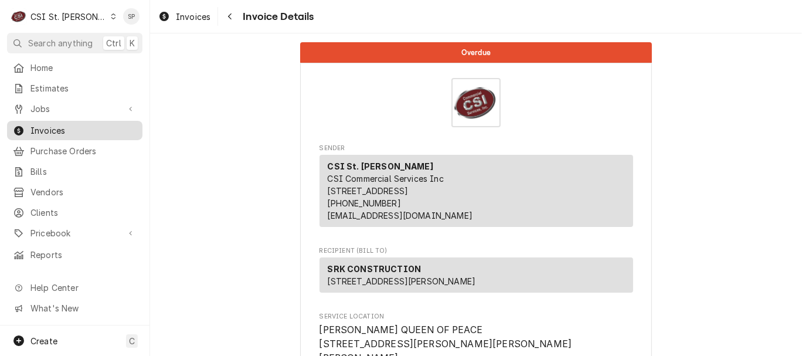
click at [96, 125] on span "Invoices" at bounding box center [83, 130] width 106 height 12
